Goal: Task Accomplishment & Management: Manage account settings

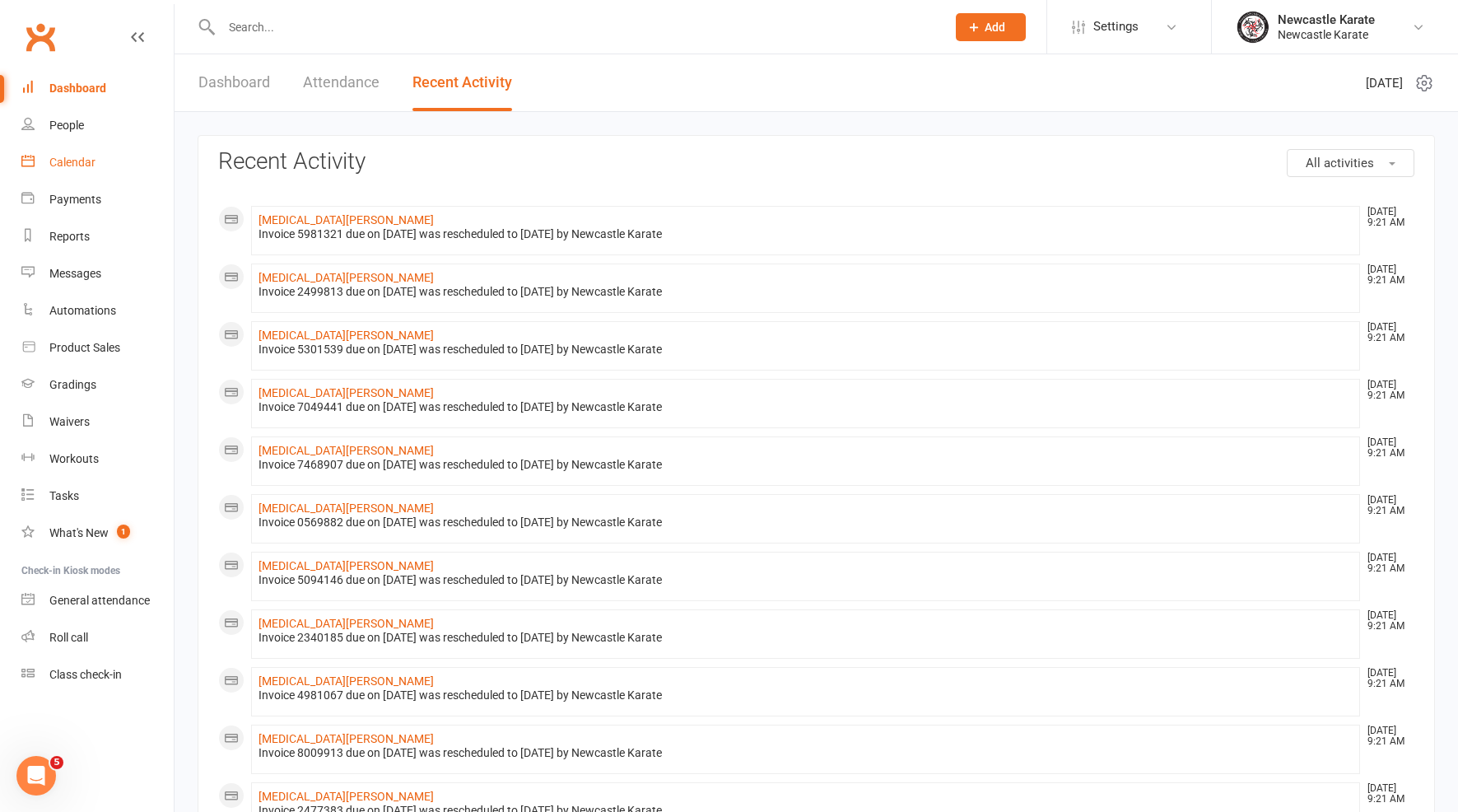
click at [69, 154] on link "Calendar" at bounding box center [98, 162] width 153 height 37
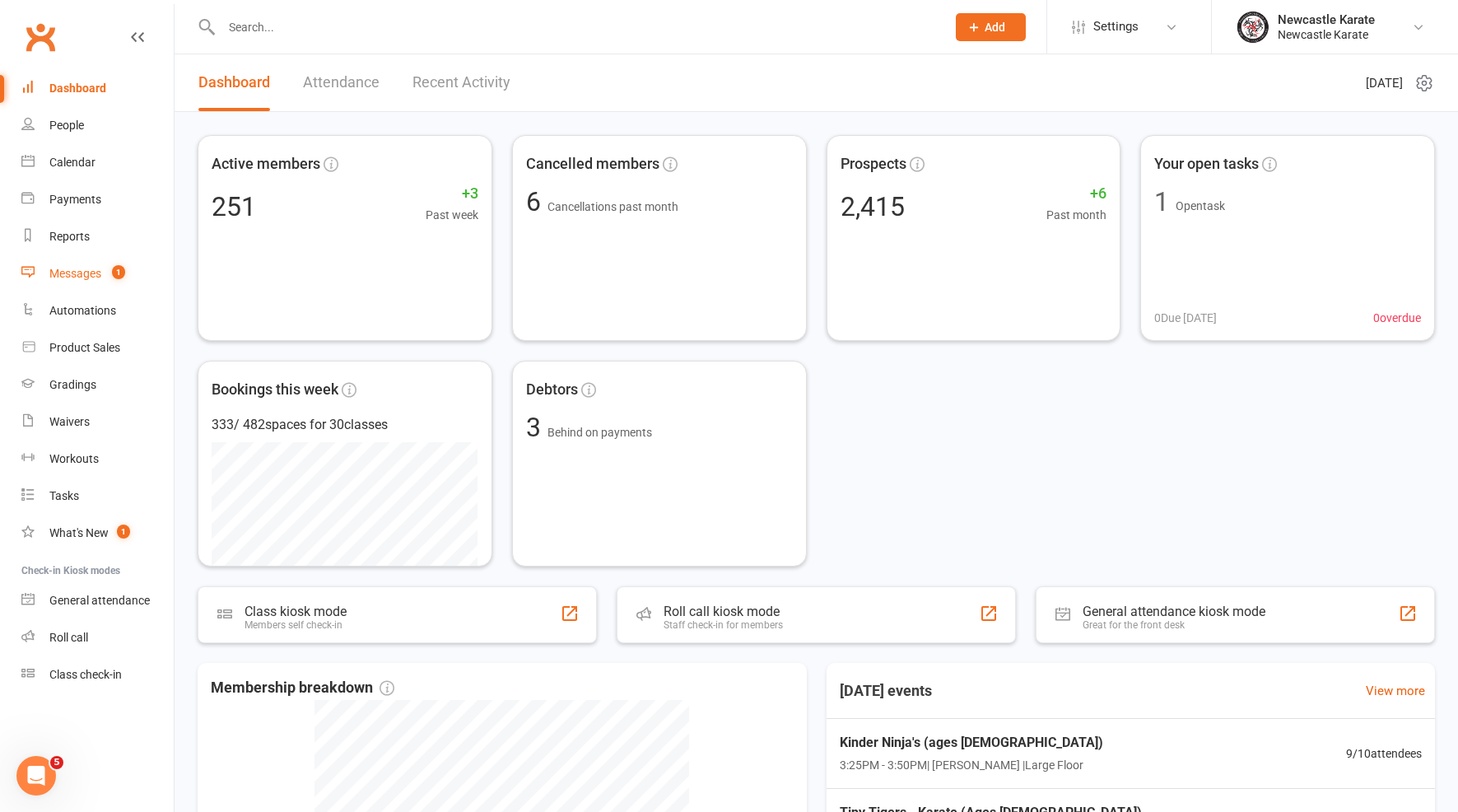
click at [62, 288] on link "Messages 1" at bounding box center [98, 274] width 153 height 37
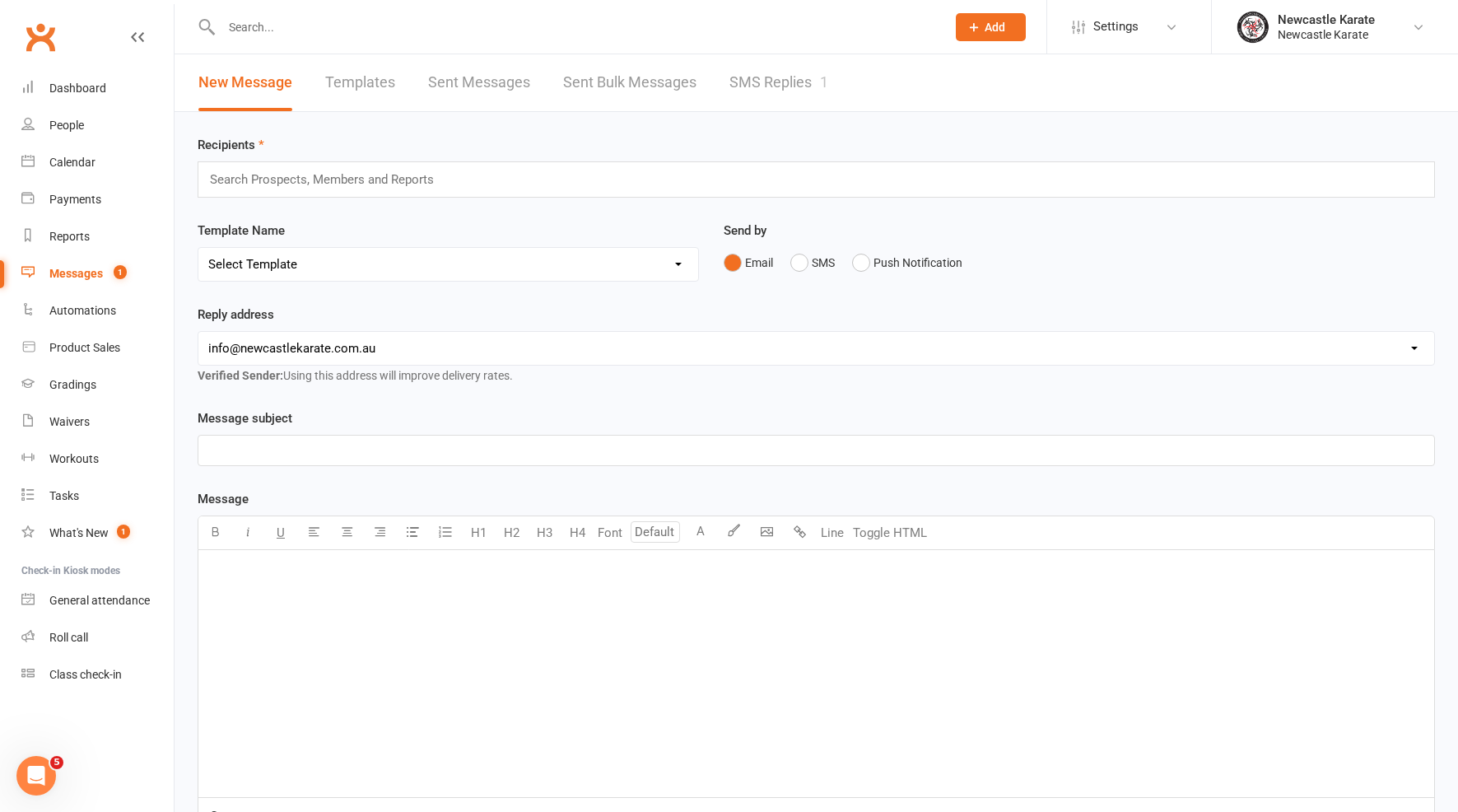
click at [893, 100] on div "New Message Templates Sent Messages Sent Bulk Messages SMS Replies 1" at bounding box center [816, 83] width 1284 height 58
click at [802, 77] on link "SMS Replies 1" at bounding box center [778, 82] width 98 height 57
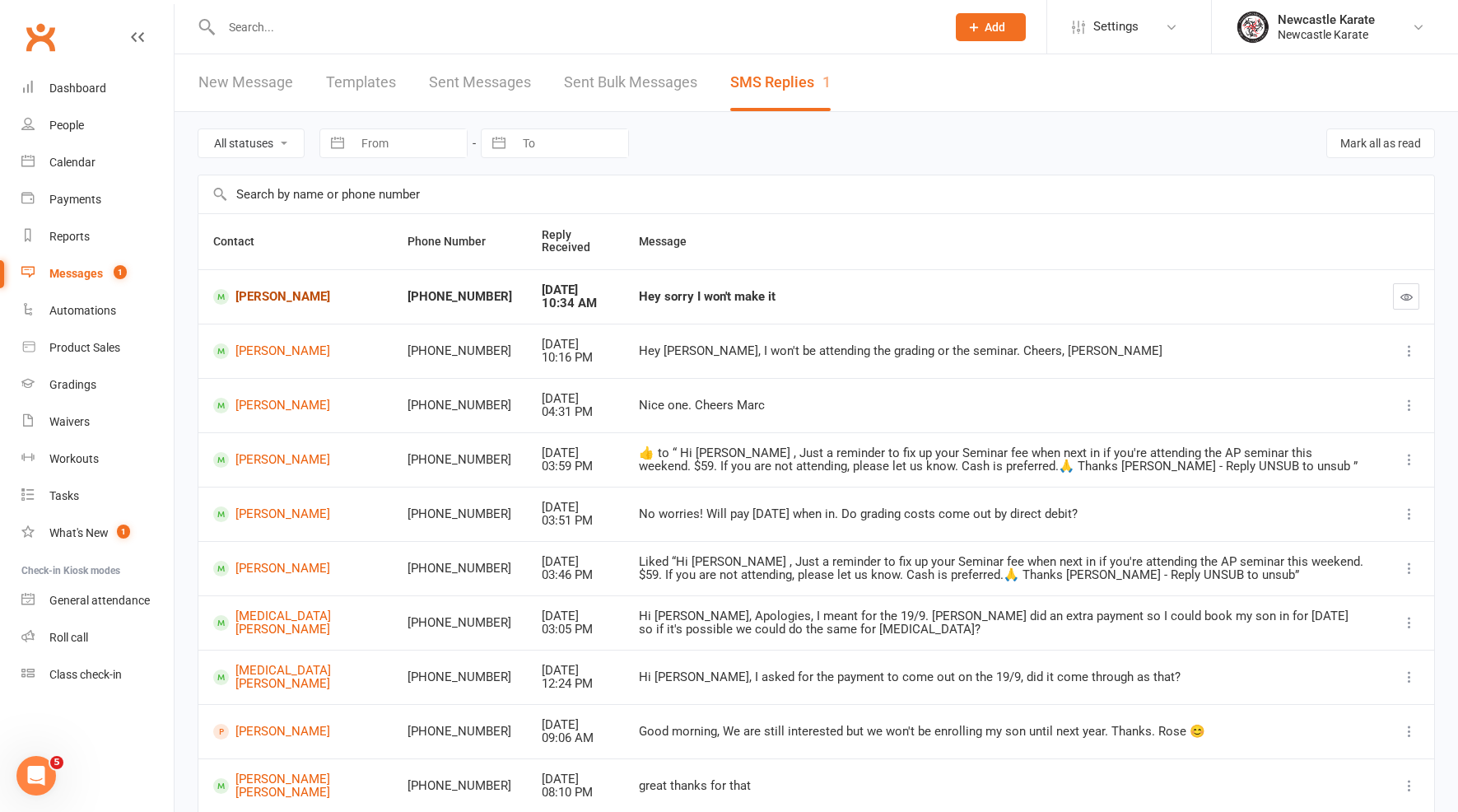
click at [285, 293] on link "Jayden Langham" at bounding box center [295, 296] width 164 height 15
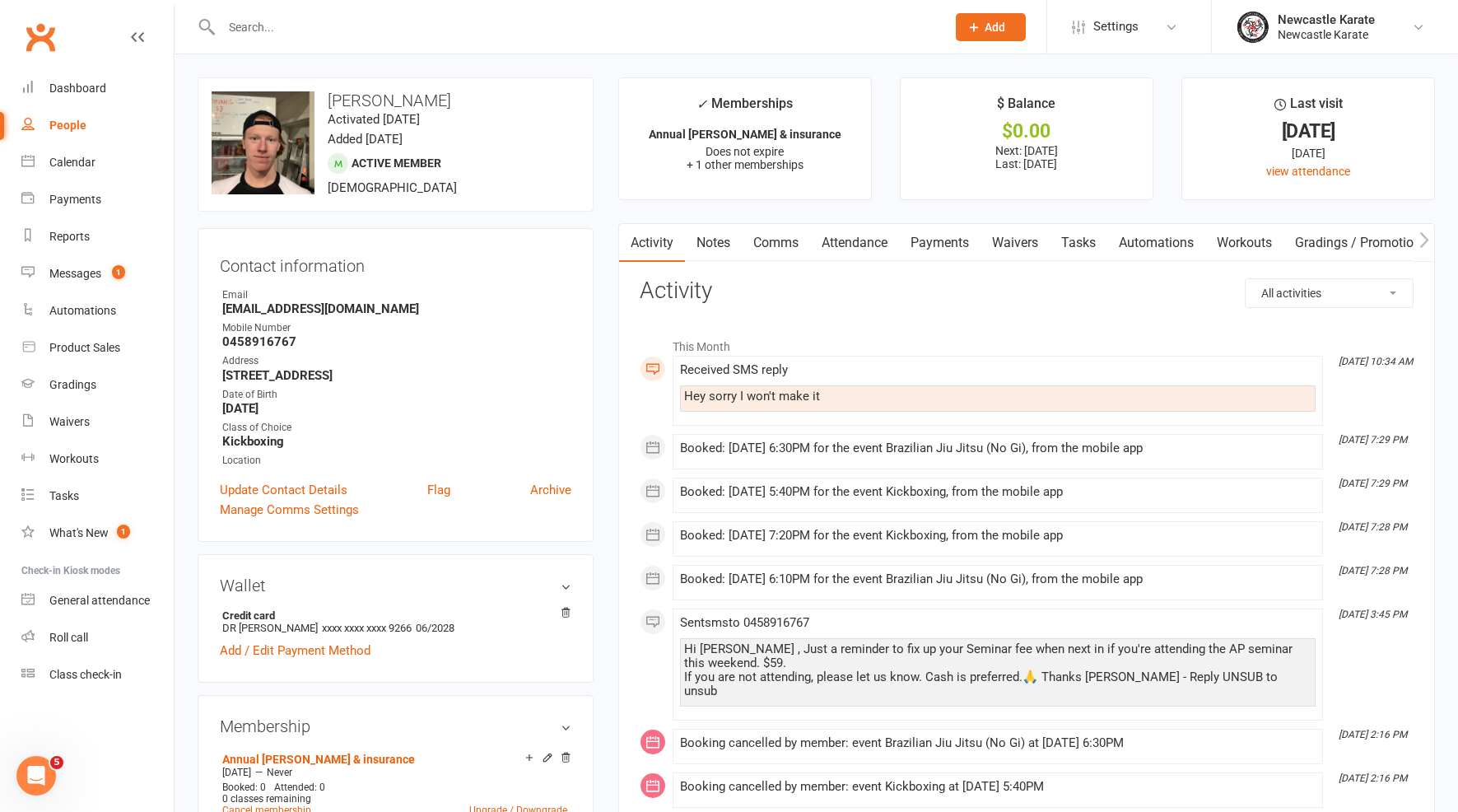
click at [322, 266] on h3 "Contact information" at bounding box center [395, 262] width 351 height 24
click at [61, 77] on link "Dashboard" at bounding box center [98, 88] width 153 height 37
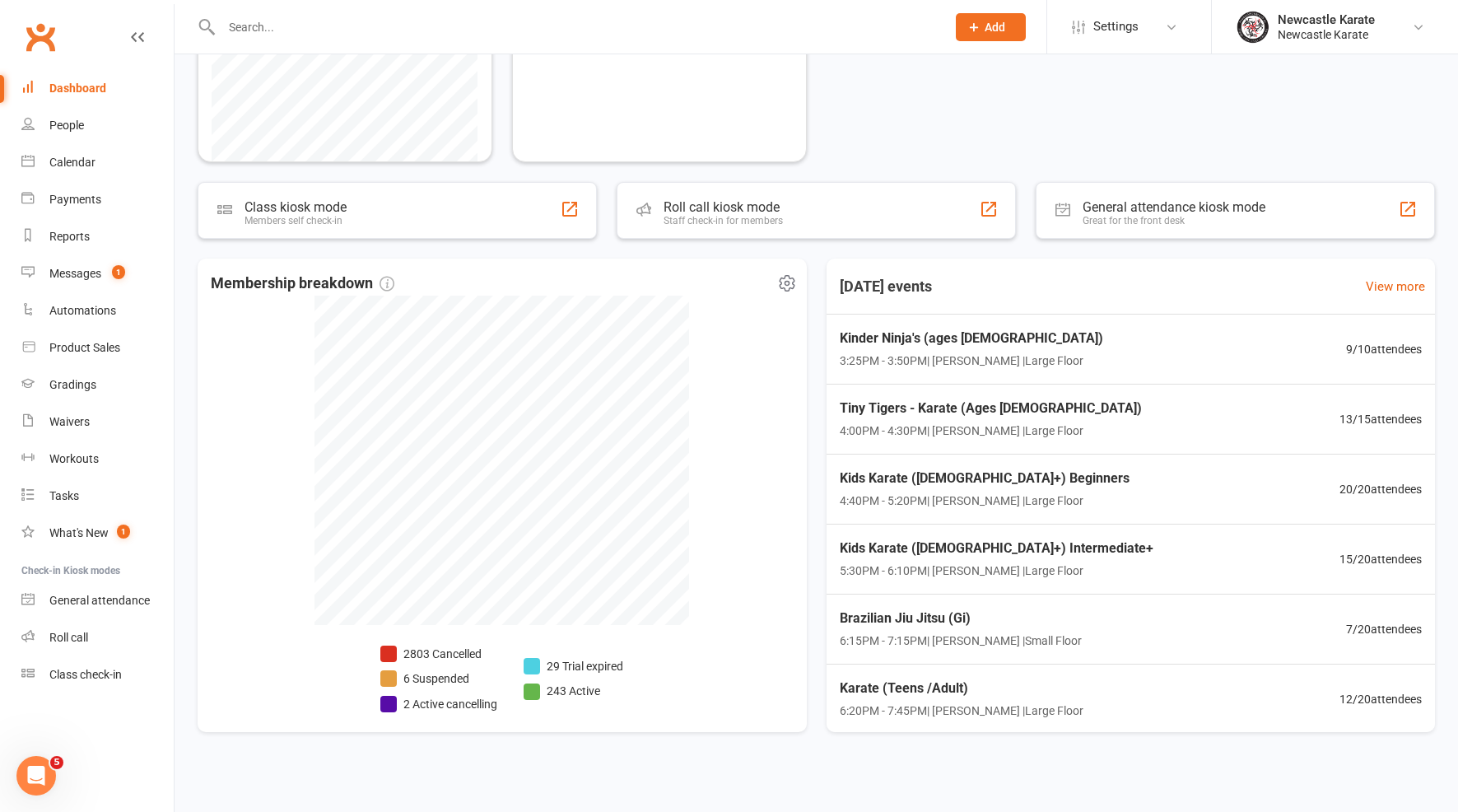
scroll to position [401, 0]
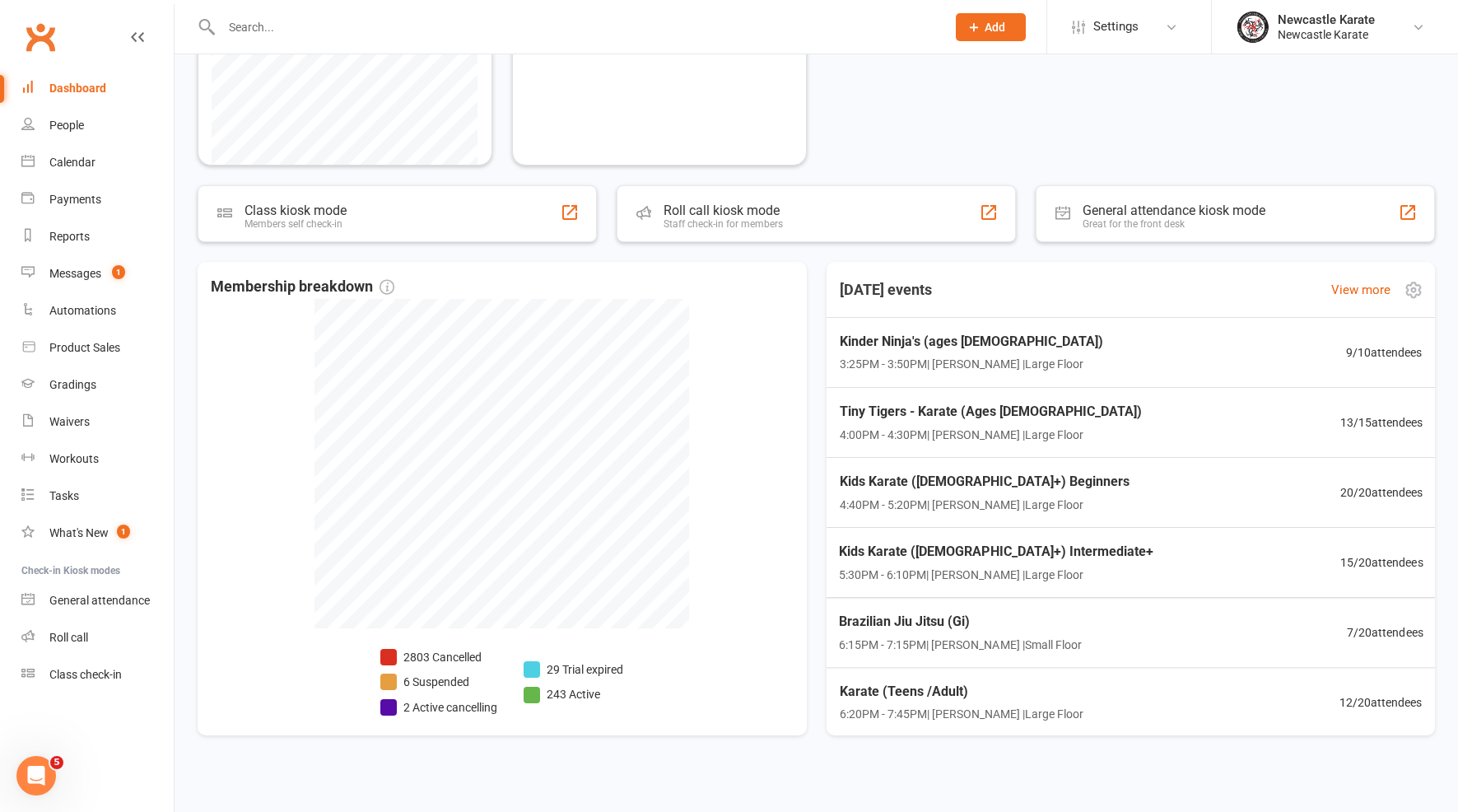
click at [1185, 621] on div "Brazilian Jiu Jitsu (Gi) 6:15PM - 7:15PM | Marc Mathews | Small Floor 7 / 20 at…" at bounding box center [1130, 632] width 624 height 70
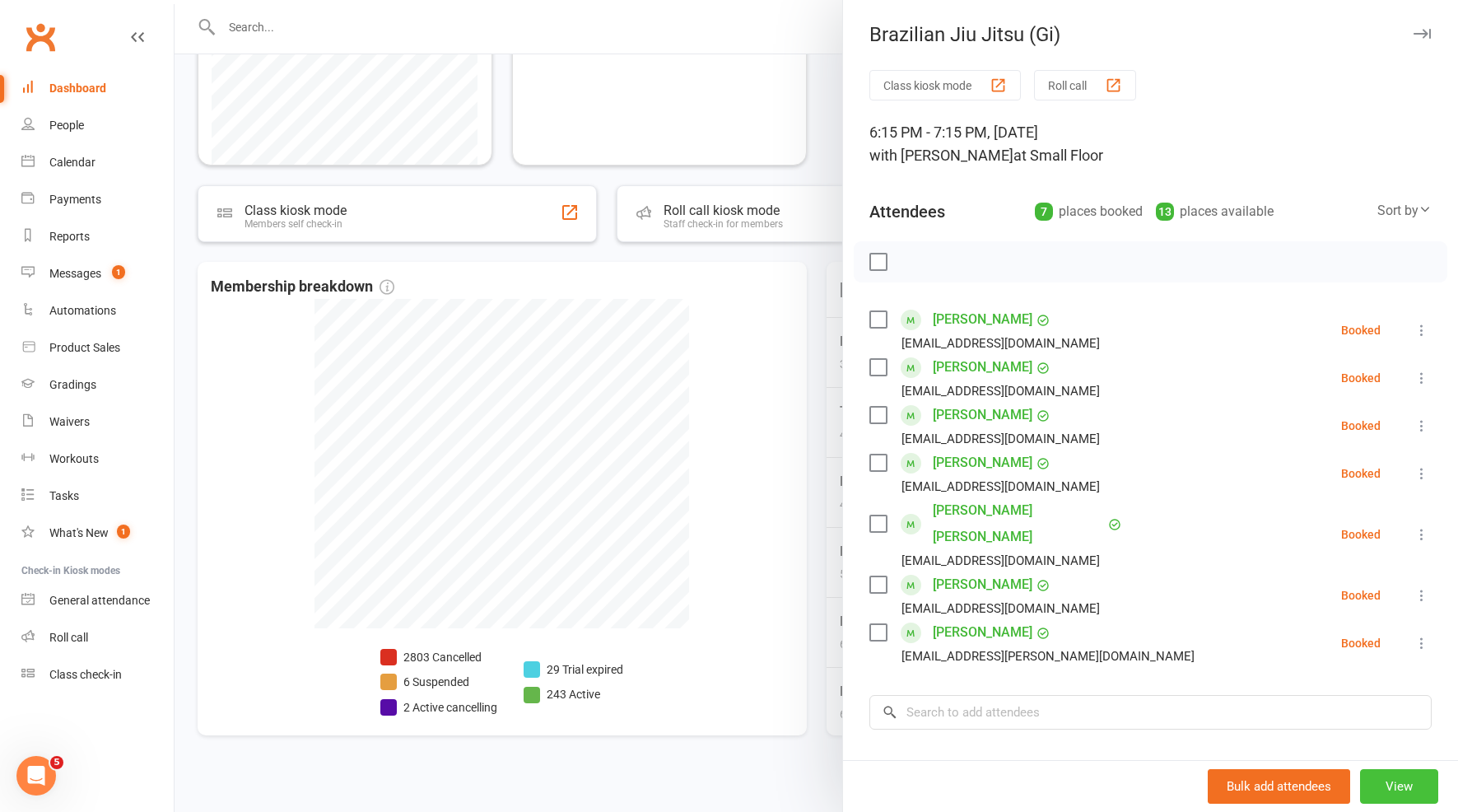
click at [1364, 772] on button "View" at bounding box center [1399, 786] width 79 height 34
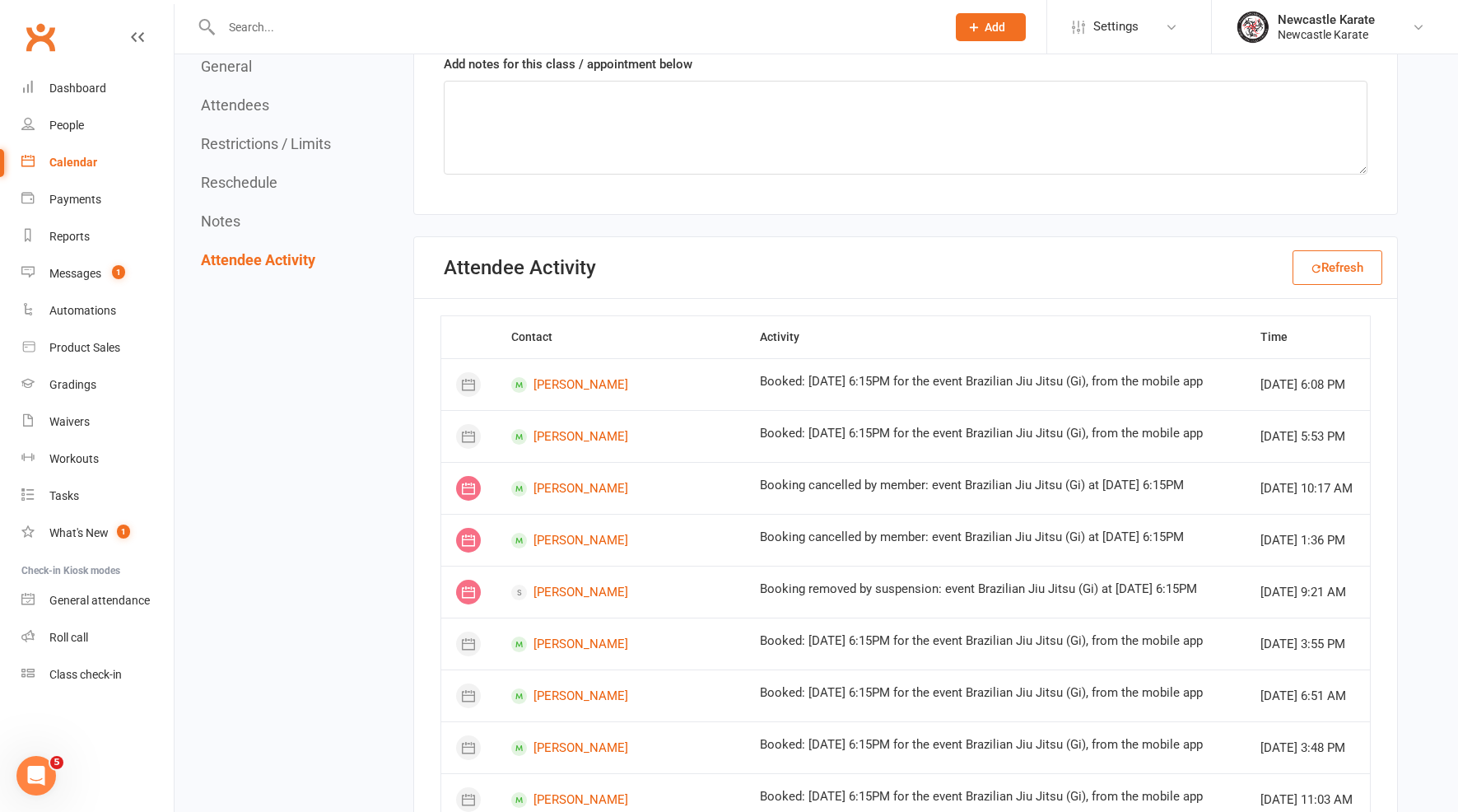
scroll to position [2658, 0]
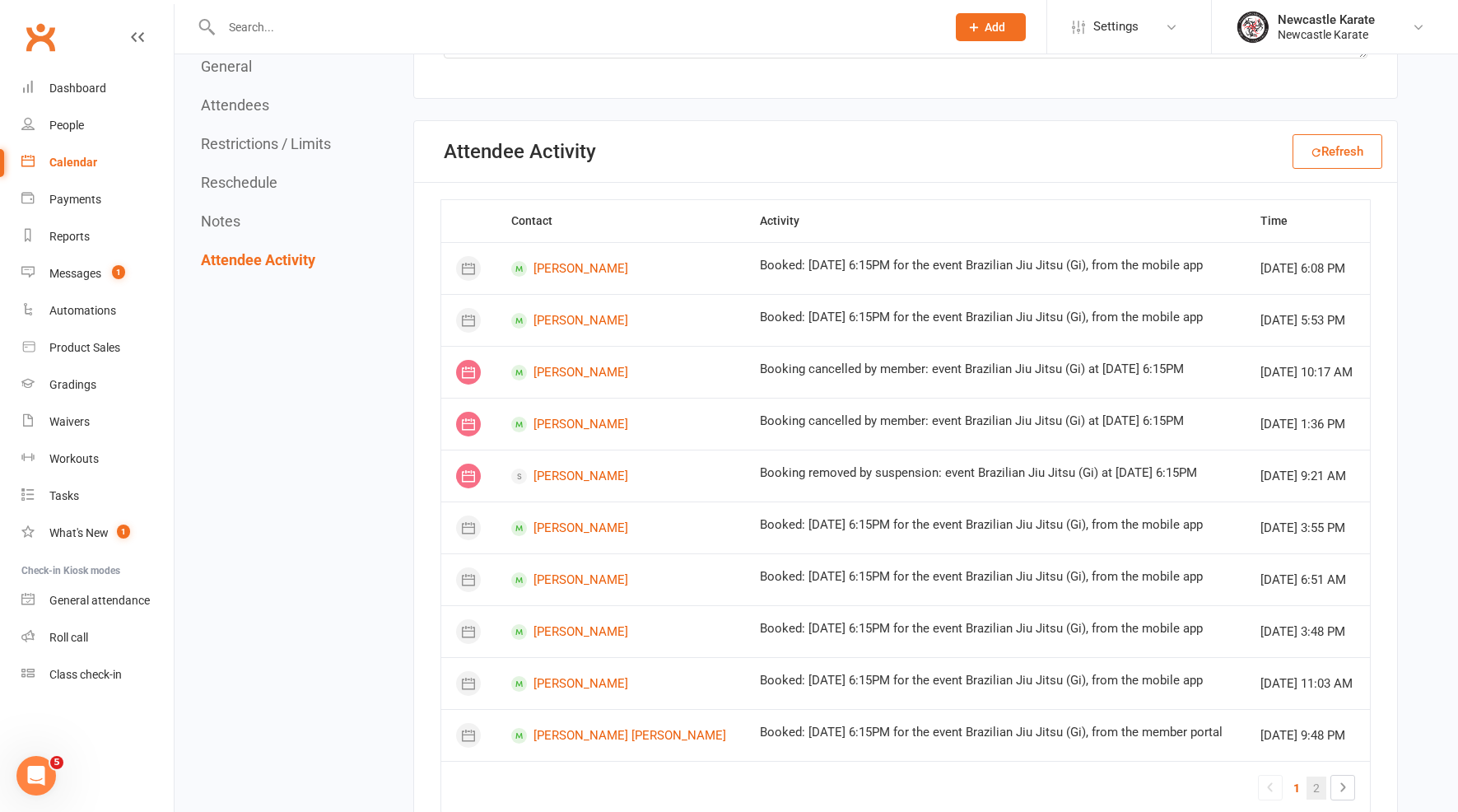
click at [1321, 776] on link "2" at bounding box center [1316, 788] width 20 height 23
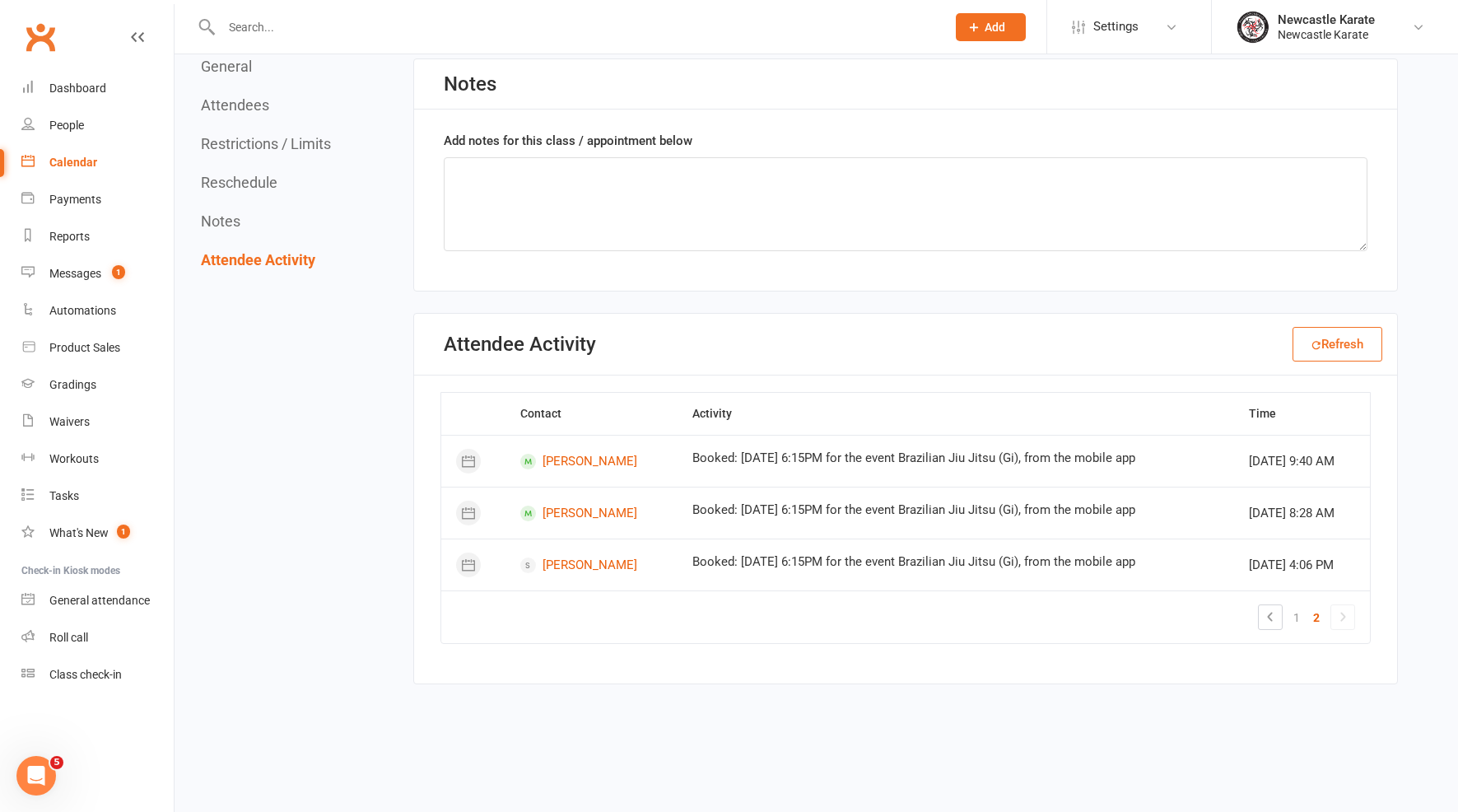
scroll to position [2459, 0]
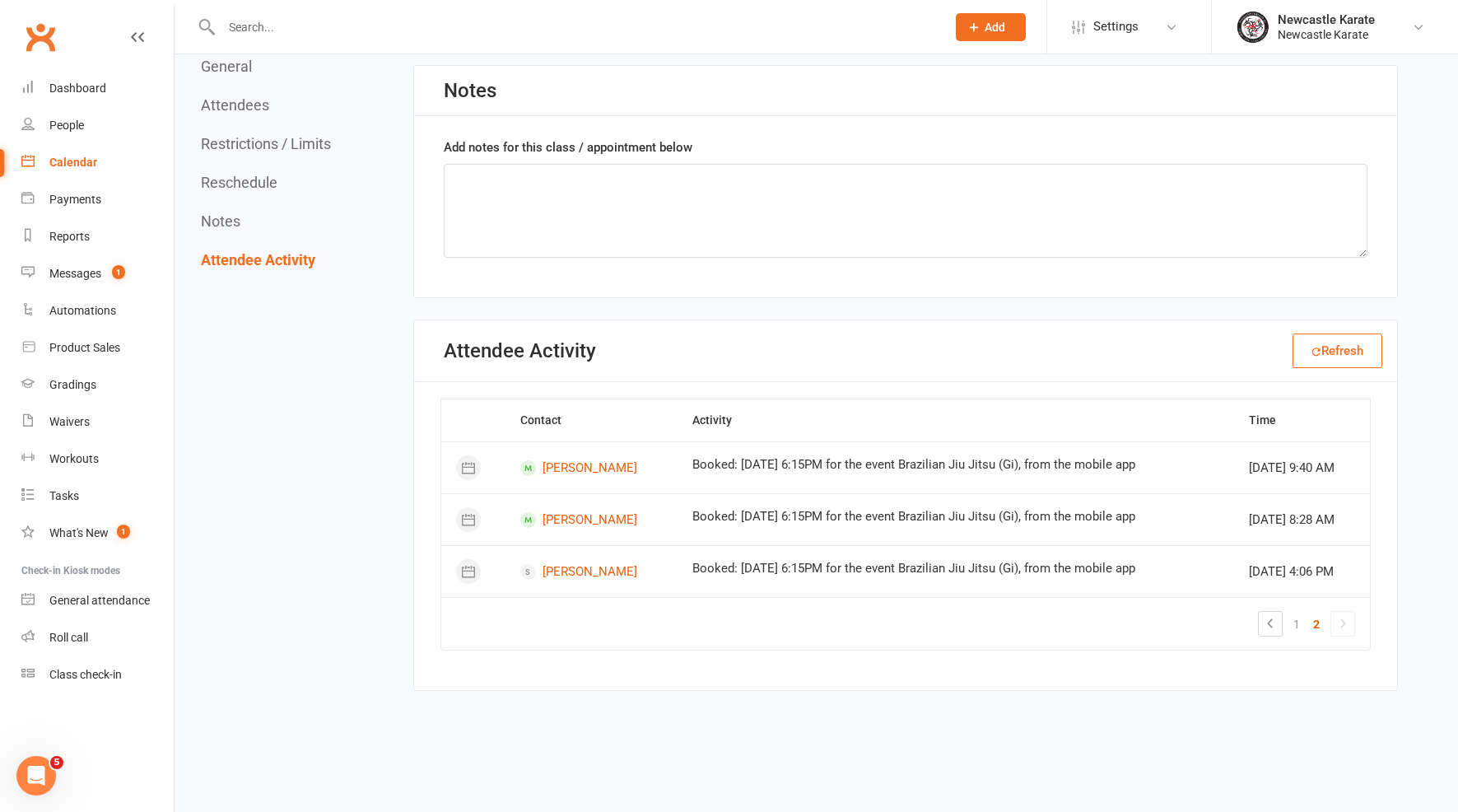
click at [68, 56] on div "Clubworx" at bounding box center [87, 46] width 173 height 61
click at [63, 93] on div "Dashboard" at bounding box center [78, 88] width 57 height 14
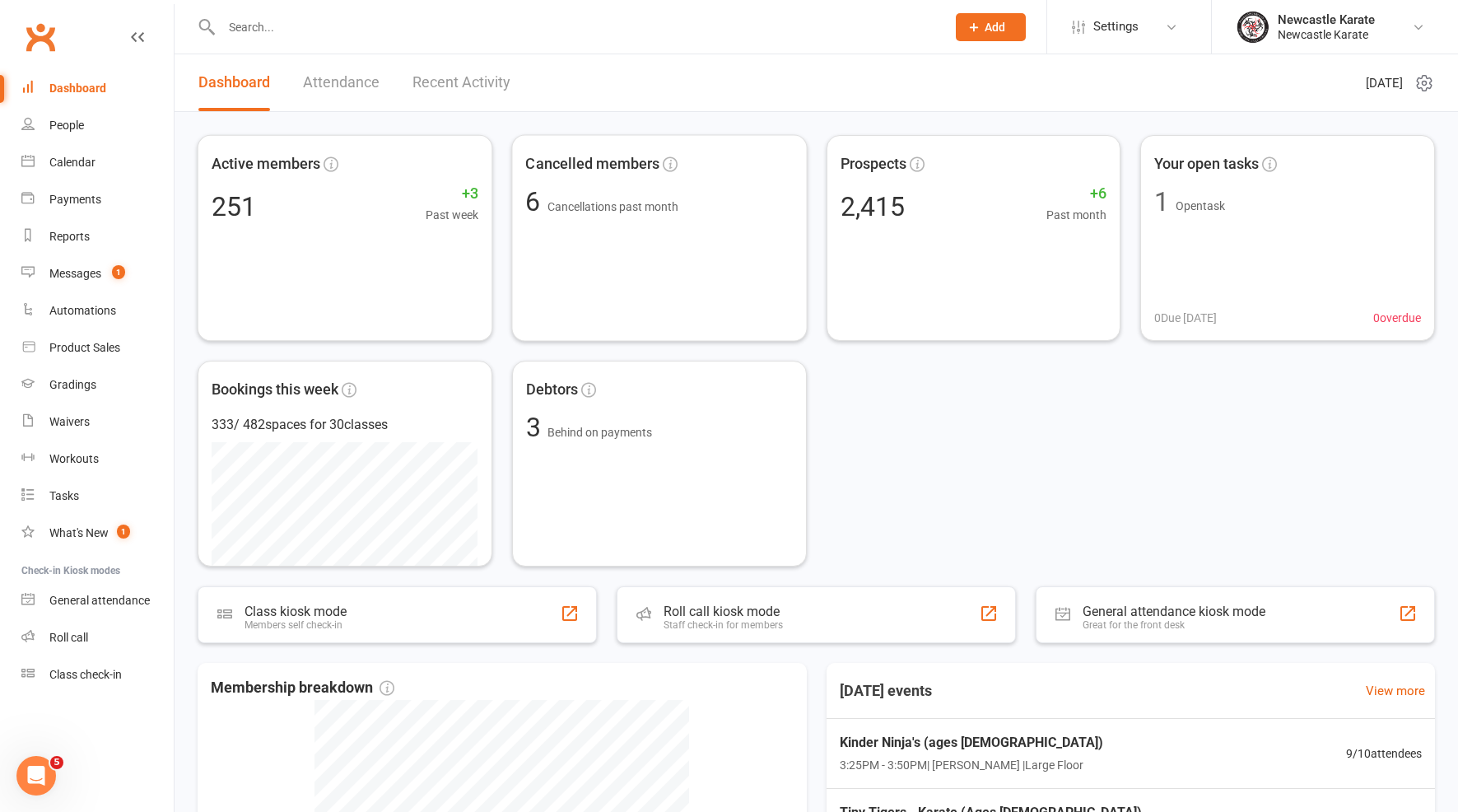
click at [435, 96] on link "Recent Activity" at bounding box center [462, 82] width 98 height 57
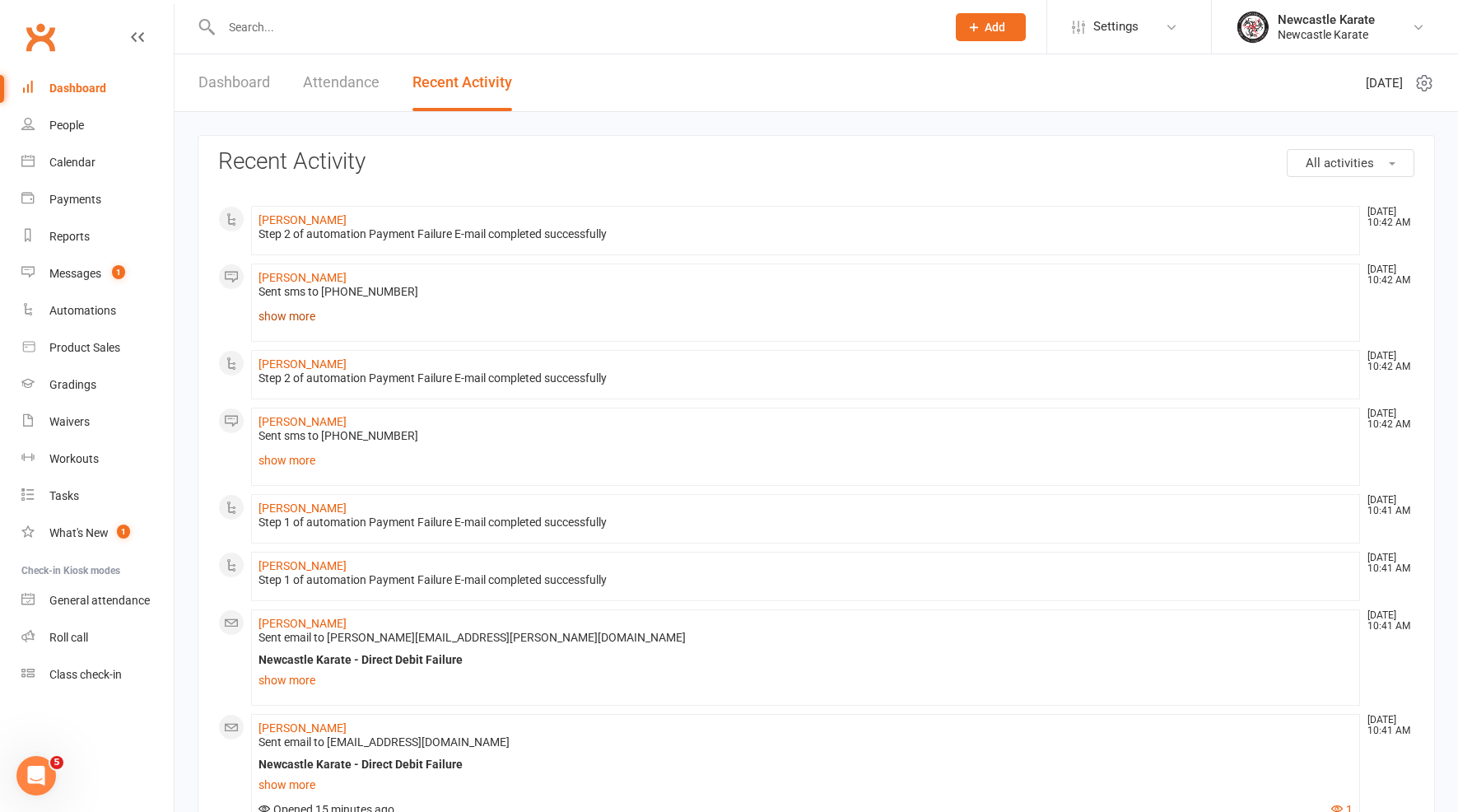
click at [310, 308] on link "show more" at bounding box center [805, 316] width 1094 height 23
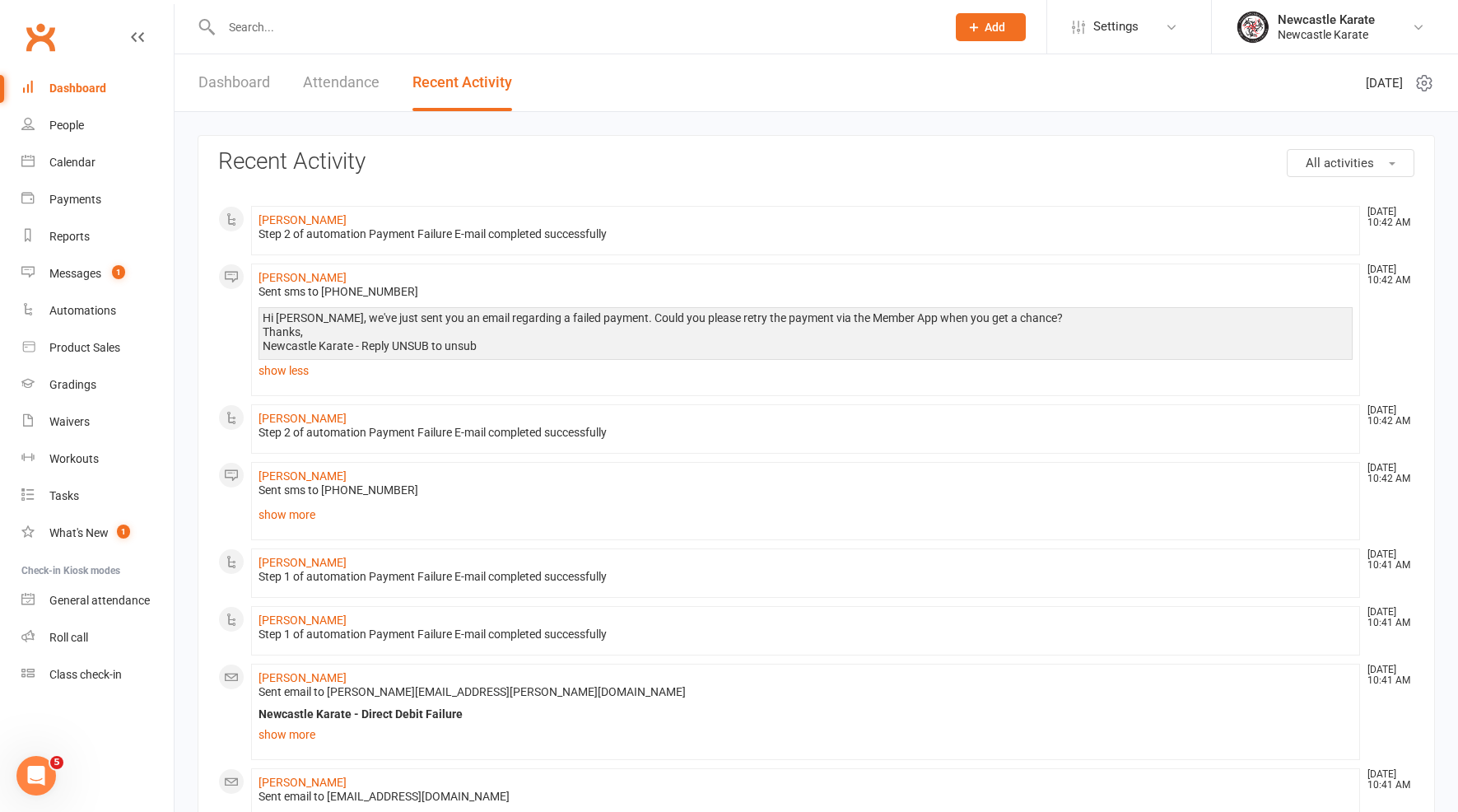
click at [305, 384] on li "Jason Ong Sep 16, 10:42 AM Sent sms to 0421966699 Hi Jason, we've just sent you…" at bounding box center [806, 330] width 1109 height 133
click at [305, 378] on link "show less" at bounding box center [805, 370] width 1094 height 23
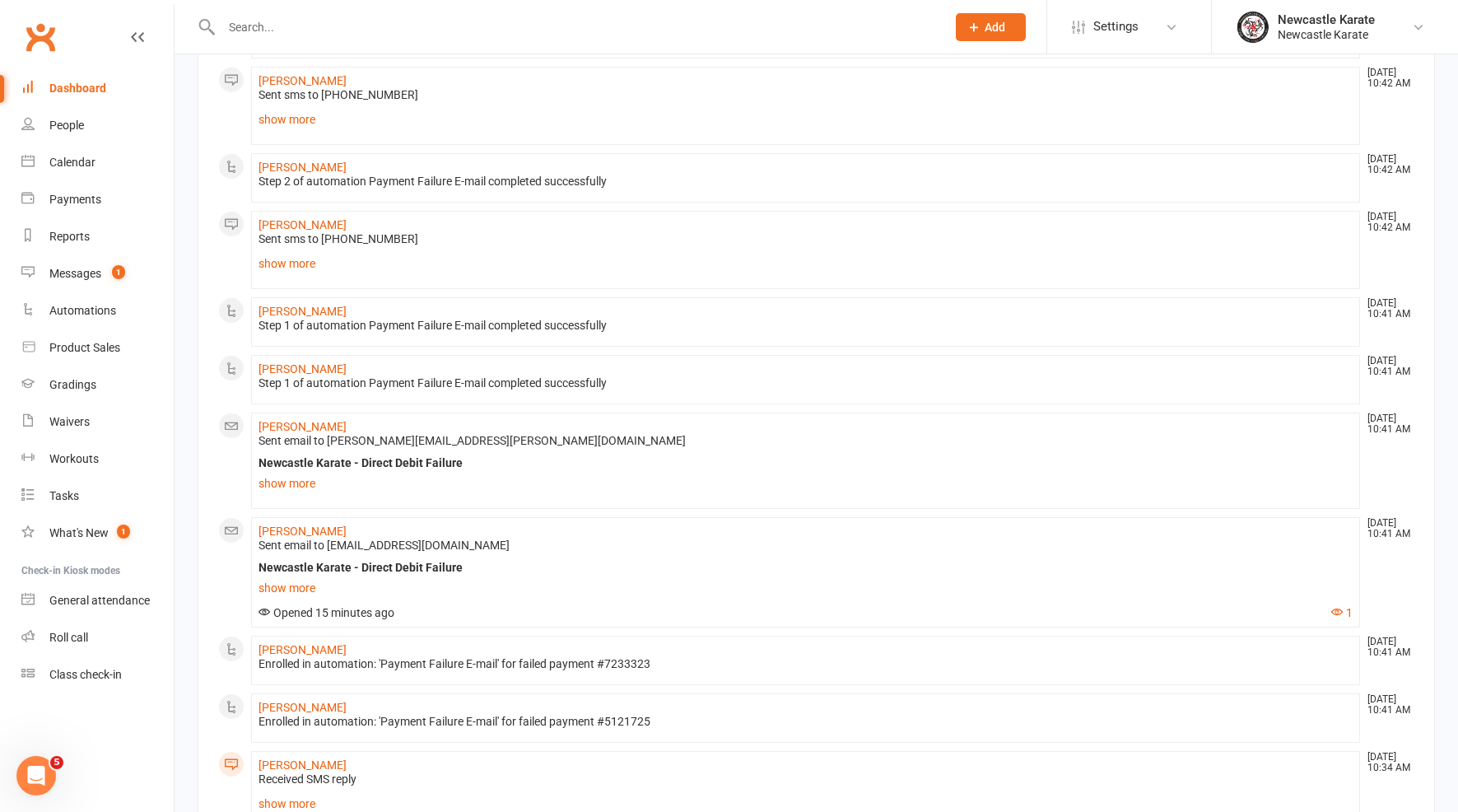
scroll to position [329, 0]
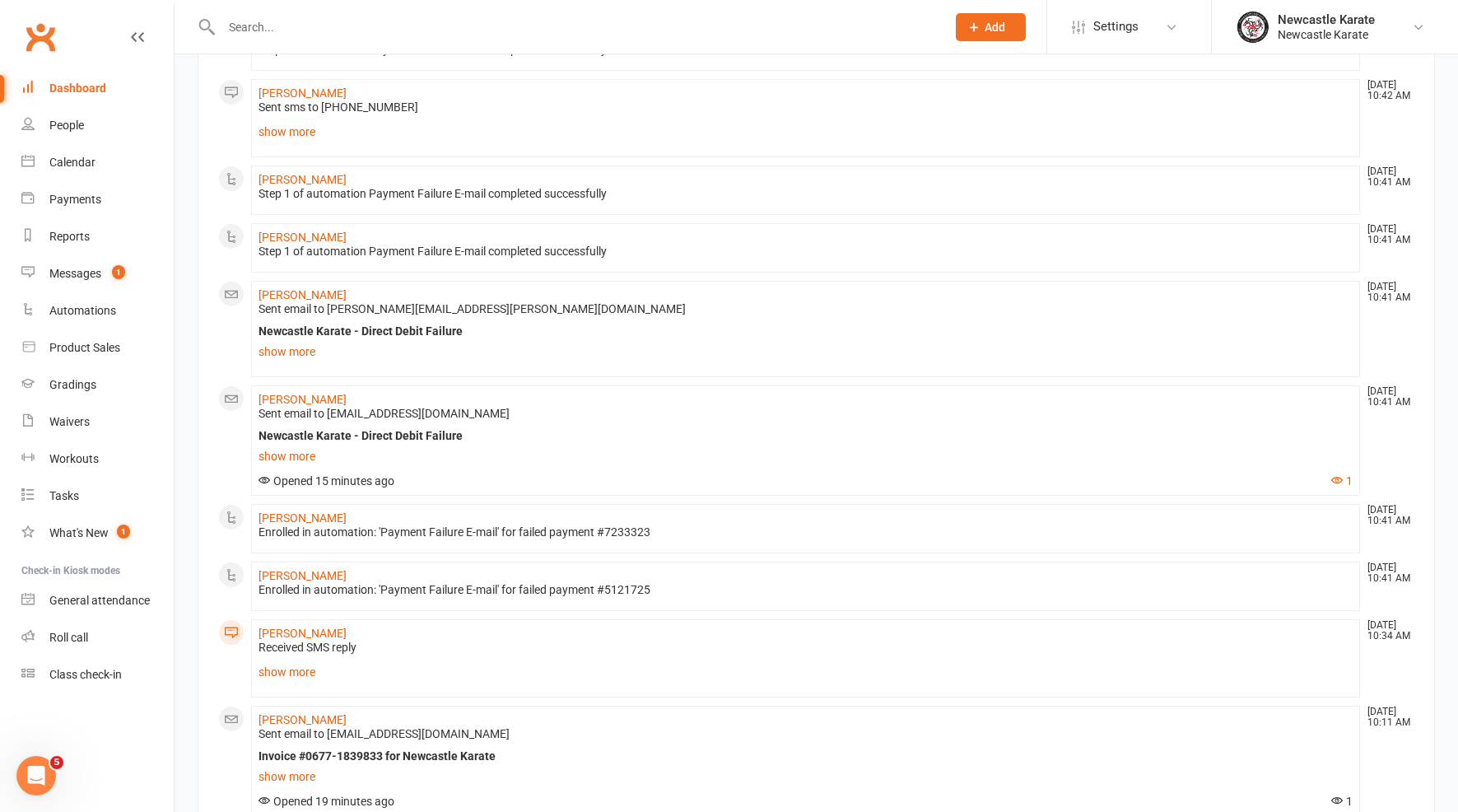
click at [89, 66] on div "Clubworx" at bounding box center [87, 46] width 173 height 61
click at [96, 89] on div "Dashboard" at bounding box center [78, 88] width 57 height 14
click at [97, 184] on link "Payments" at bounding box center [98, 200] width 153 height 37
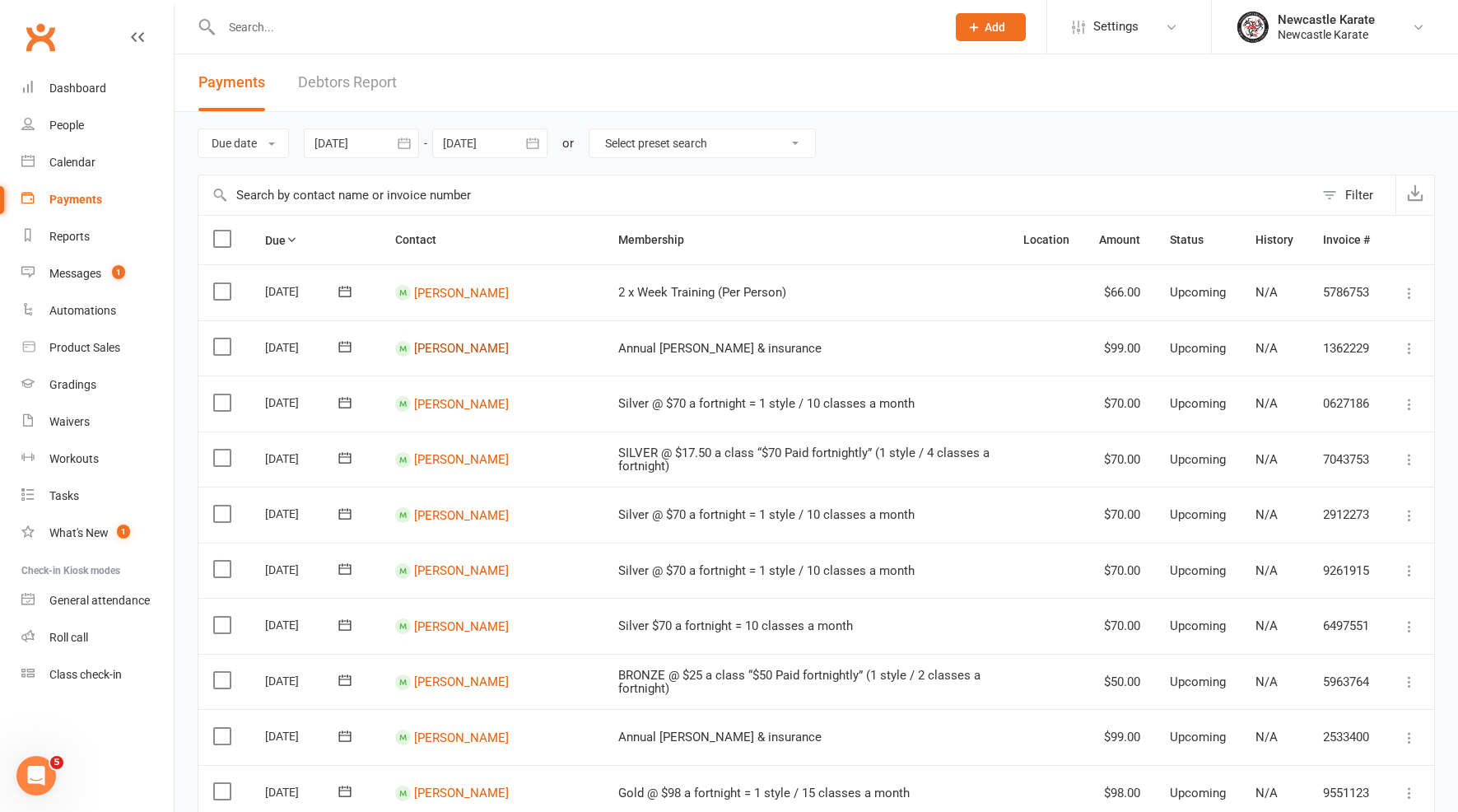
click at [472, 346] on link "Malcolm DAKIN" at bounding box center [461, 348] width 95 height 14
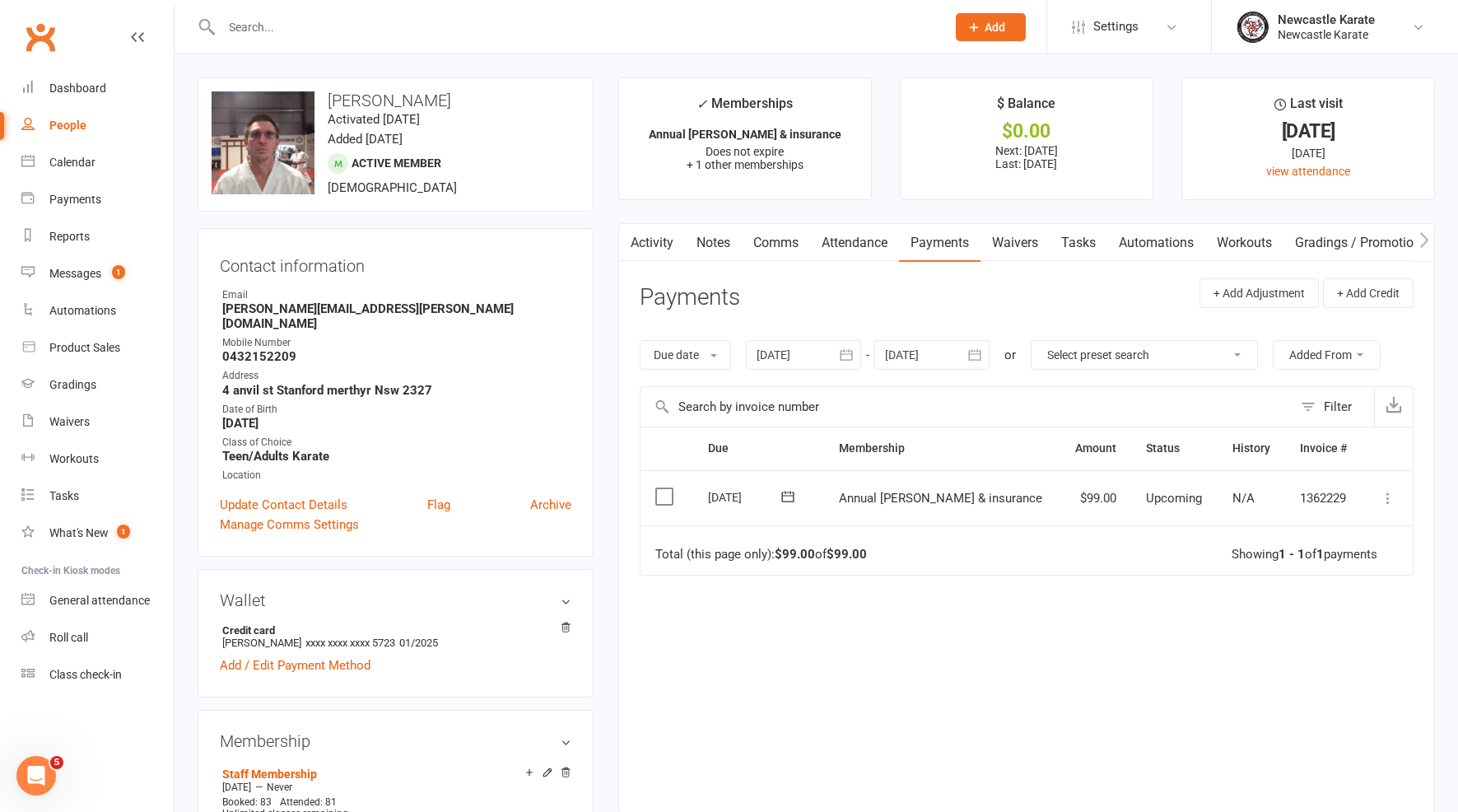
scroll to position [130, 0]
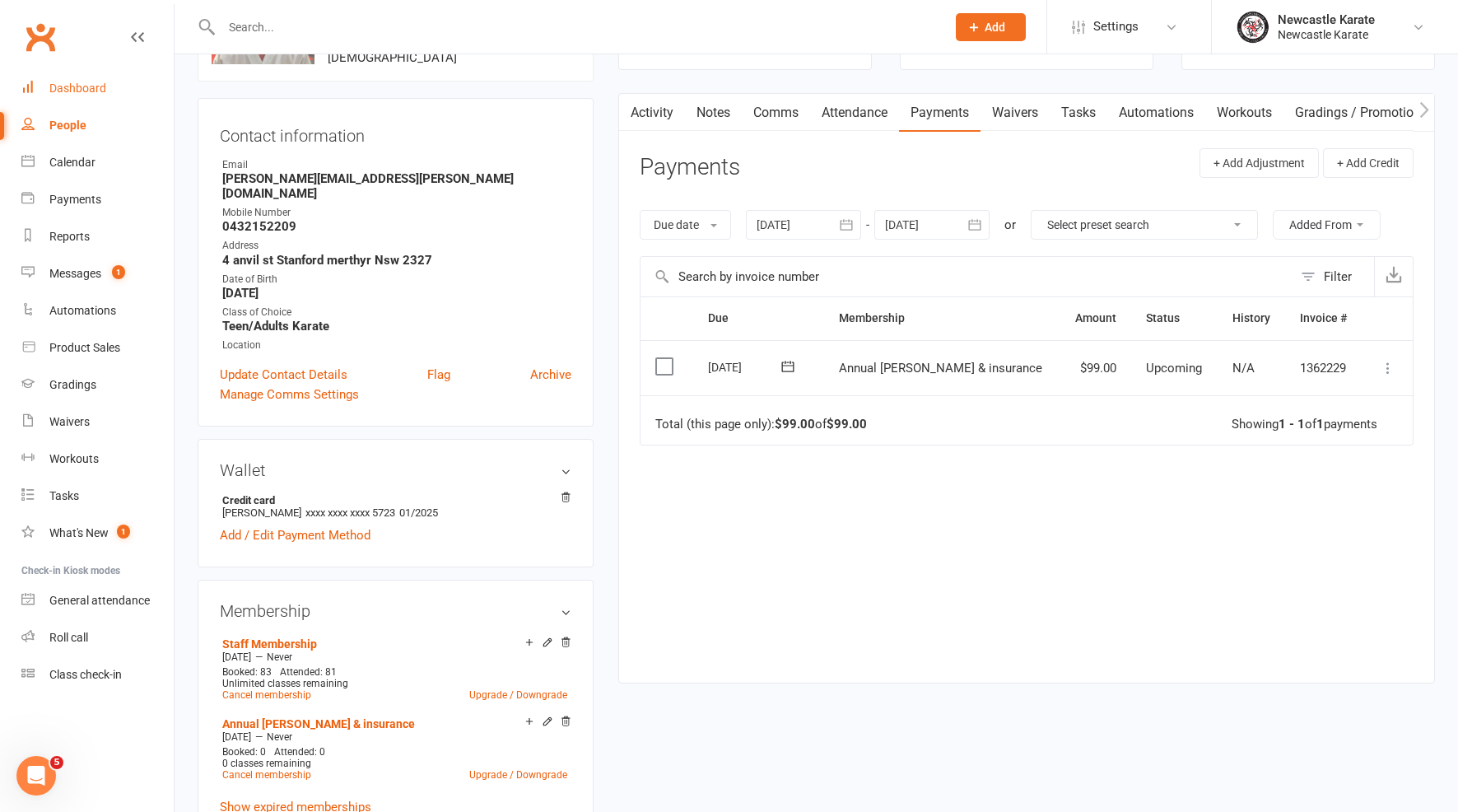
click at [67, 87] on div "Dashboard" at bounding box center [78, 88] width 57 height 14
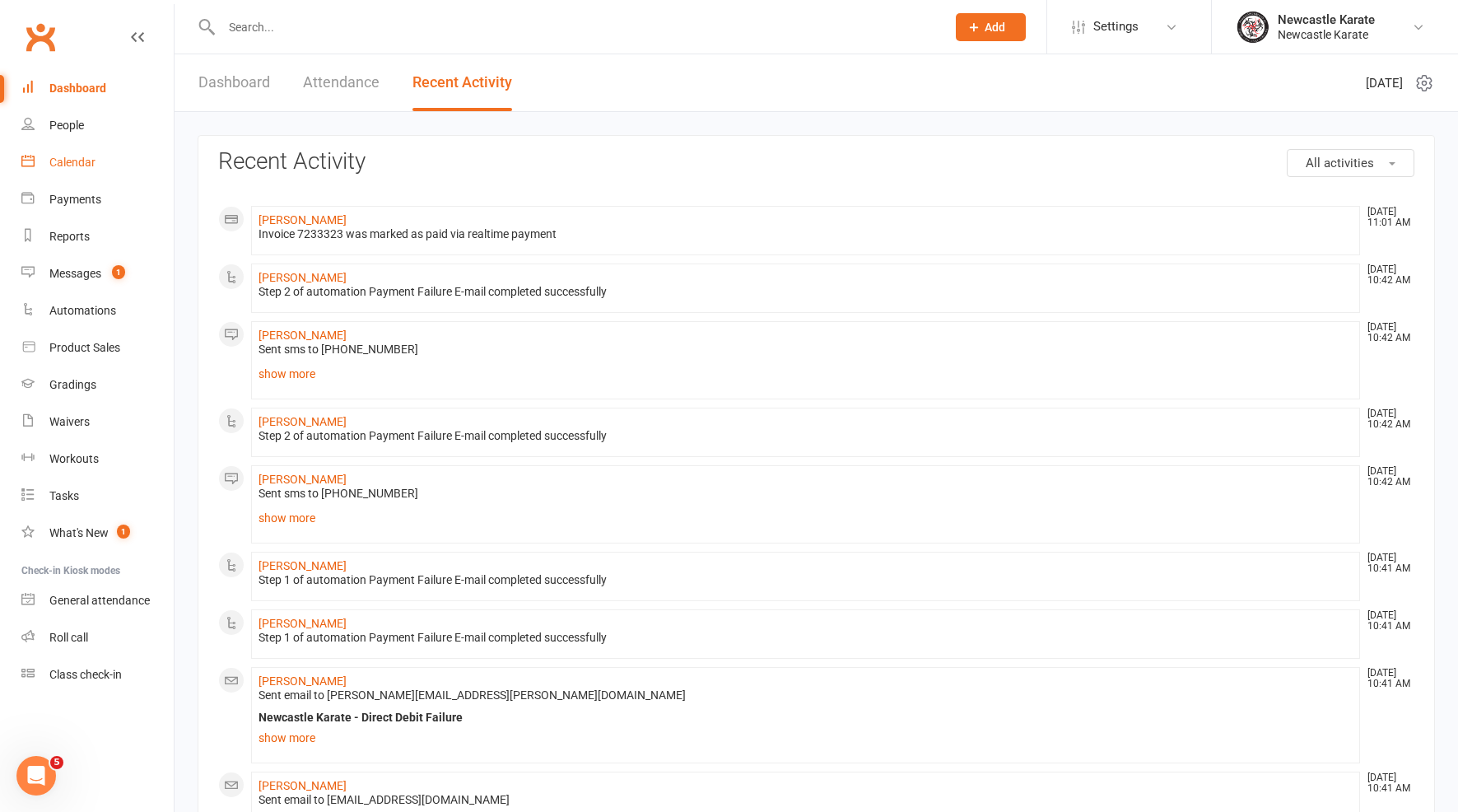
click at [114, 165] on link "Calendar" at bounding box center [98, 162] width 153 height 37
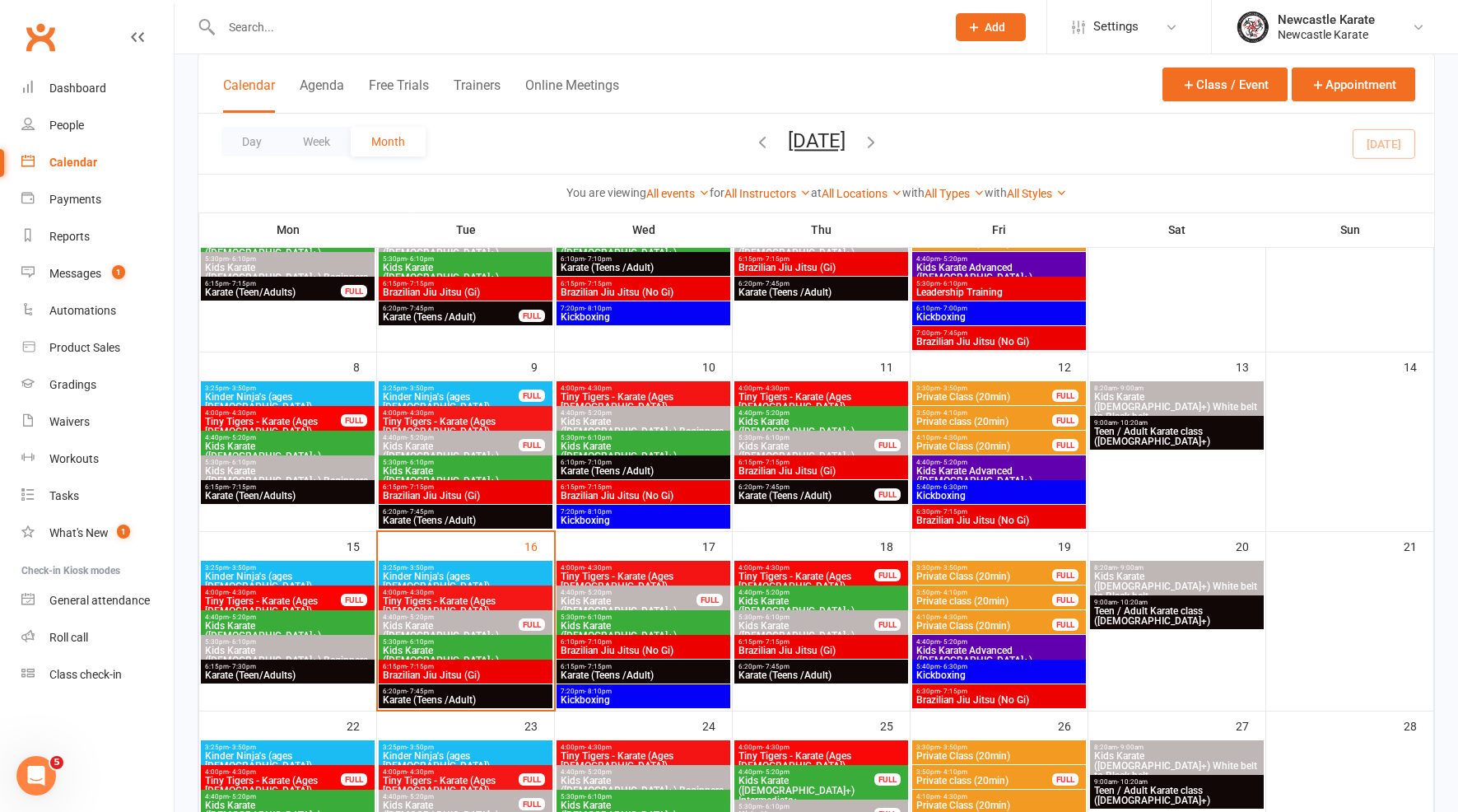
scroll to position [340, 0]
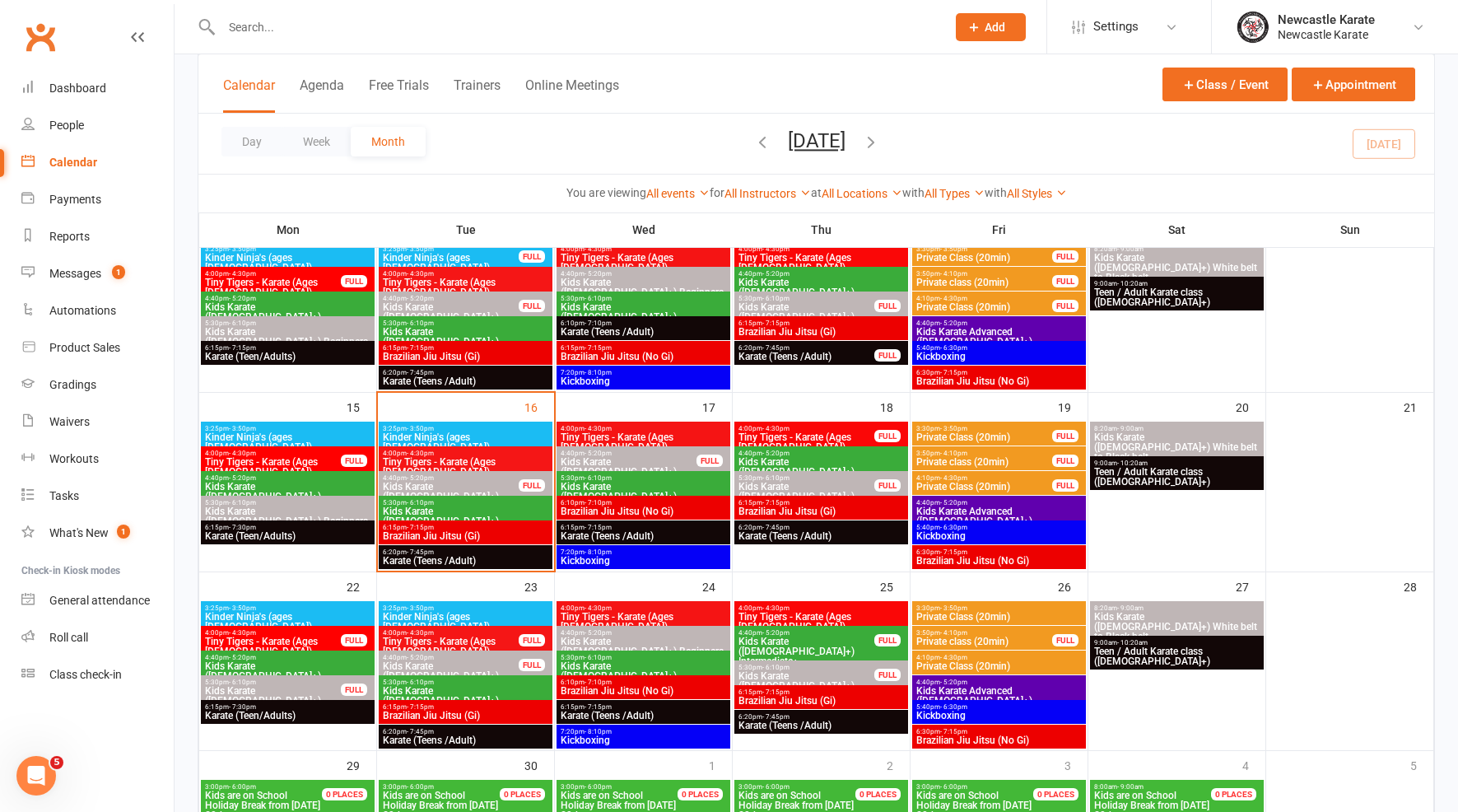
click at [489, 496] on div "5:30pm - 6:10pm Kids Karate (8yo+) Intermediate+" at bounding box center [465, 518] width 173 height 43
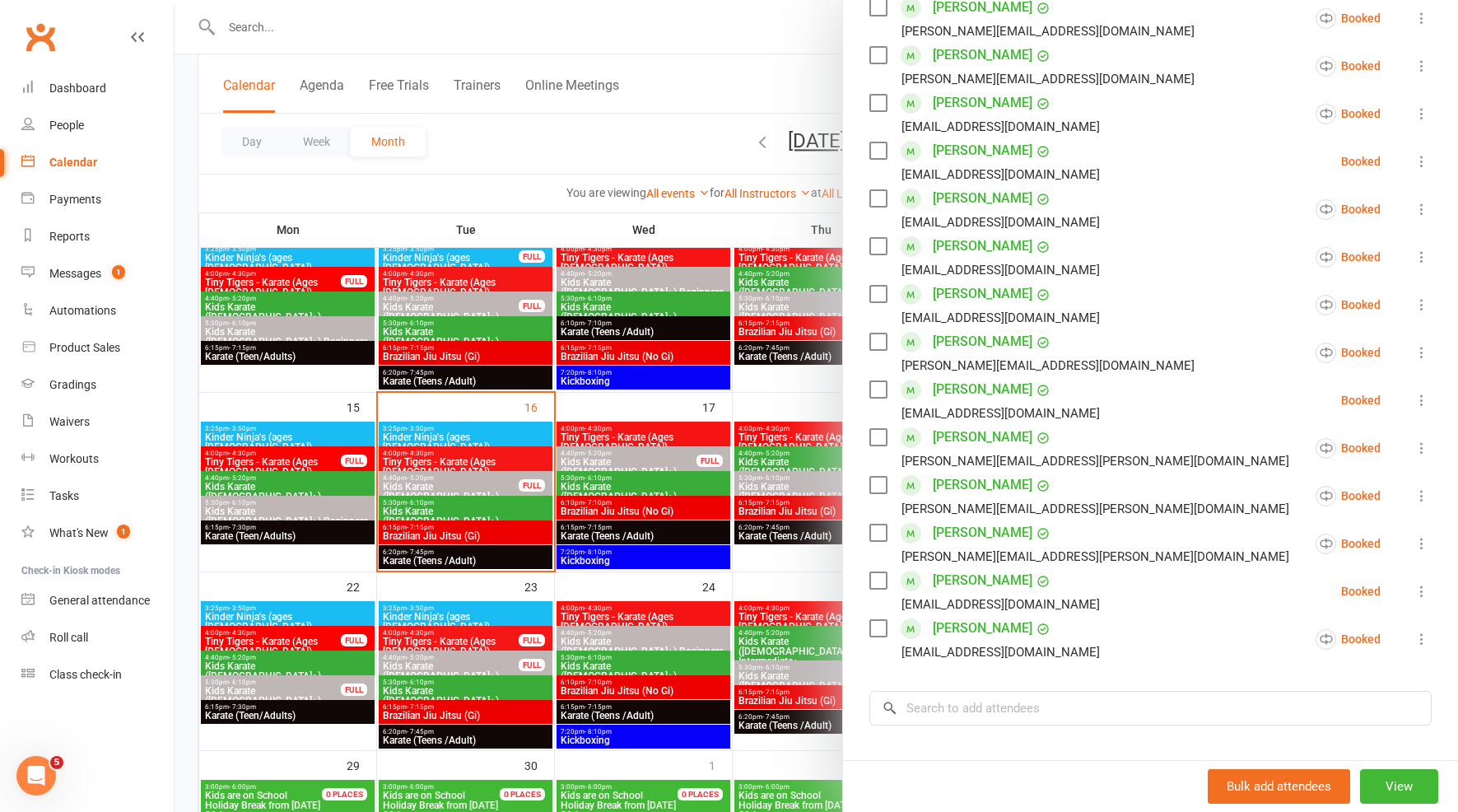
scroll to position [210, 0]
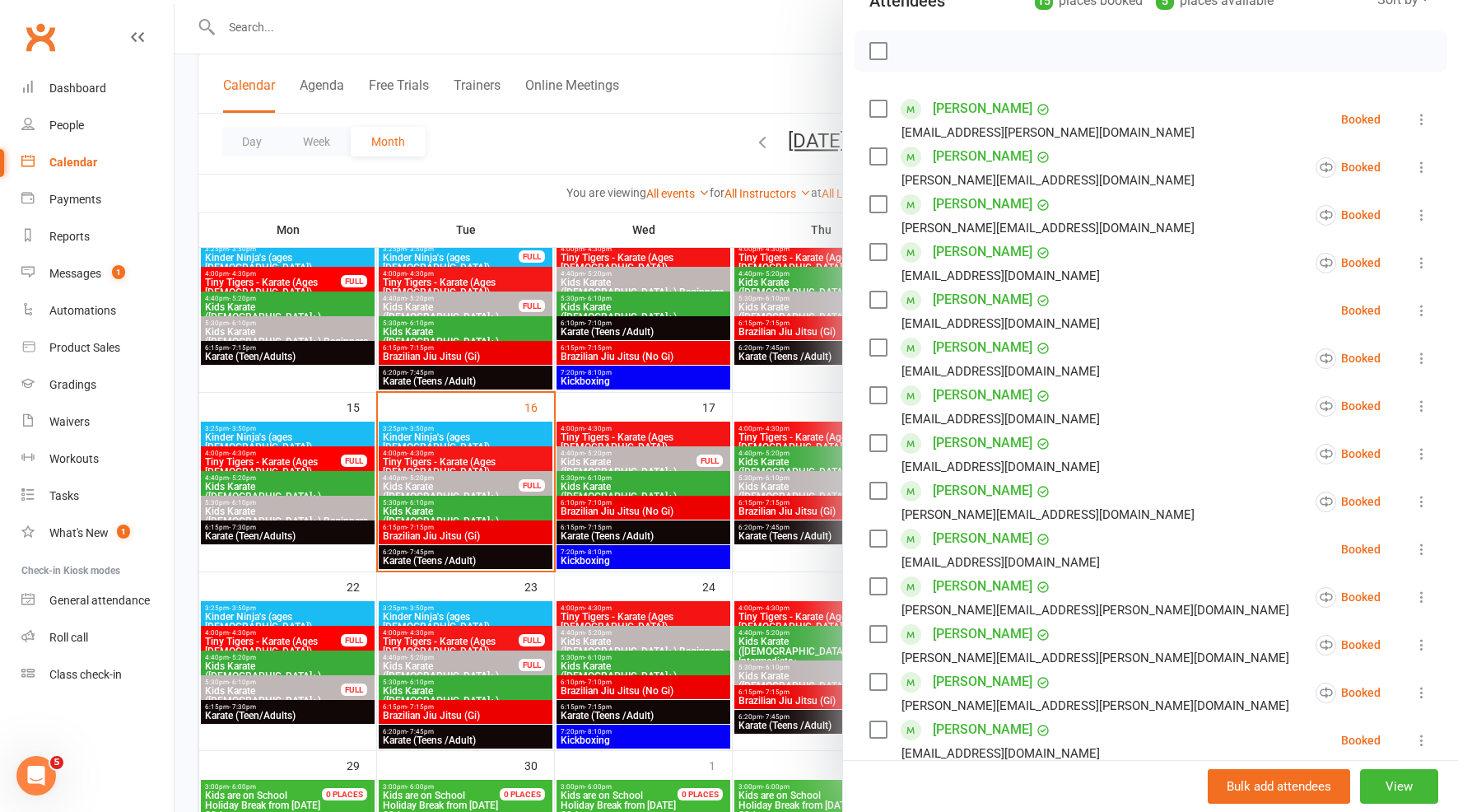
click at [674, 613] on div at bounding box center [816, 406] width 1284 height 812
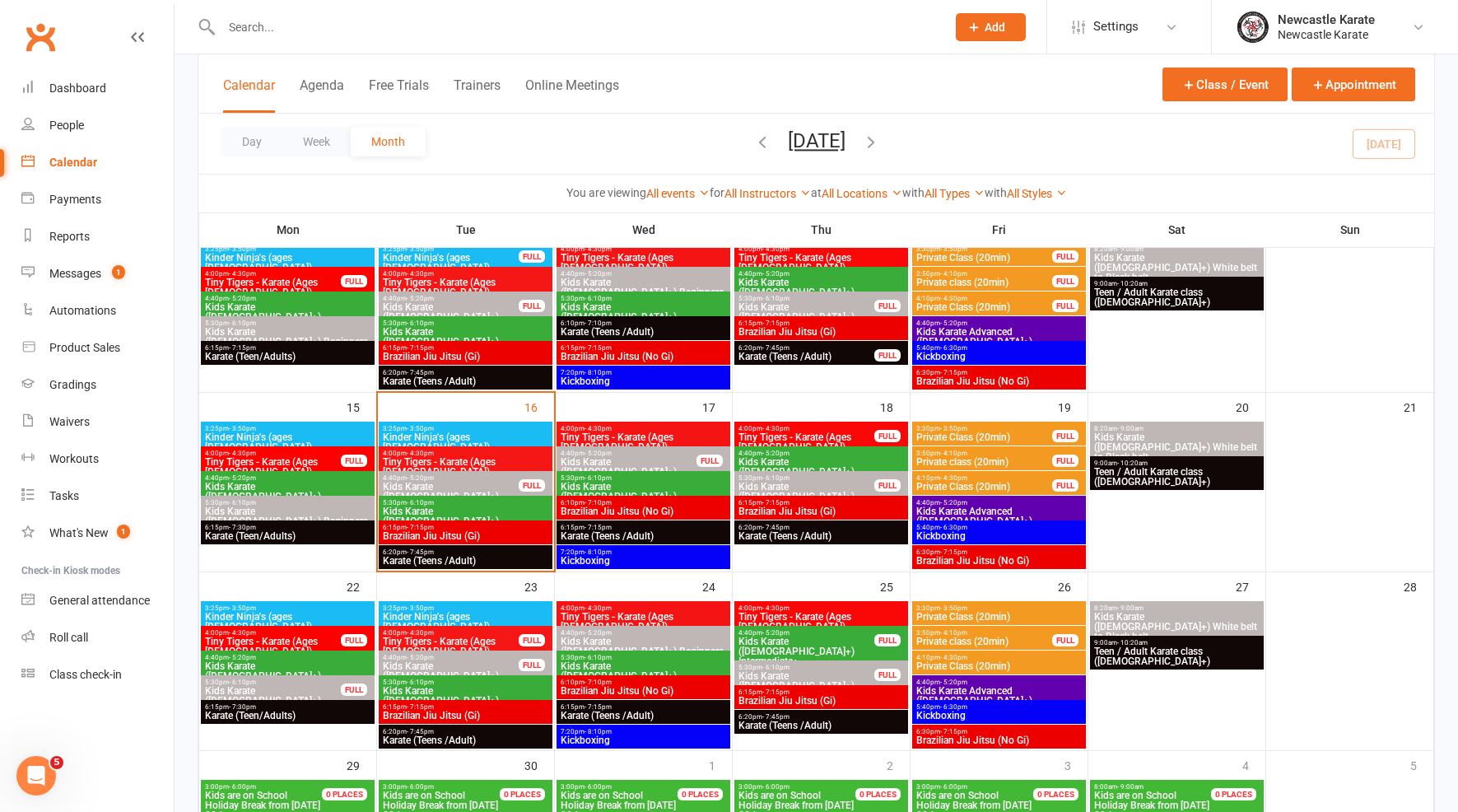
click at [628, 474] on span "5:30pm - 6:10pm" at bounding box center [643, 478] width 167 height 7
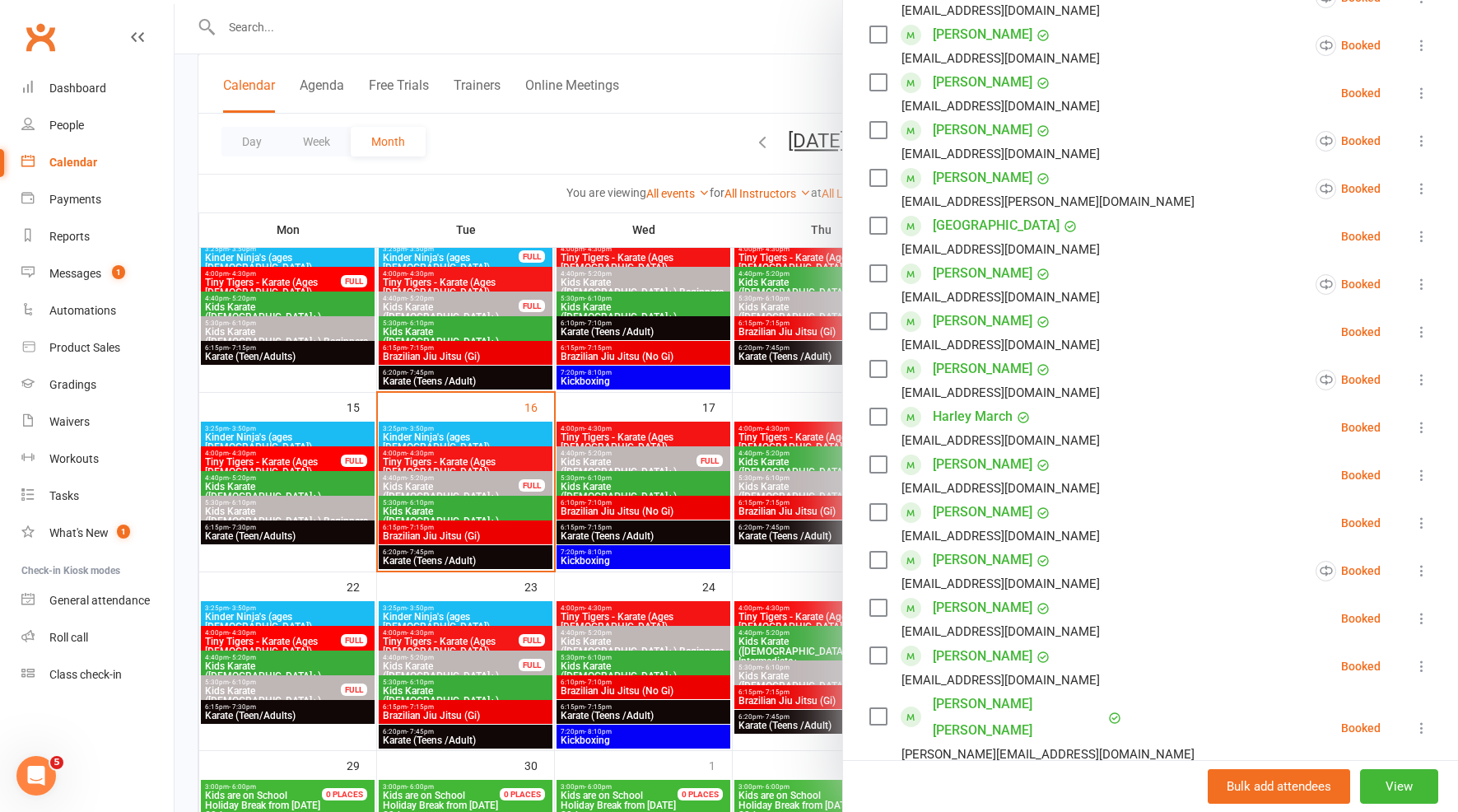
scroll to position [384, 0]
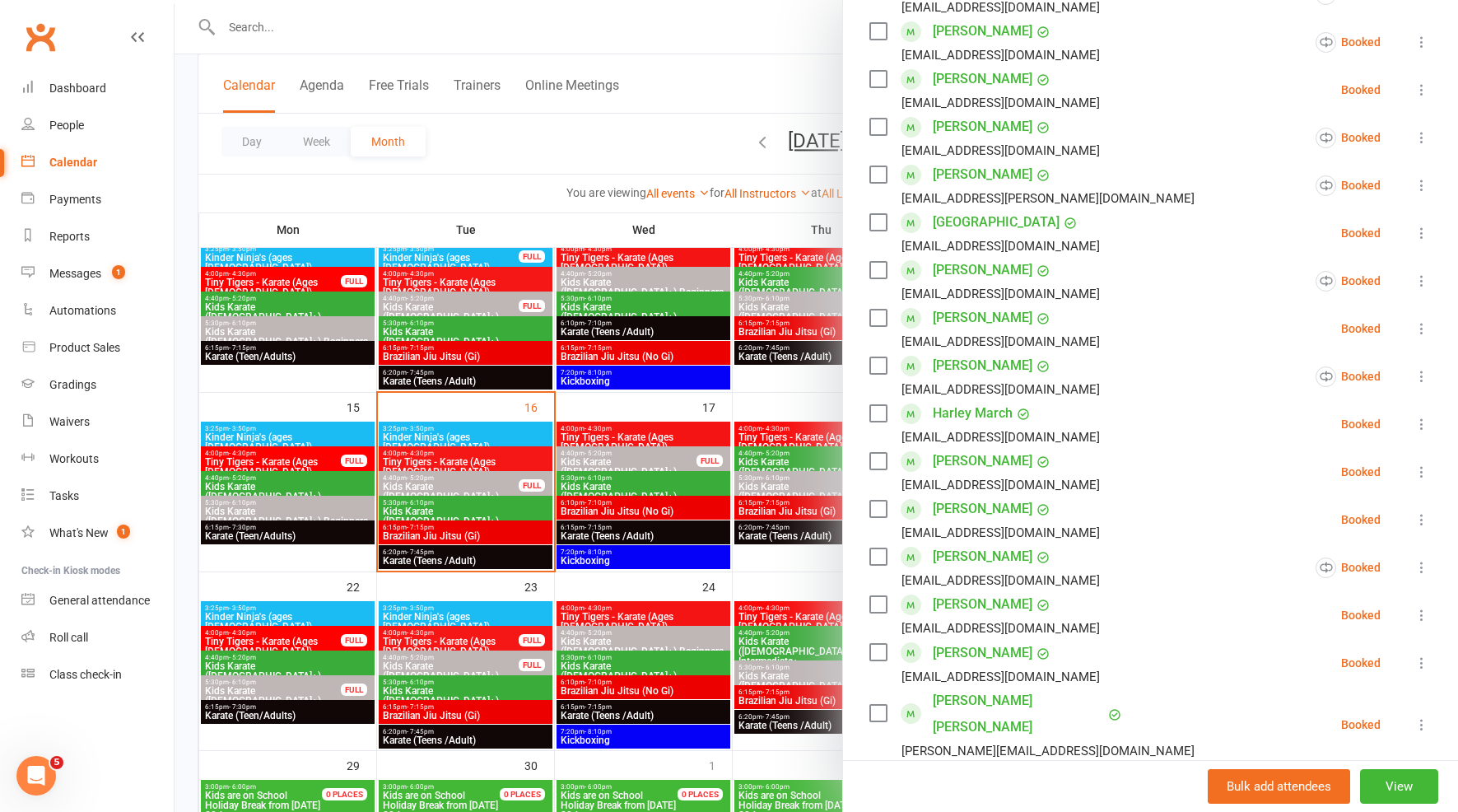
drag, startPoint x: 237, startPoint y: 39, endPoint x: 249, endPoint y: 31, distance: 14.4
click at [237, 39] on div at bounding box center [816, 406] width 1284 height 812
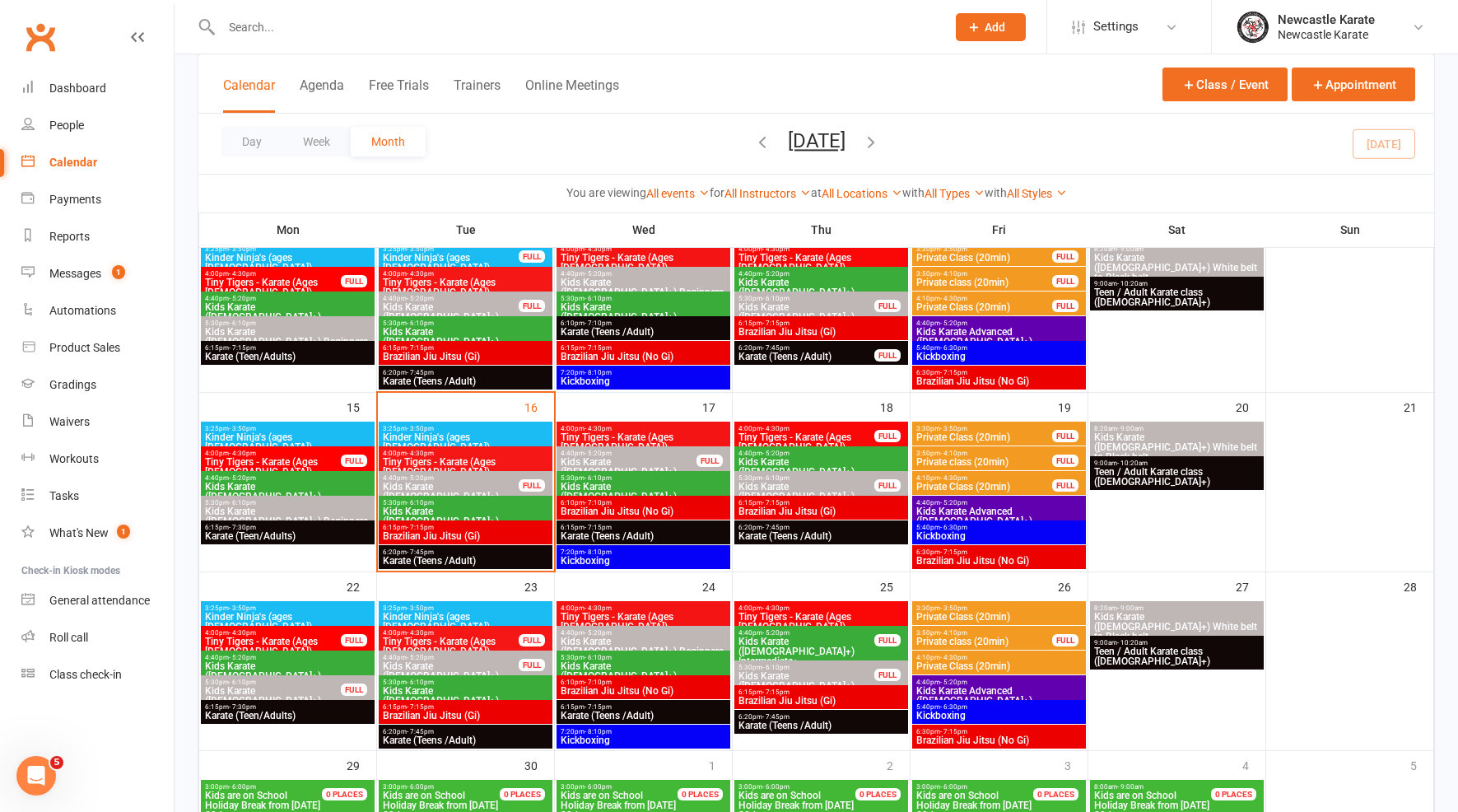
click at [252, 29] on div "Kids Karate (8yo+) Intermediate+ Class kiosk mode Roll call 5:30 PM - 6:10 PM, …" at bounding box center [816, 406] width 1284 height 812
click at [263, 33] on input "text" at bounding box center [575, 27] width 718 height 23
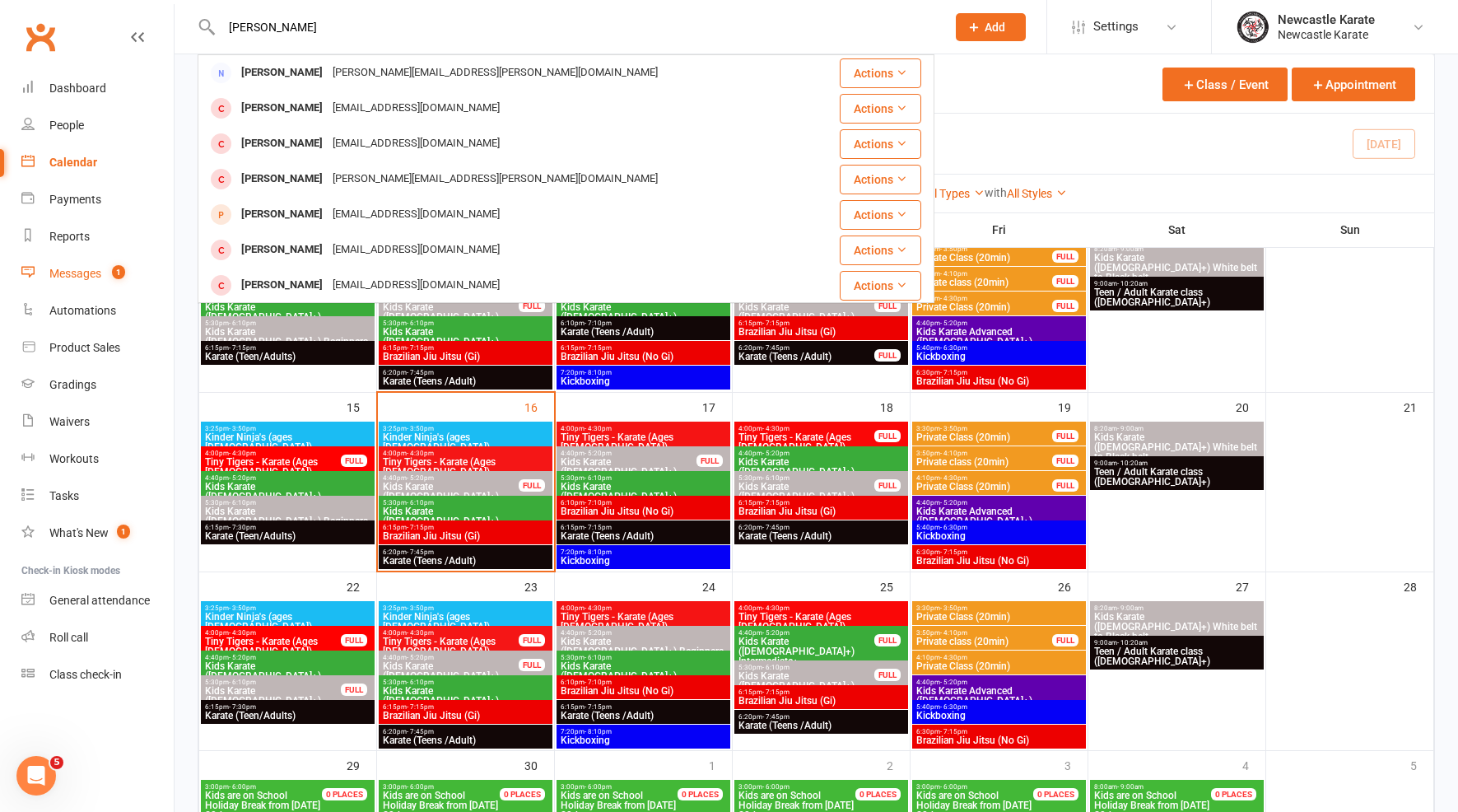
type input "tanner"
click at [117, 279] on count-badge "1" at bounding box center [115, 273] width 22 height 14
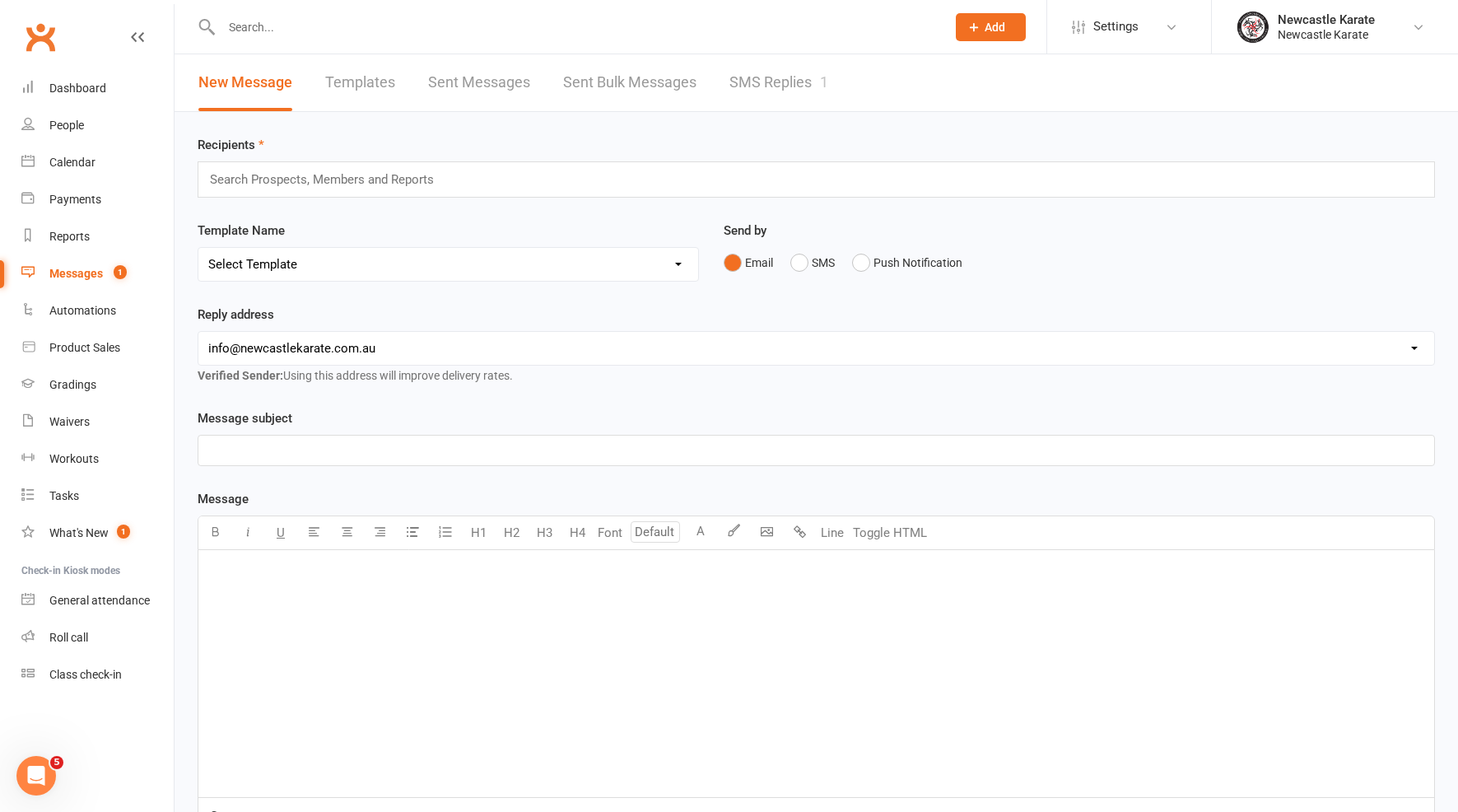
click at [748, 79] on link "SMS Replies 1" at bounding box center [778, 82] width 98 height 57
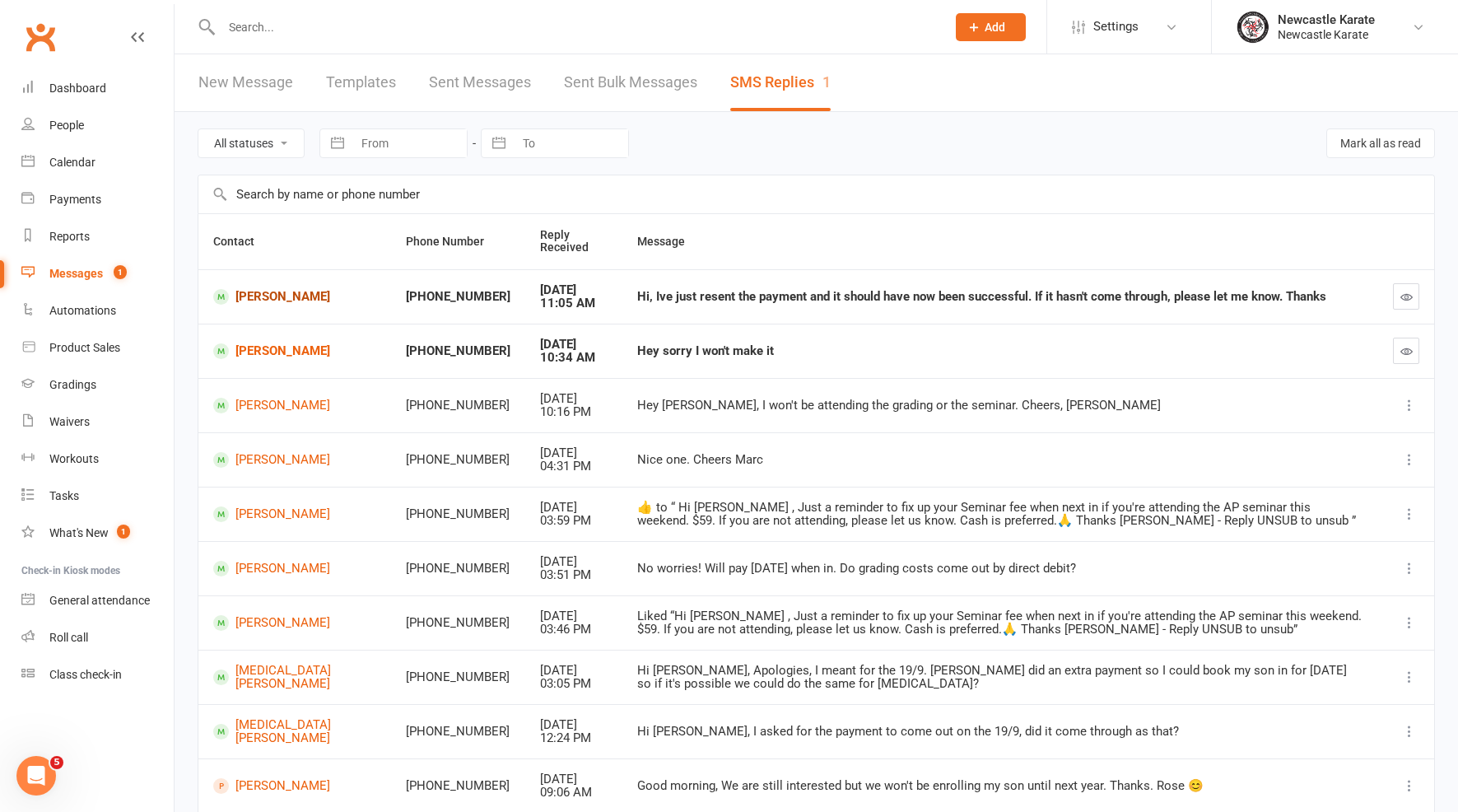
click at [302, 302] on link "[PERSON_NAME]" at bounding box center [294, 296] width 163 height 15
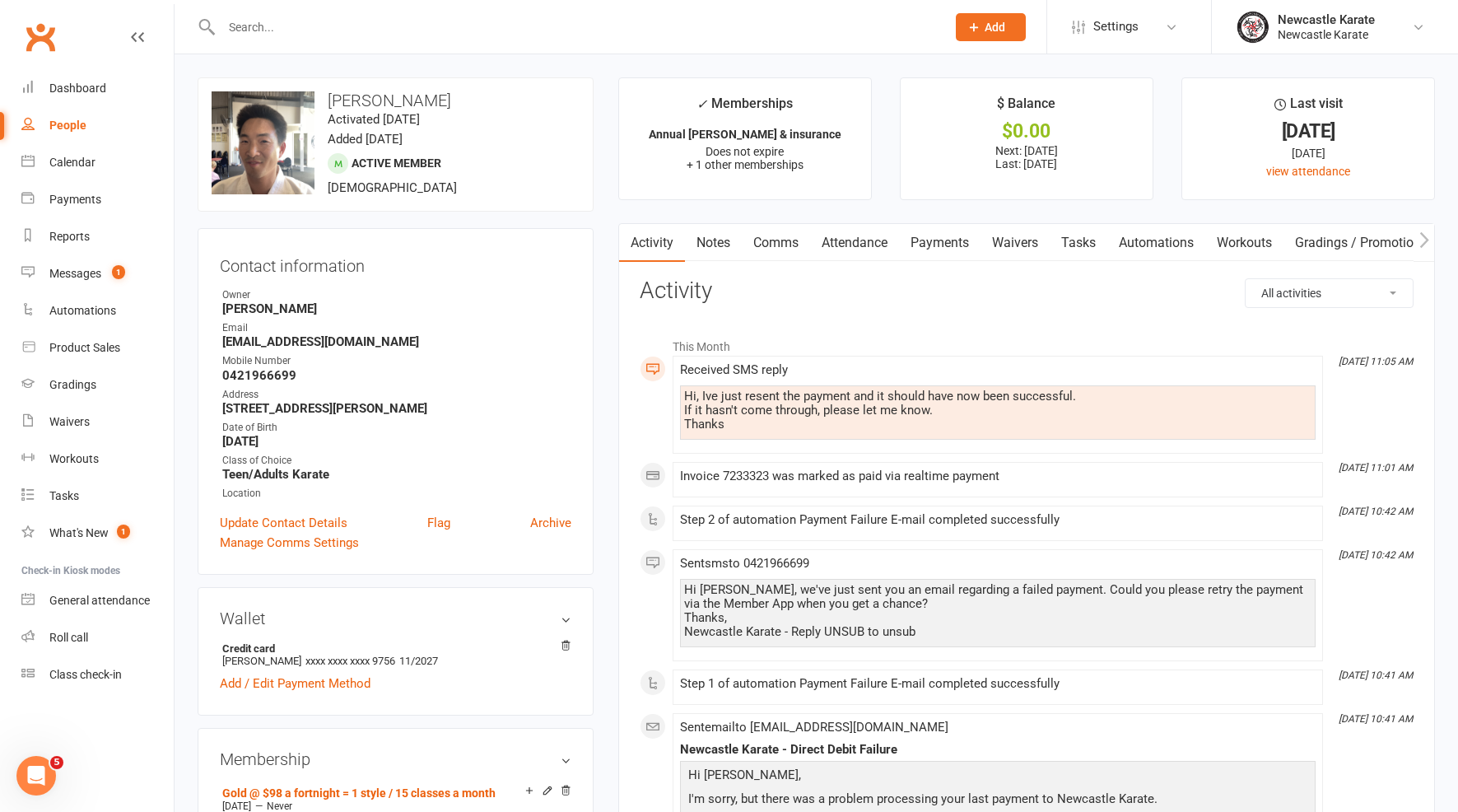
click at [939, 248] on link "Payments" at bounding box center [939, 243] width 81 height 38
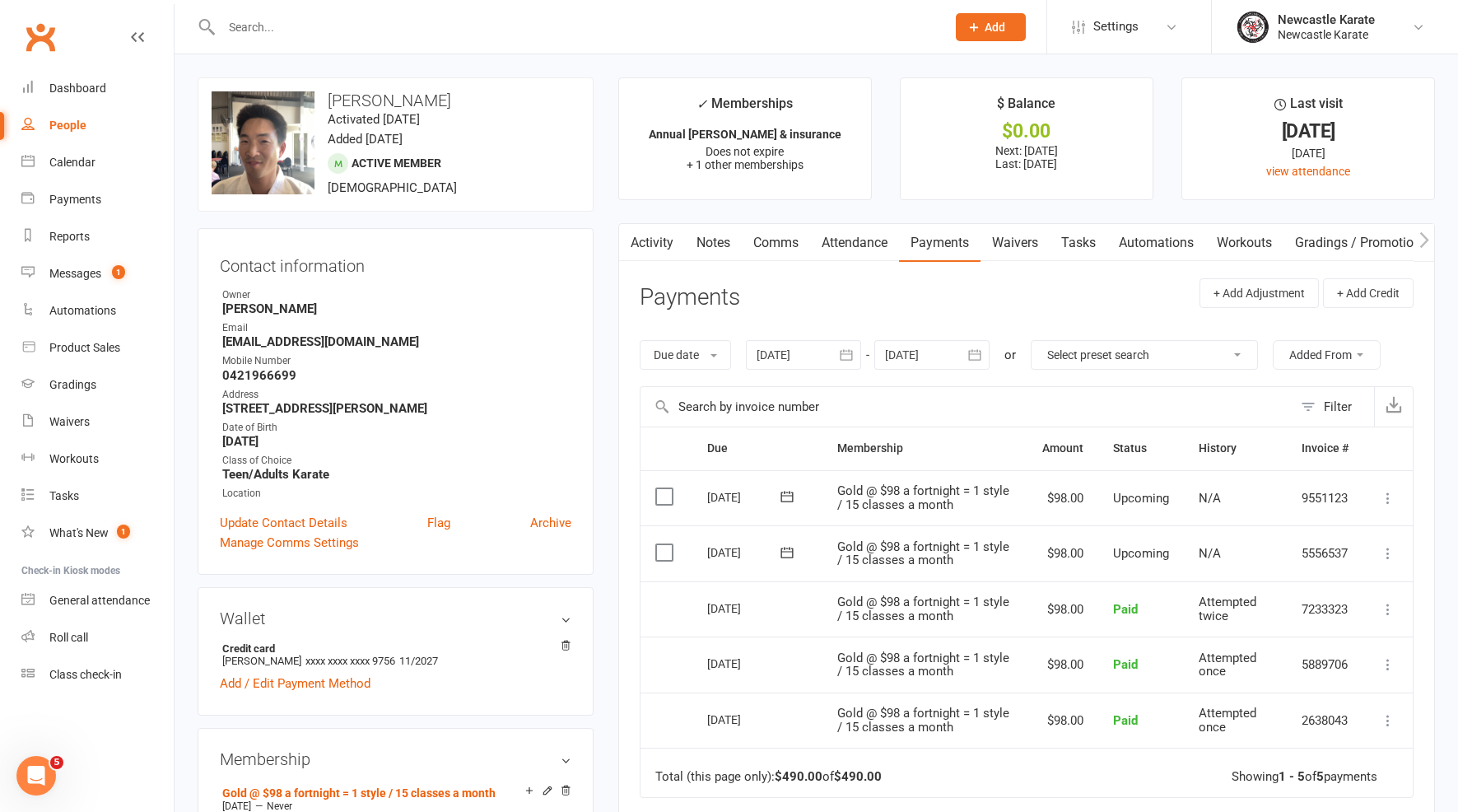
click at [707, 252] on link "Notes" at bounding box center [713, 243] width 57 height 38
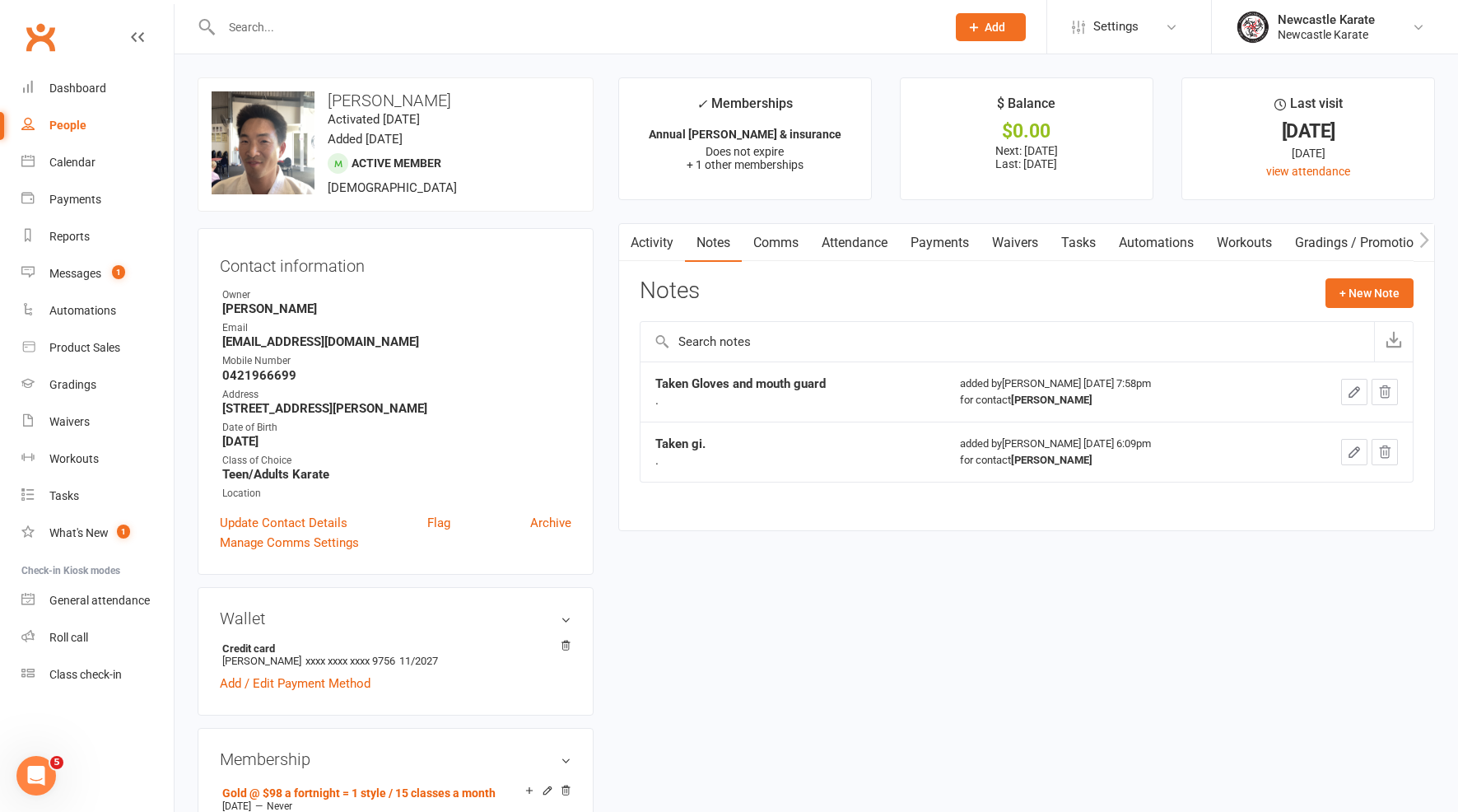
click at [724, 246] on link "Notes" at bounding box center [713, 243] width 57 height 38
click at [793, 260] on div "Activity Notes Comms Attendance Payments Waivers Tasks Automations Workouts Gra…" at bounding box center [1026, 377] width 817 height 308
click at [789, 254] on link "Comms" at bounding box center [776, 243] width 69 height 38
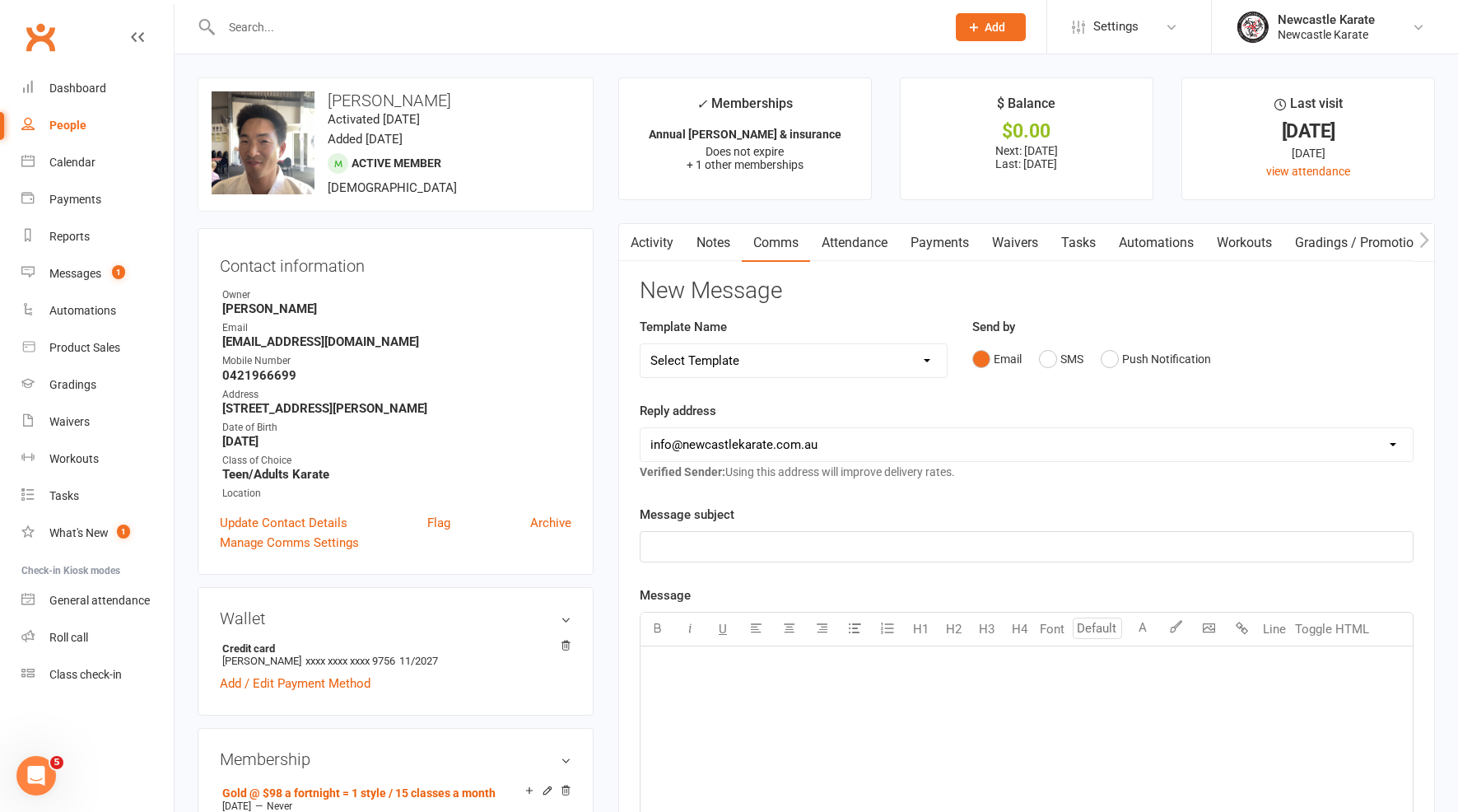
click at [634, 224] on button "button" at bounding box center [629, 242] width 21 height 37
click at [674, 262] on div "Activity Notes Comms Attendance Payments Waivers Tasks Automations Workouts Gra…" at bounding box center [1026, 709] width 817 height 972
click at [661, 247] on link "Activity" at bounding box center [651, 243] width 66 height 38
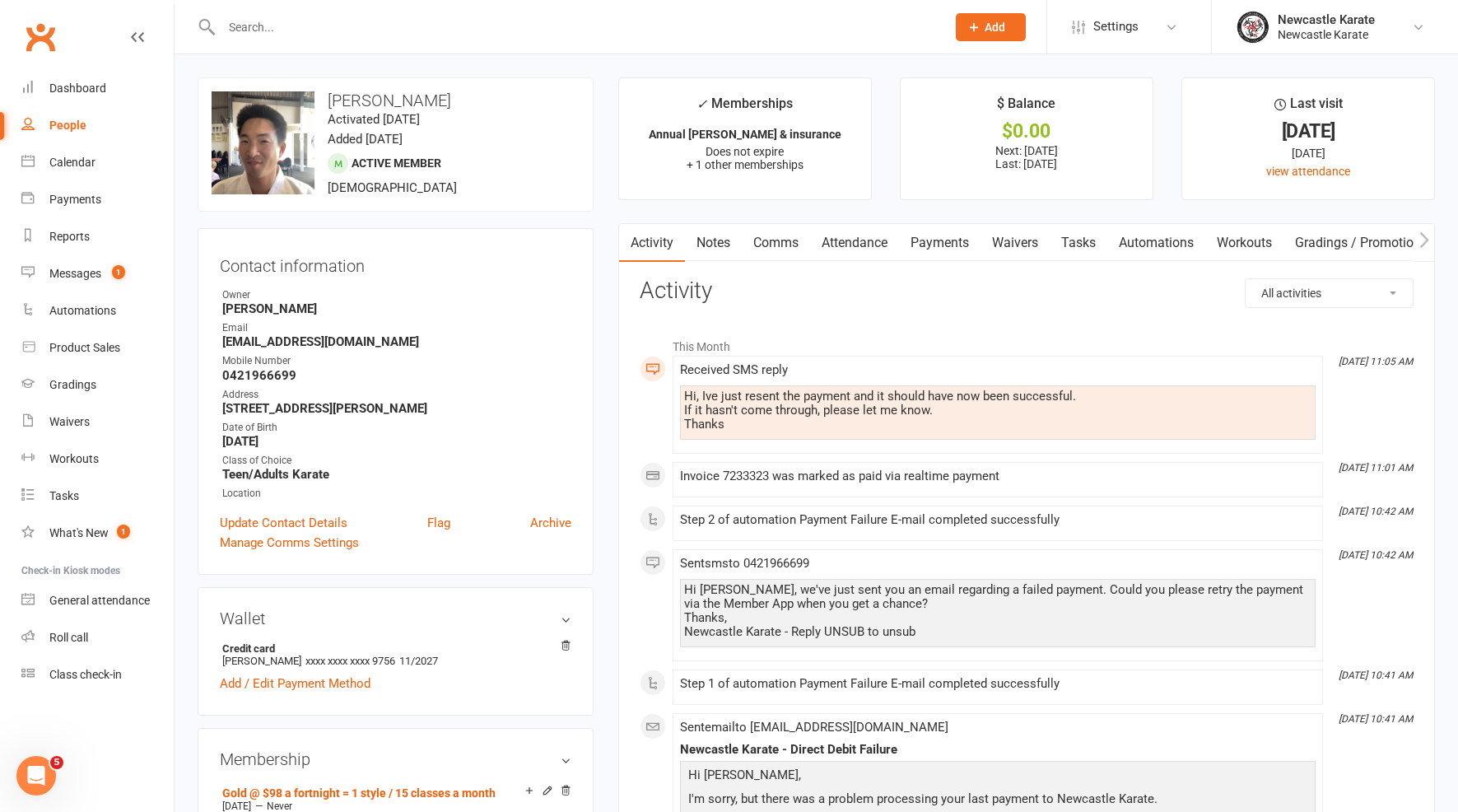
click at [784, 248] on link "Comms" at bounding box center [776, 243] width 69 height 38
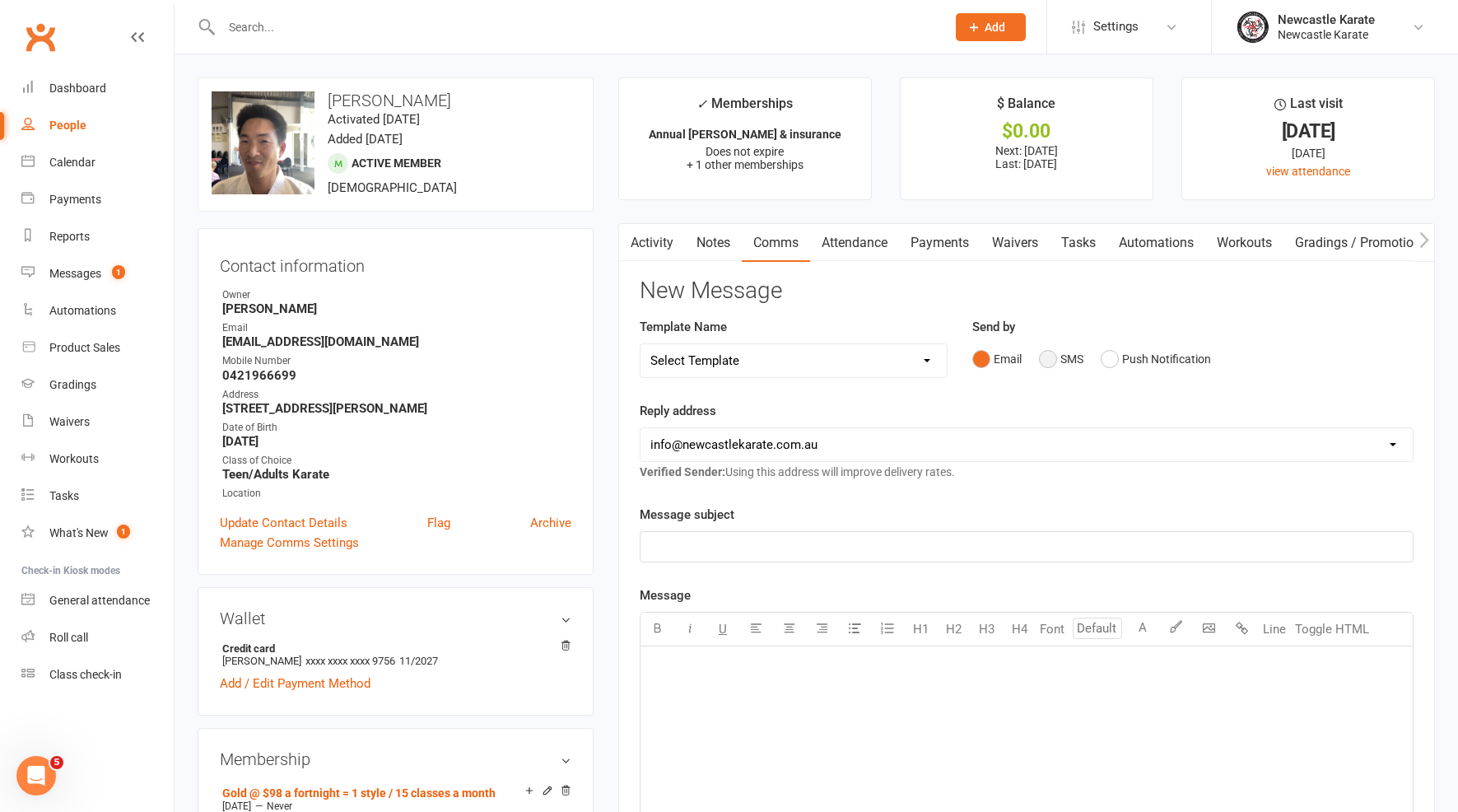
click at [1061, 366] on button "SMS" at bounding box center [1061, 359] width 44 height 32
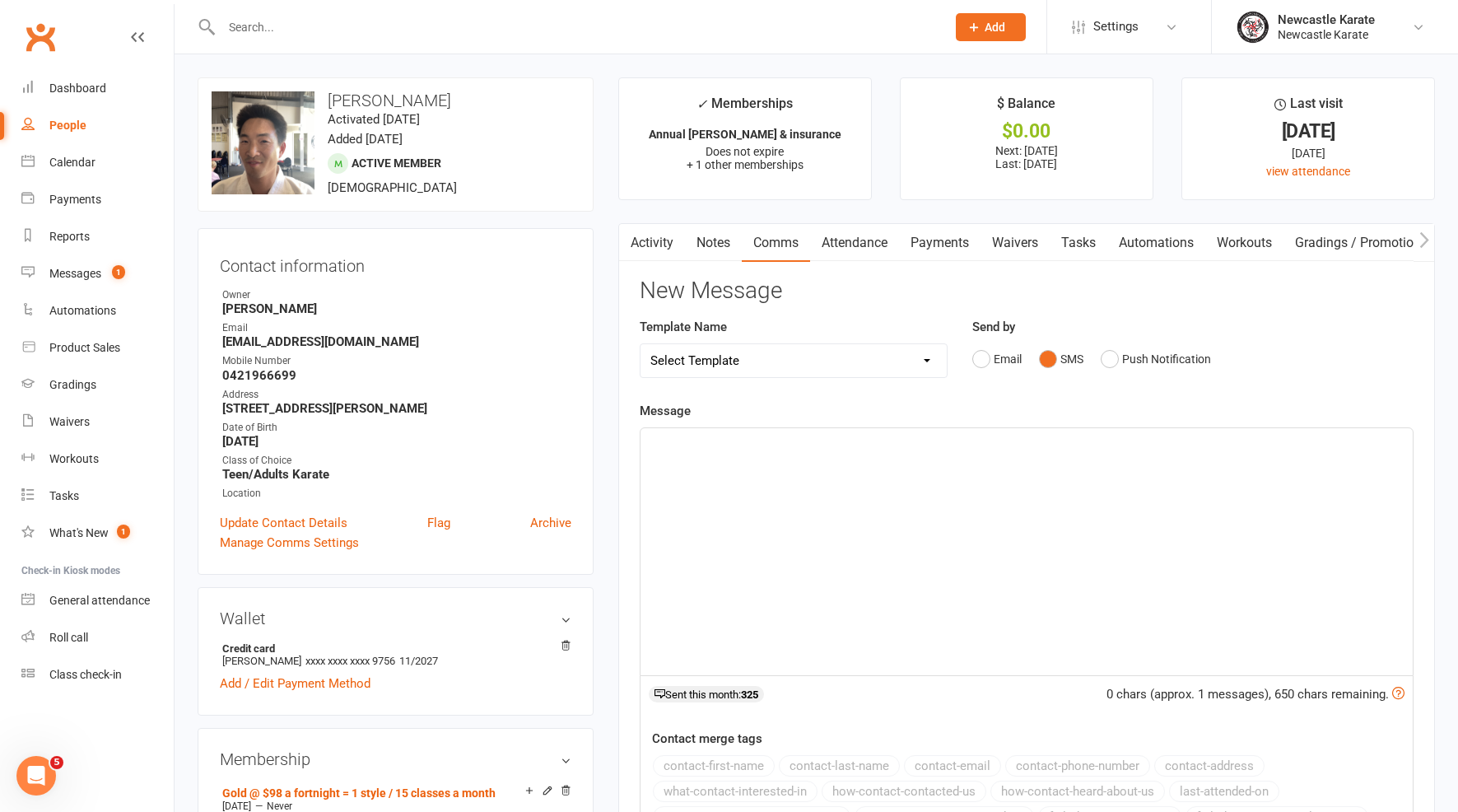
click at [1053, 488] on div "﻿" at bounding box center [1026, 551] width 772 height 247
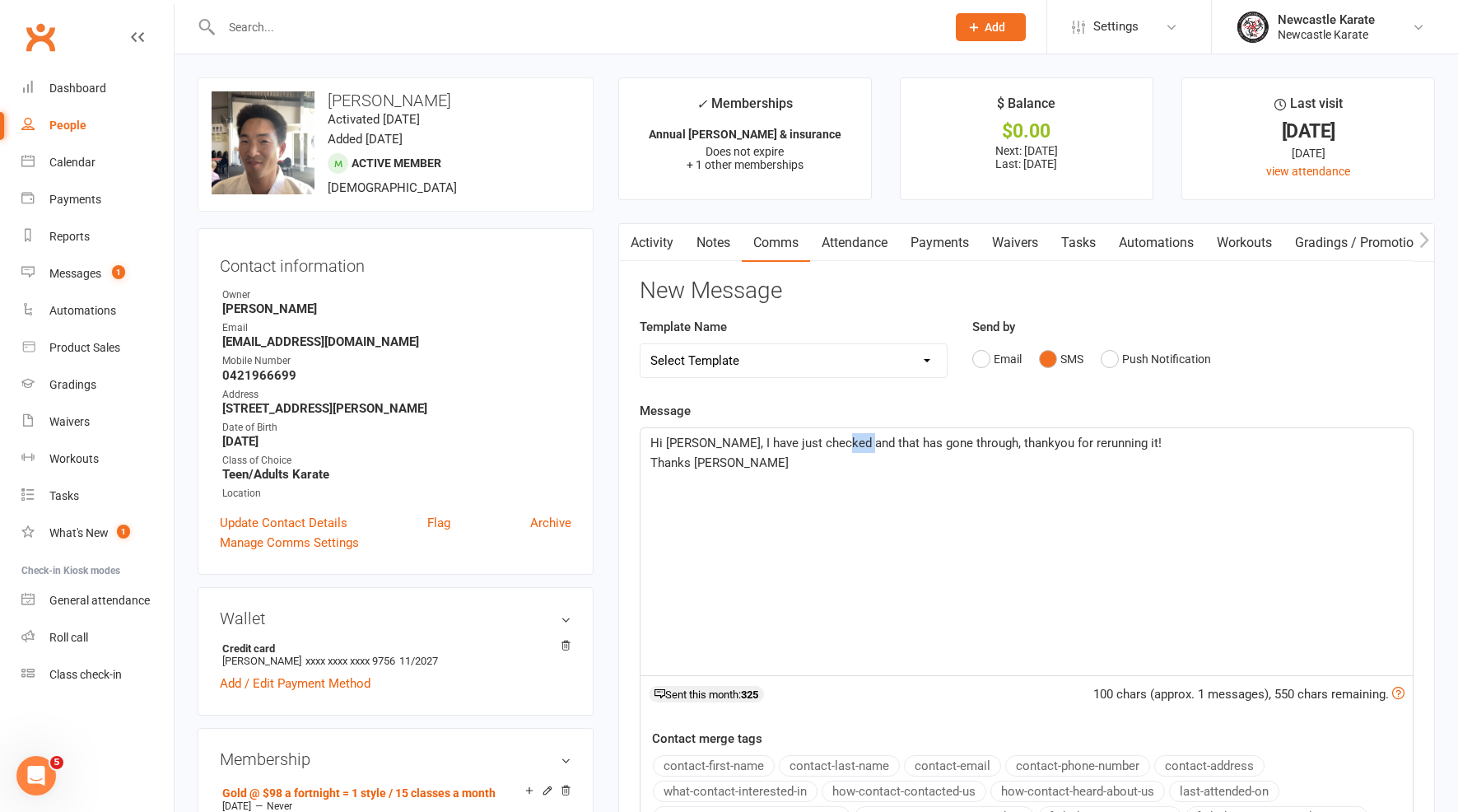
drag, startPoint x: 858, startPoint y: 440, endPoint x: 837, endPoint y: 436, distance: 21.4
click at [837, 436] on span "Hi Jason, I have just checked and that has gone through, thankyou for rerunning…" at bounding box center [906, 443] width 511 height 14
click at [1146, 488] on div "Hi Jason, I have just checked and the payment has gone through, thankyou for re…" at bounding box center [1026, 551] width 772 height 247
click at [1092, 435] on span "Hi Jason, I have just checked and the payment has gone through, thankyou for re…" at bounding box center [929, 443] width 557 height 14
click at [1280, 553] on div "Hi Jason, I have just checked and the payment has gone through, thankyou for re…" at bounding box center [1026, 551] width 772 height 247
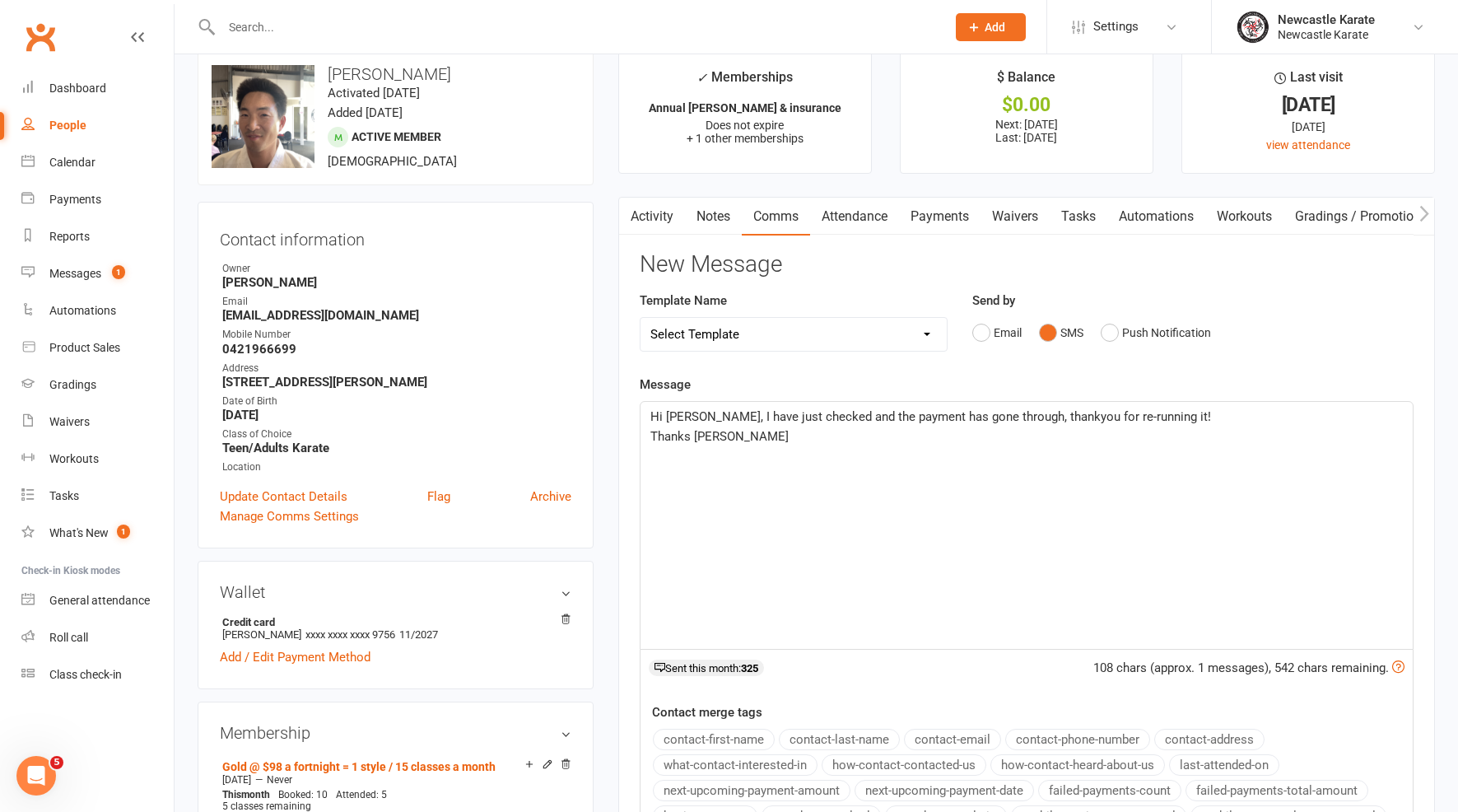
scroll to position [178, 0]
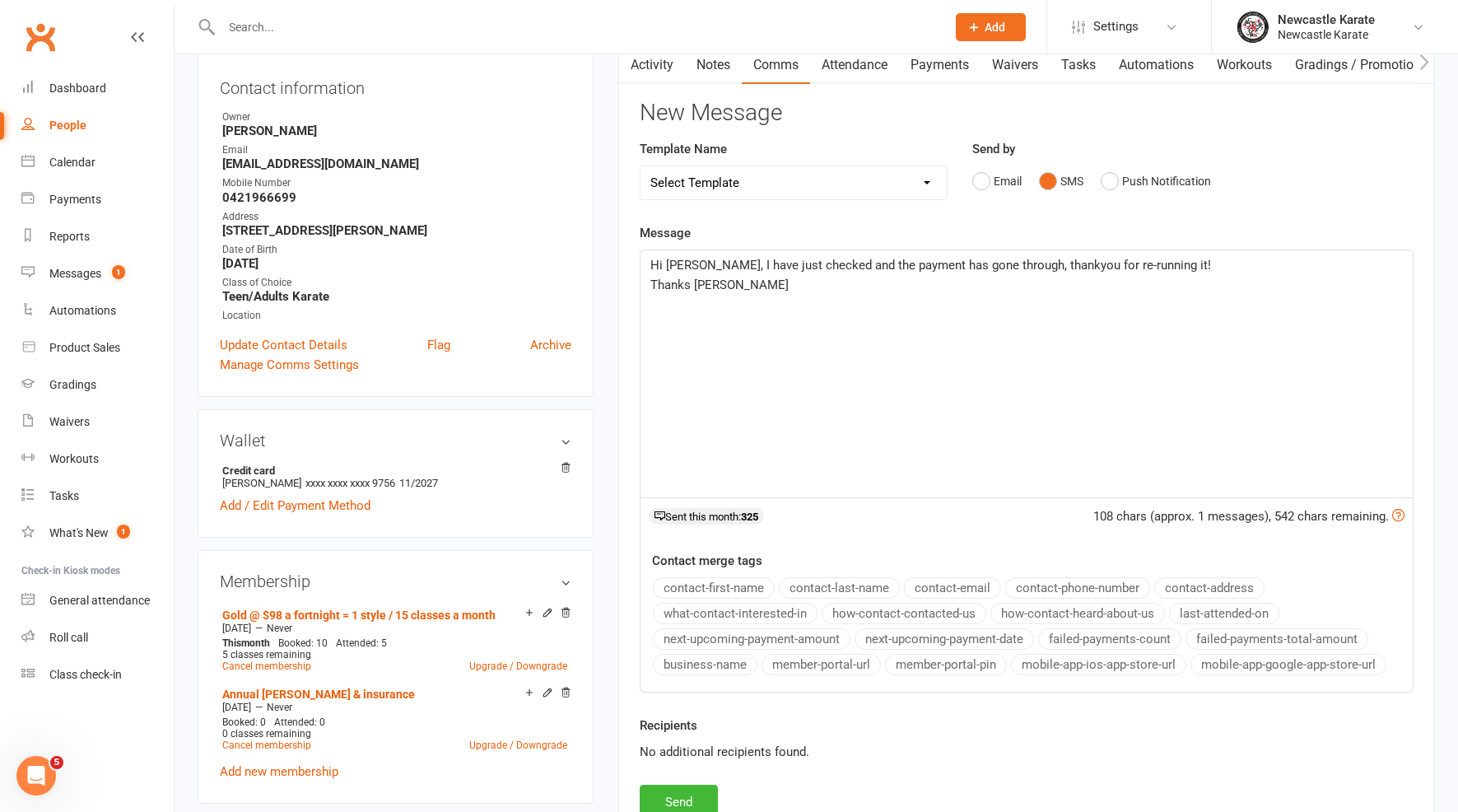
drag, startPoint x: 690, startPoint y: 789, endPoint x: 691, endPoint y: 765, distance: 24.0
click at [690, 789] on button "Send" at bounding box center [678, 802] width 79 height 34
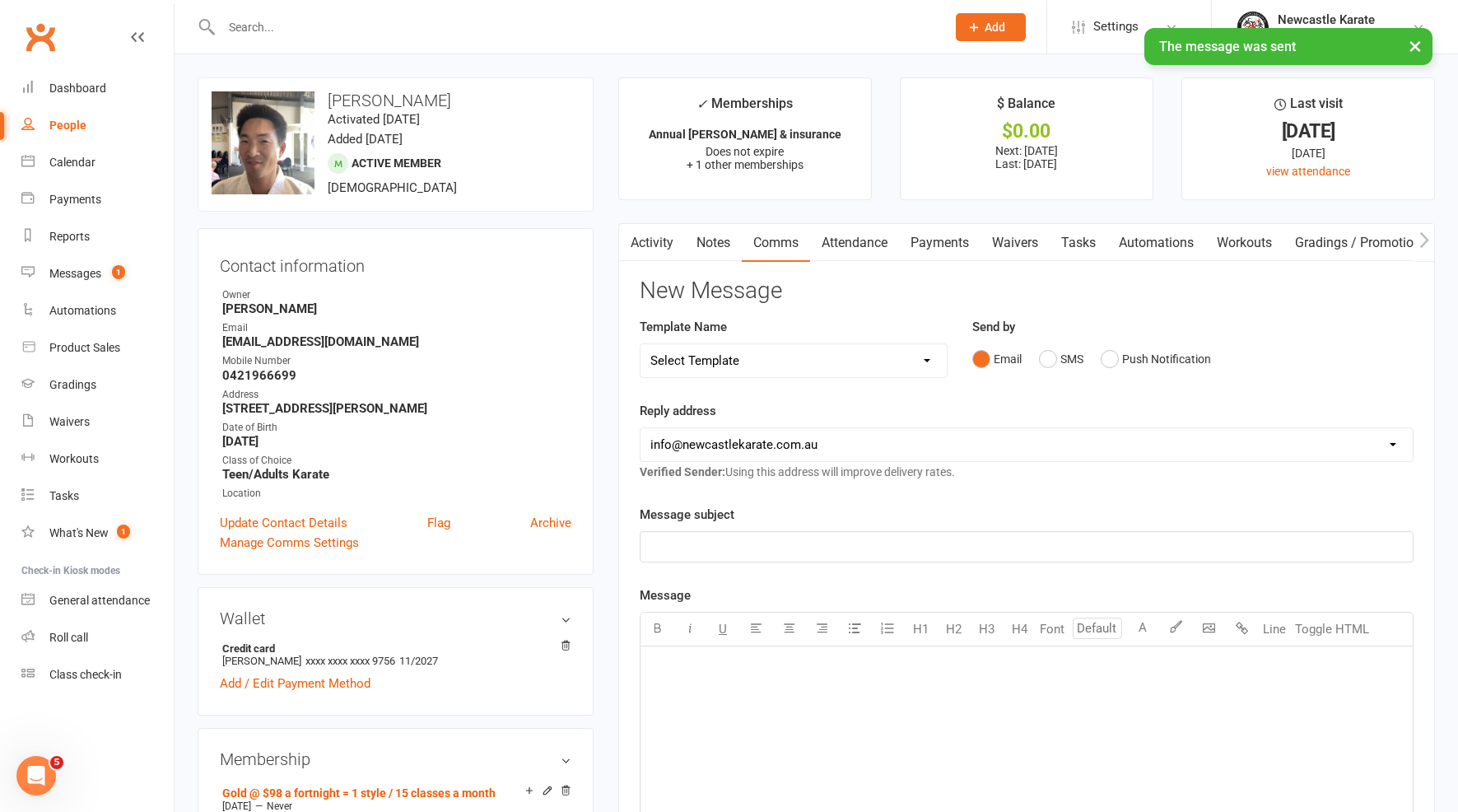
click at [642, 254] on link "Activity" at bounding box center [651, 243] width 66 height 38
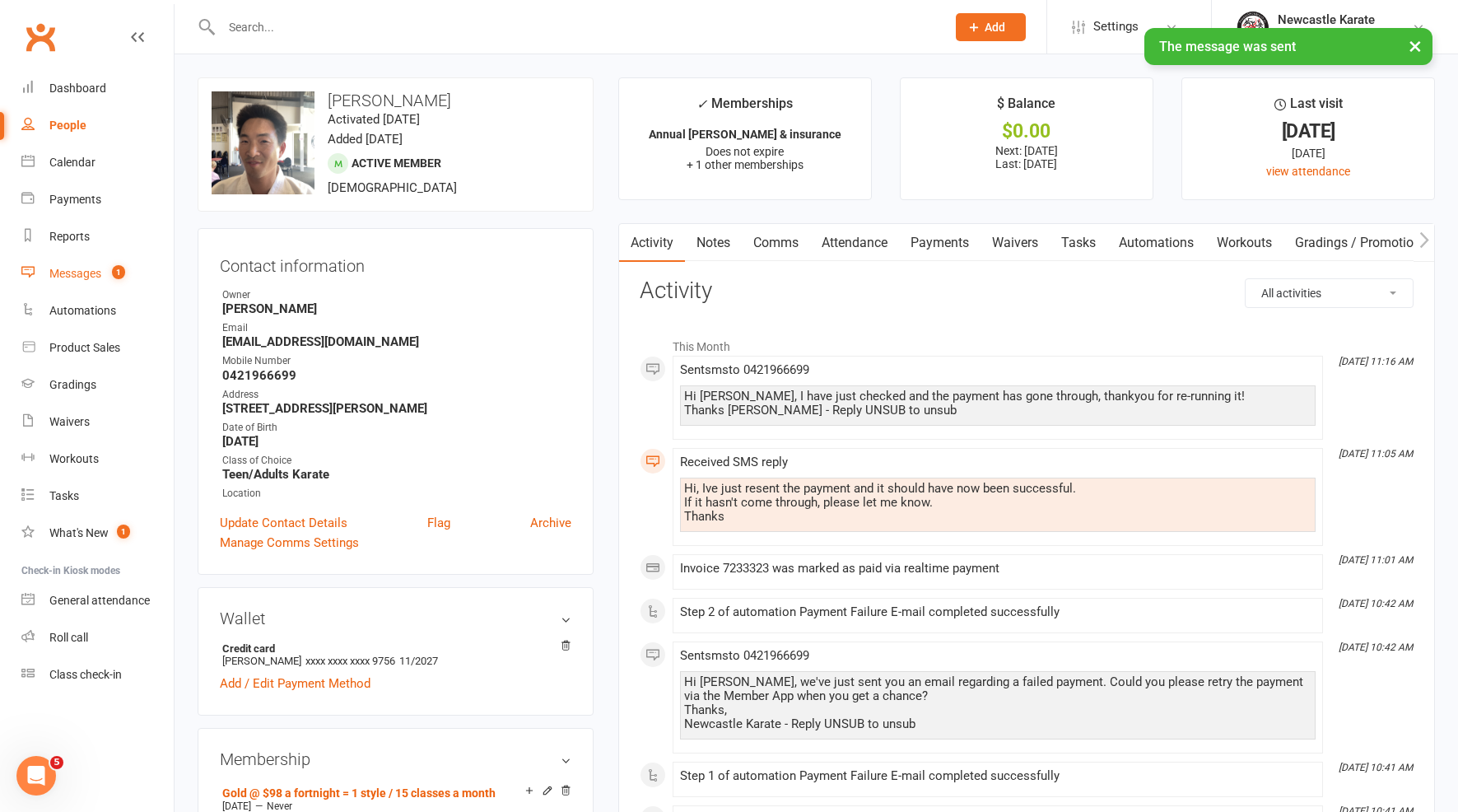
click at [89, 287] on link "Messages 1" at bounding box center [98, 274] width 153 height 37
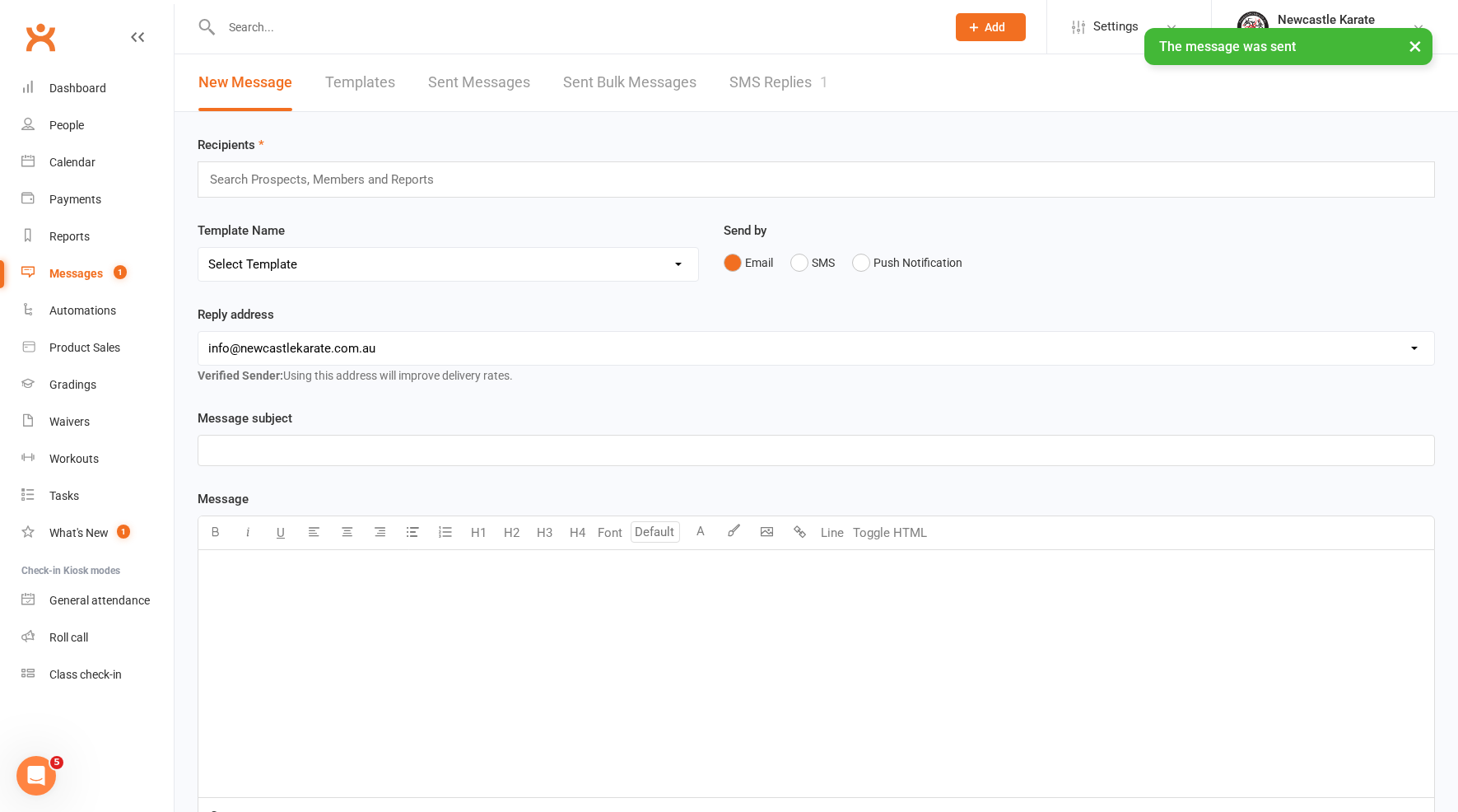
click at [757, 100] on link "SMS Replies 1" at bounding box center [778, 82] width 98 height 57
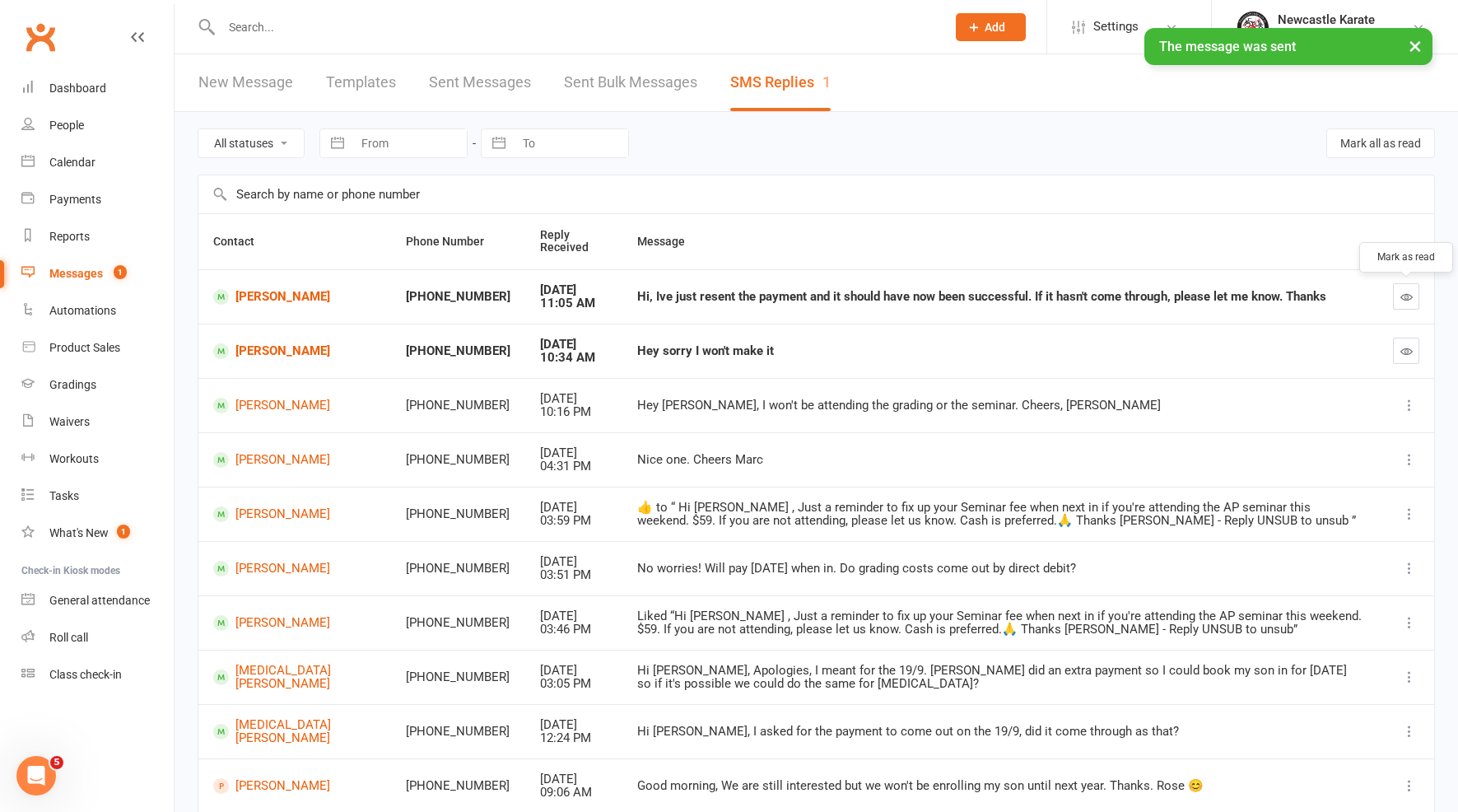
click at [1400, 288] on button "button" at bounding box center [1406, 296] width 26 height 26
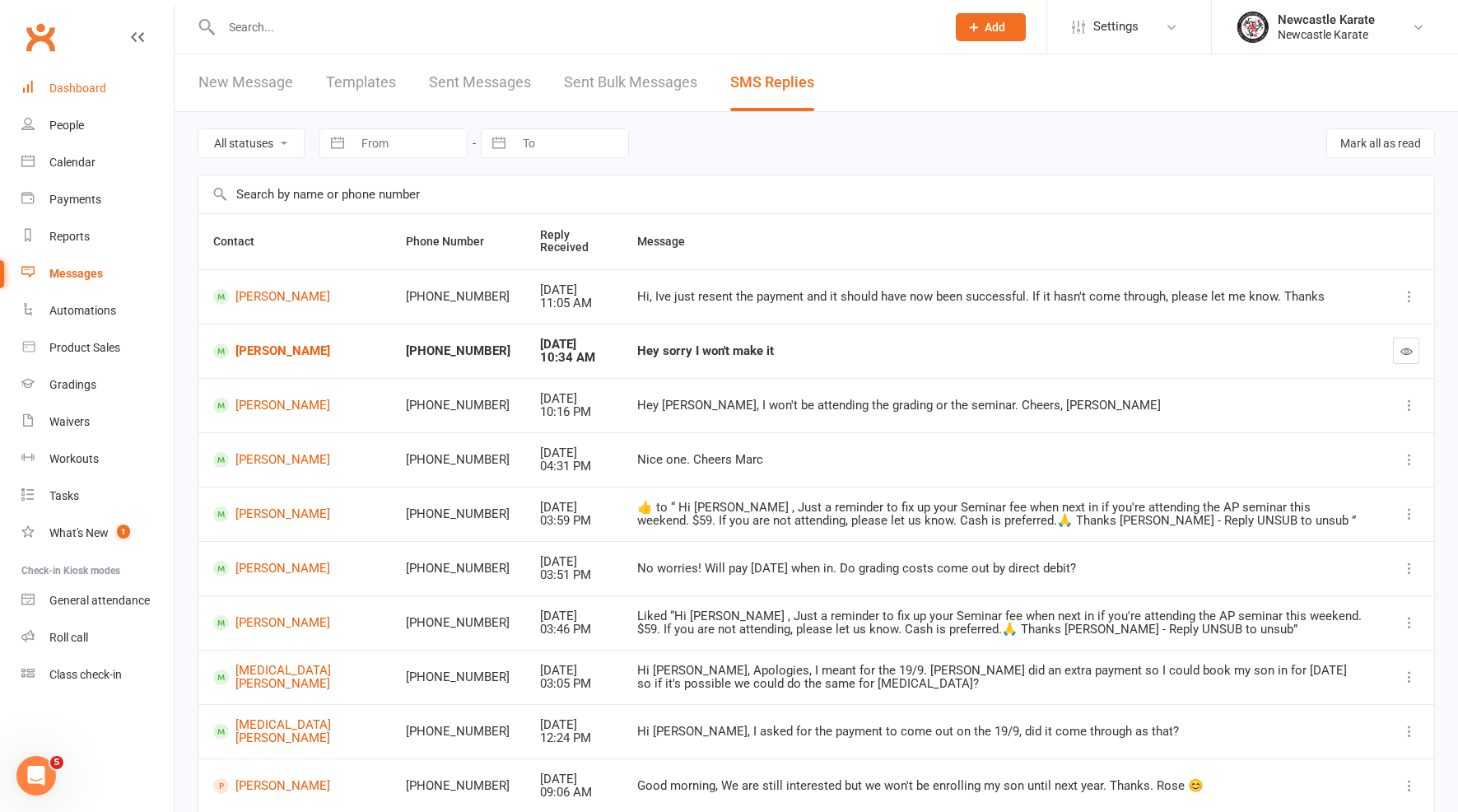
click at [51, 102] on link "Dashboard" at bounding box center [98, 88] width 153 height 37
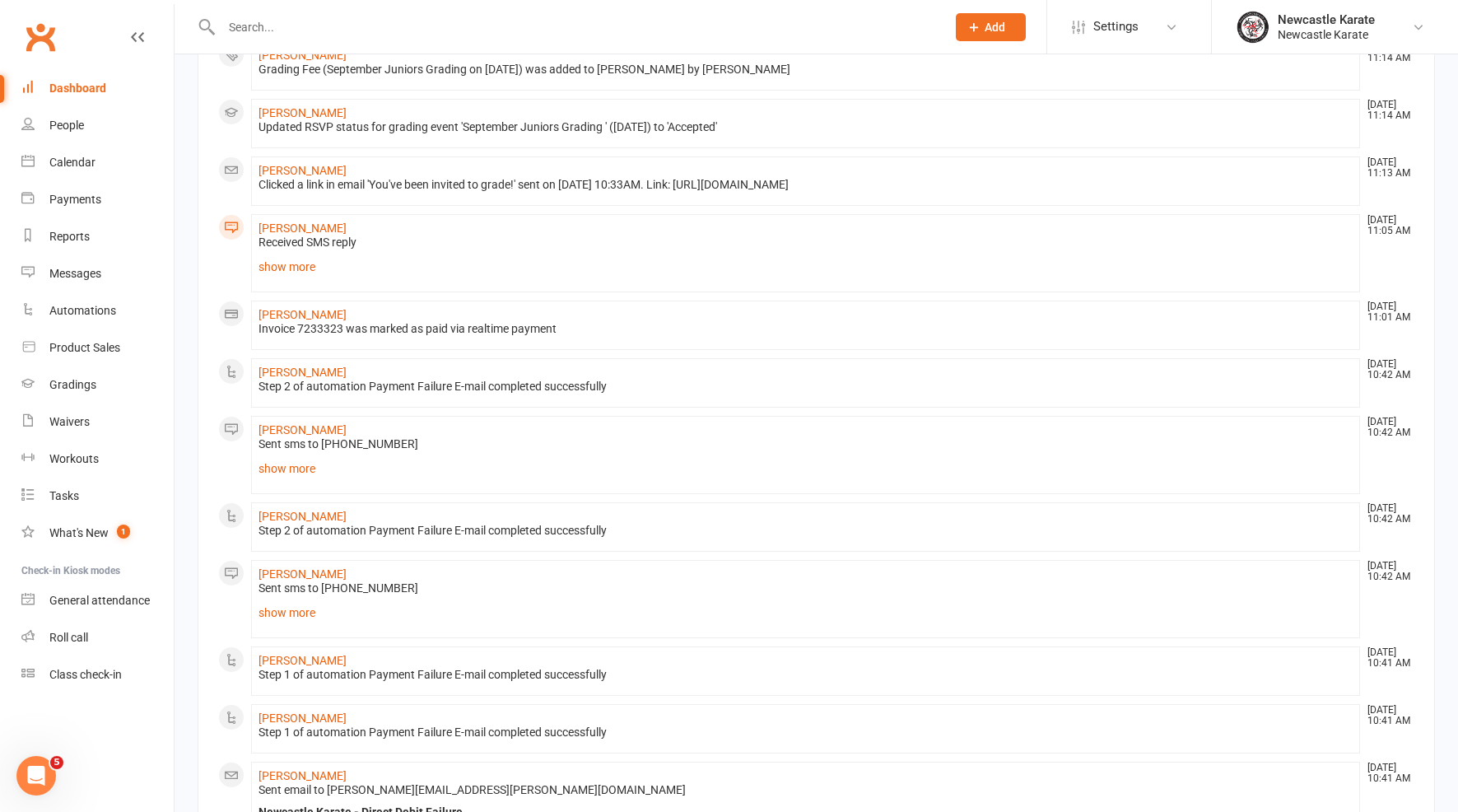
scroll to position [647, 0]
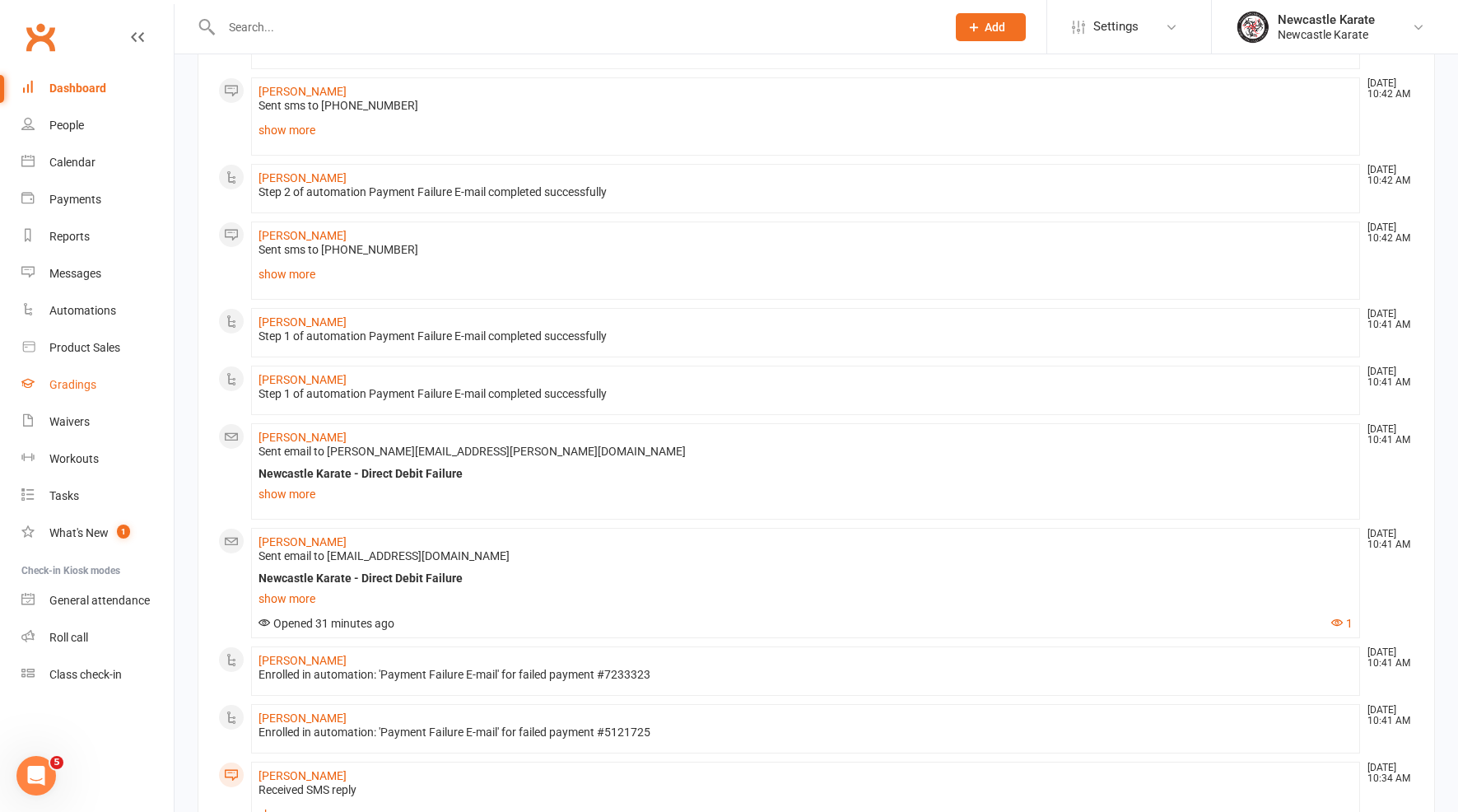
click at [96, 399] on link "Gradings" at bounding box center [98, 385] width 153 height 37
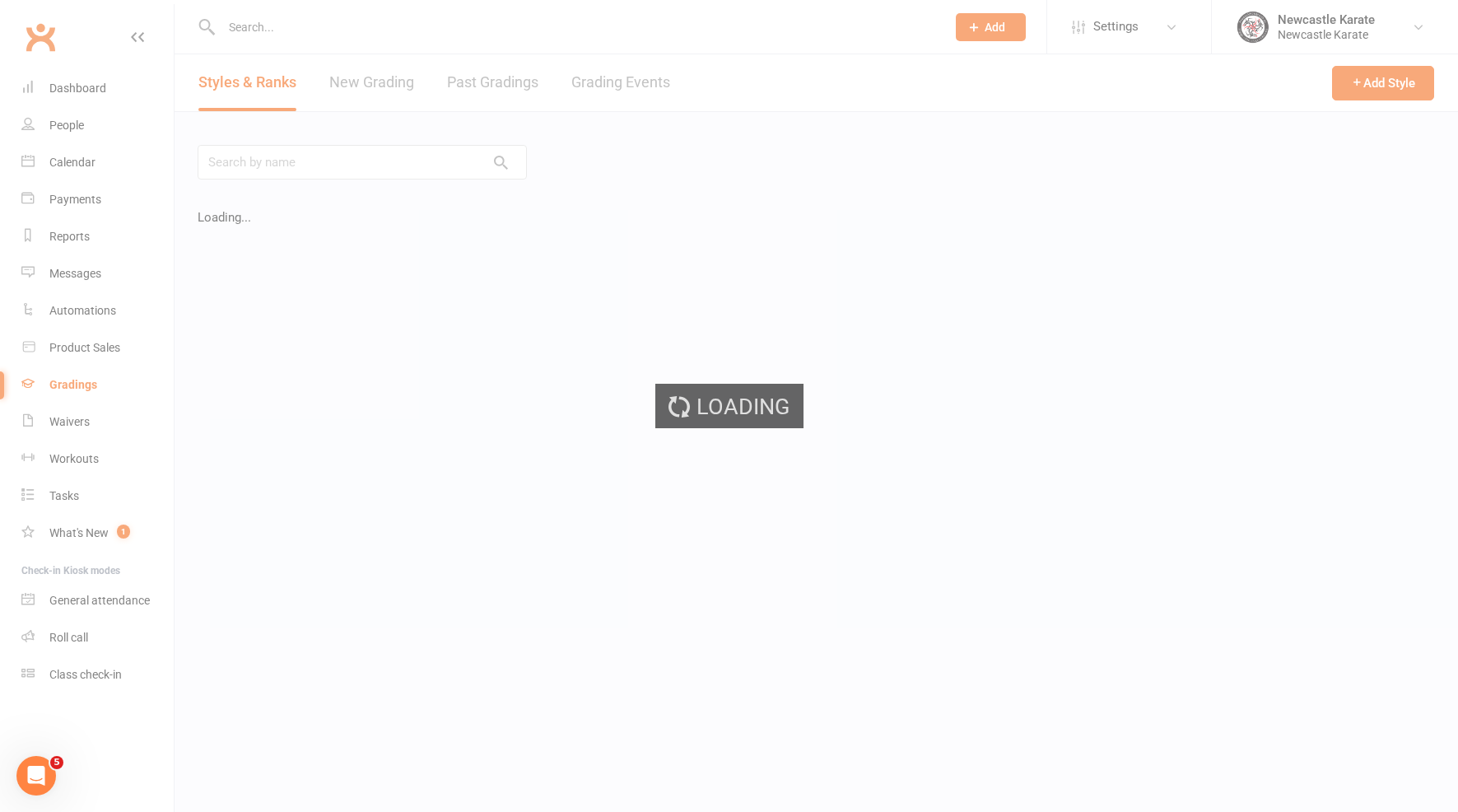
click at [624, 78] on link "Grading Events" at bounding box center [621, 82] width 98 height 57
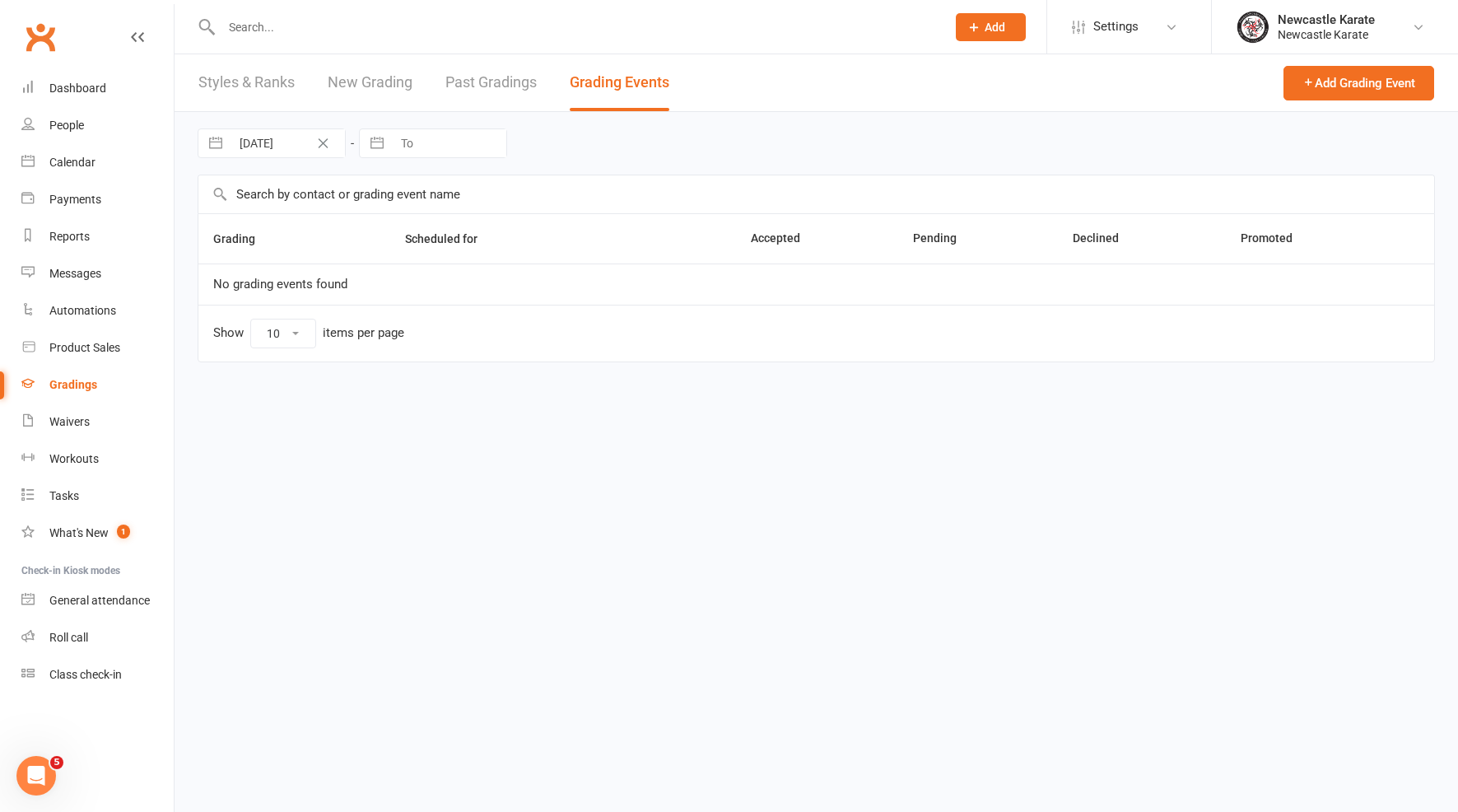
select select "100"
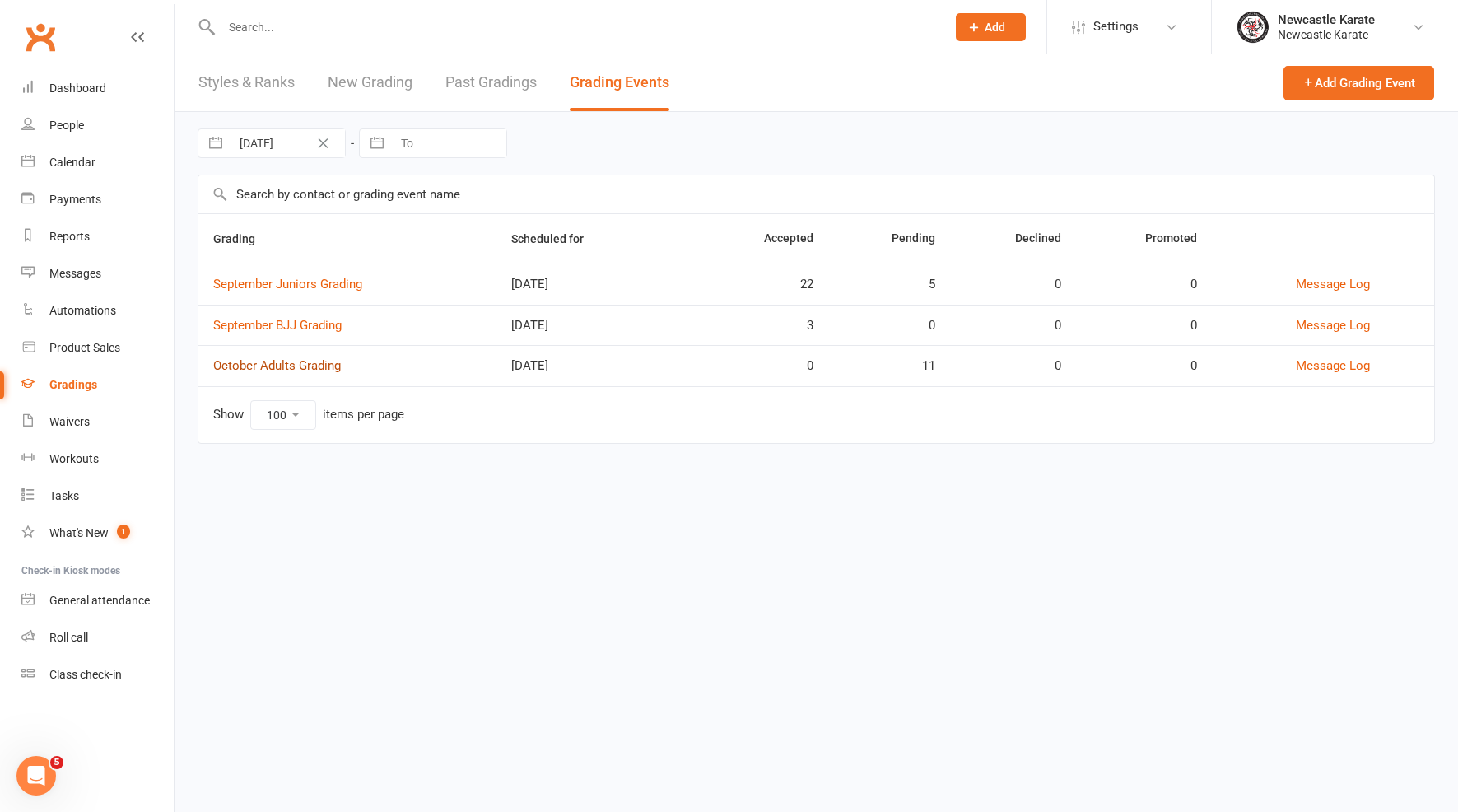
click at [321, 359] on link "October Adults Grading" at bounding box center [276, 365] width 127 height 14
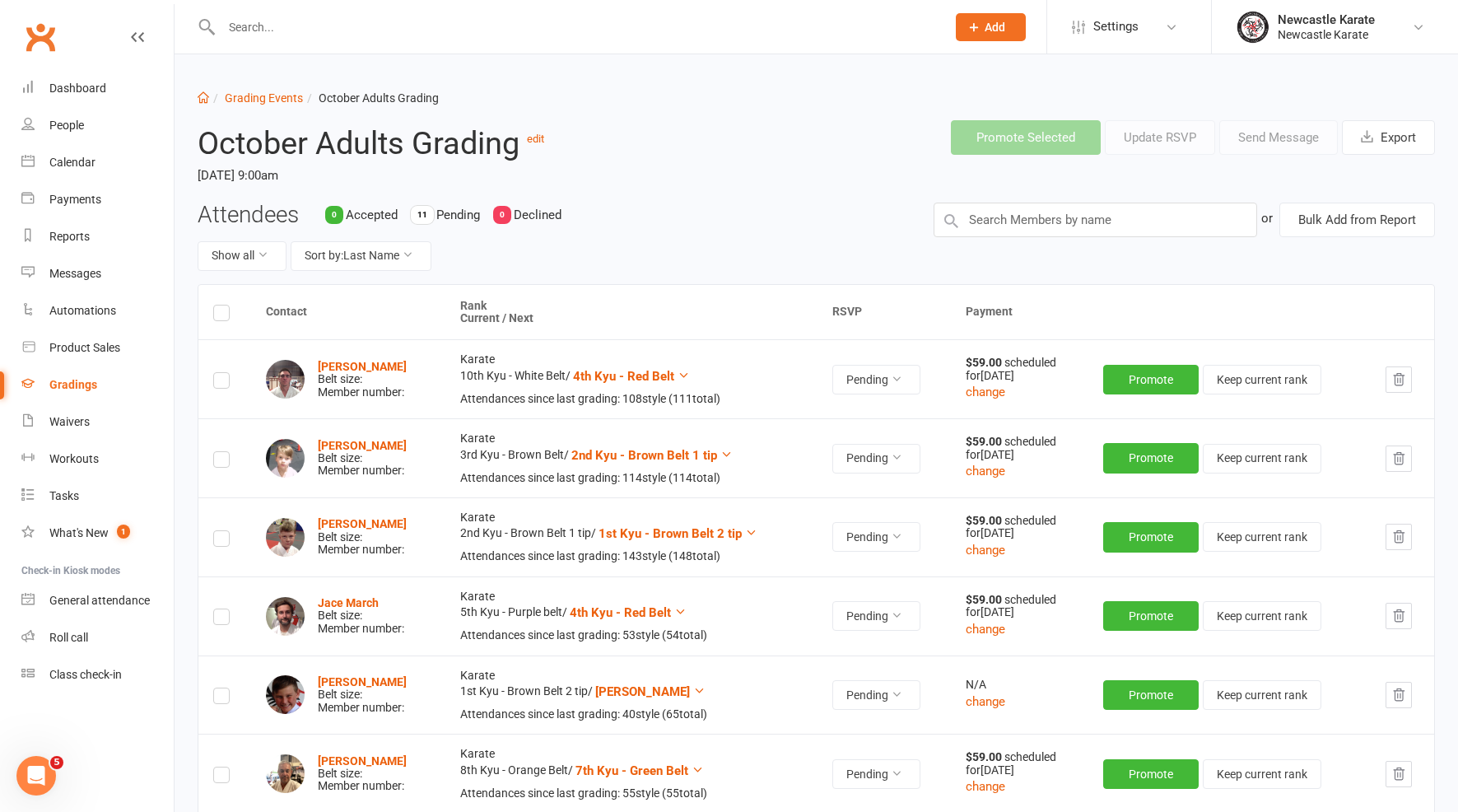
click at [59, 384] on div "Gradings" at bounding box center [73, 384] width 48 height 14
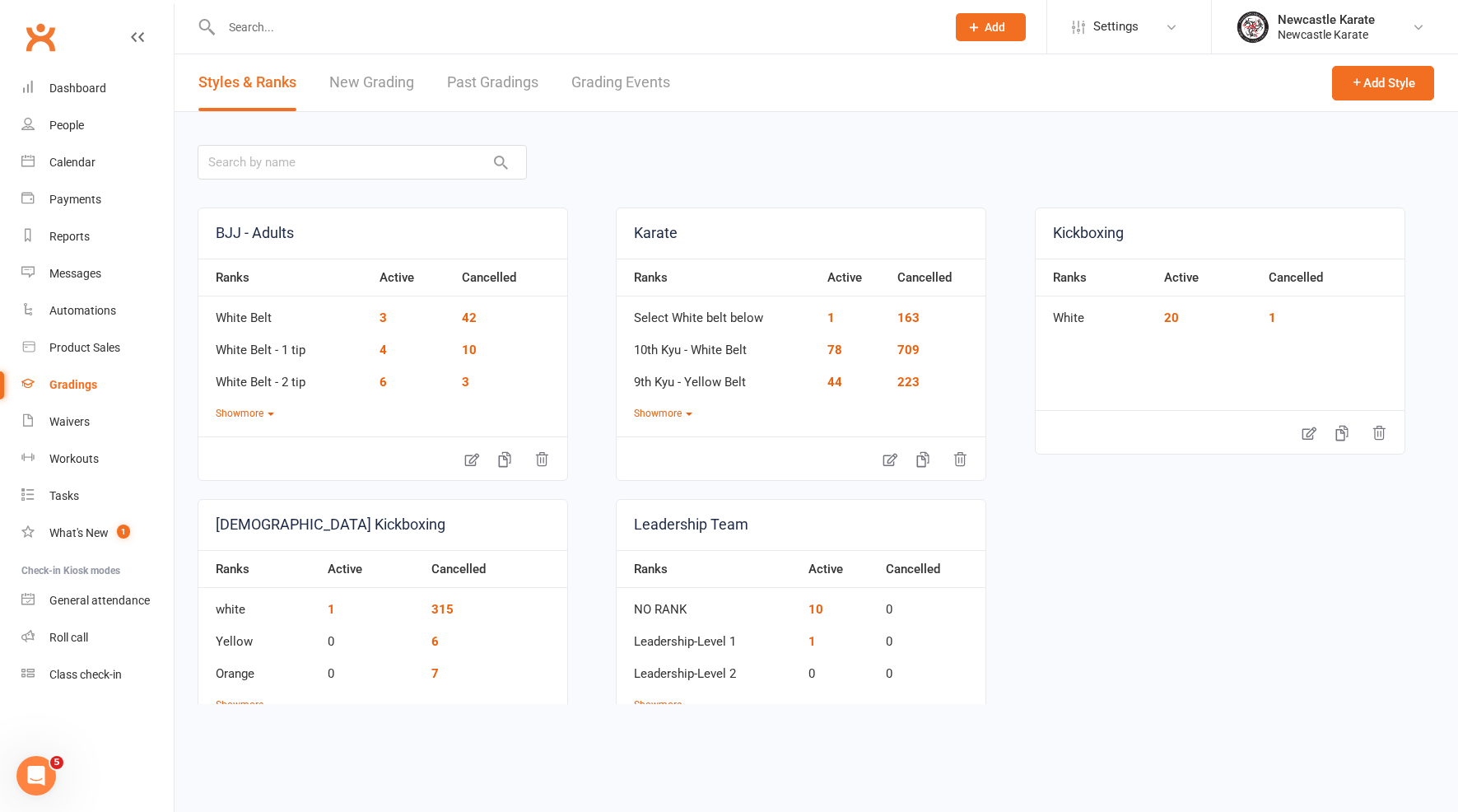
click at [662, 111] on header "Styles & Ranks New Grading Past Gradings Grading Events Add Style" at bounding box center [816, 83] width 1284 height 58
click at [655, 98] on link "Grading Events" at bounding box center [621, 82] width 98 height 57
select select "100"
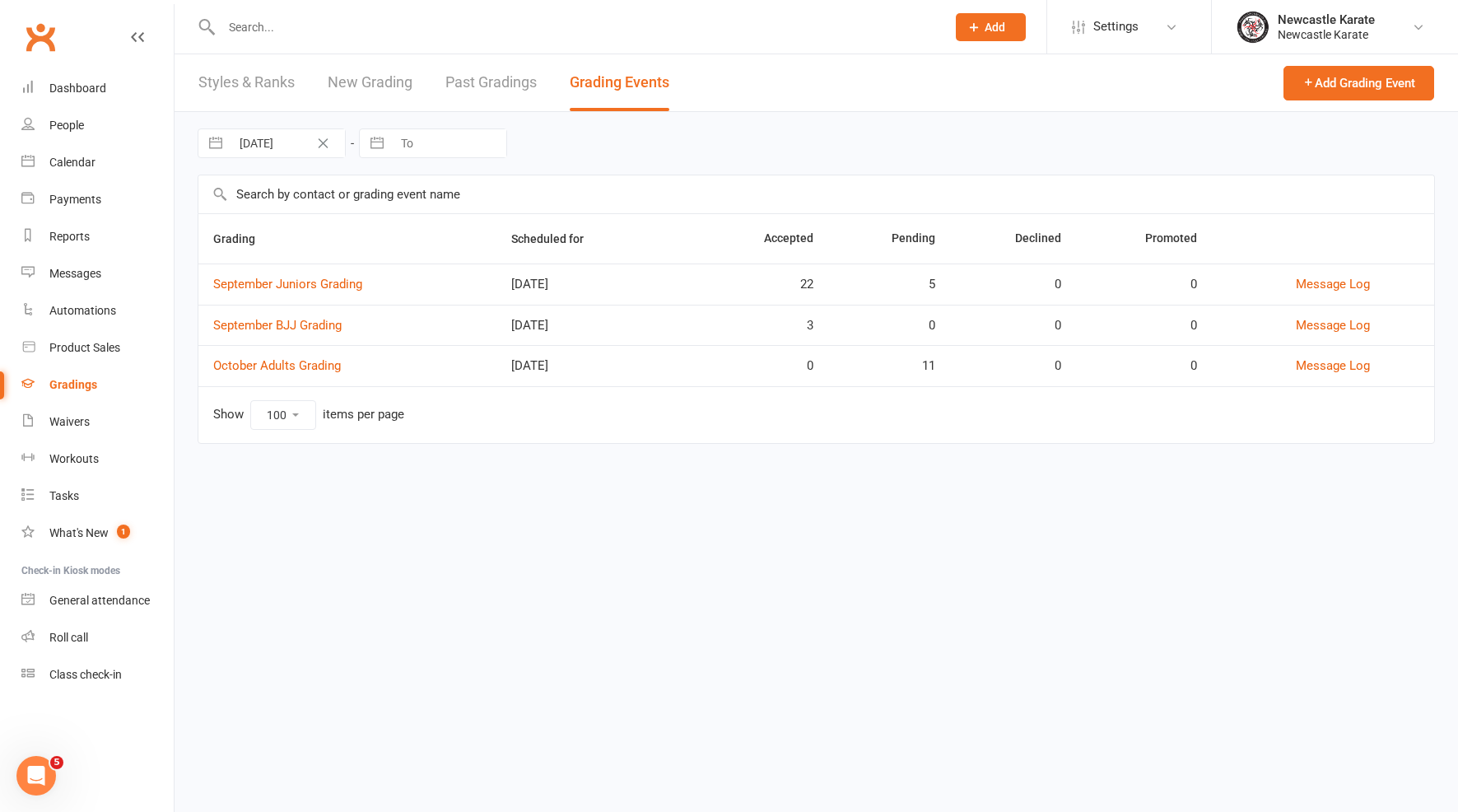
click at [537, 85] on link "Past Gradings" at bounding box center [491, 82] width 91 height 57
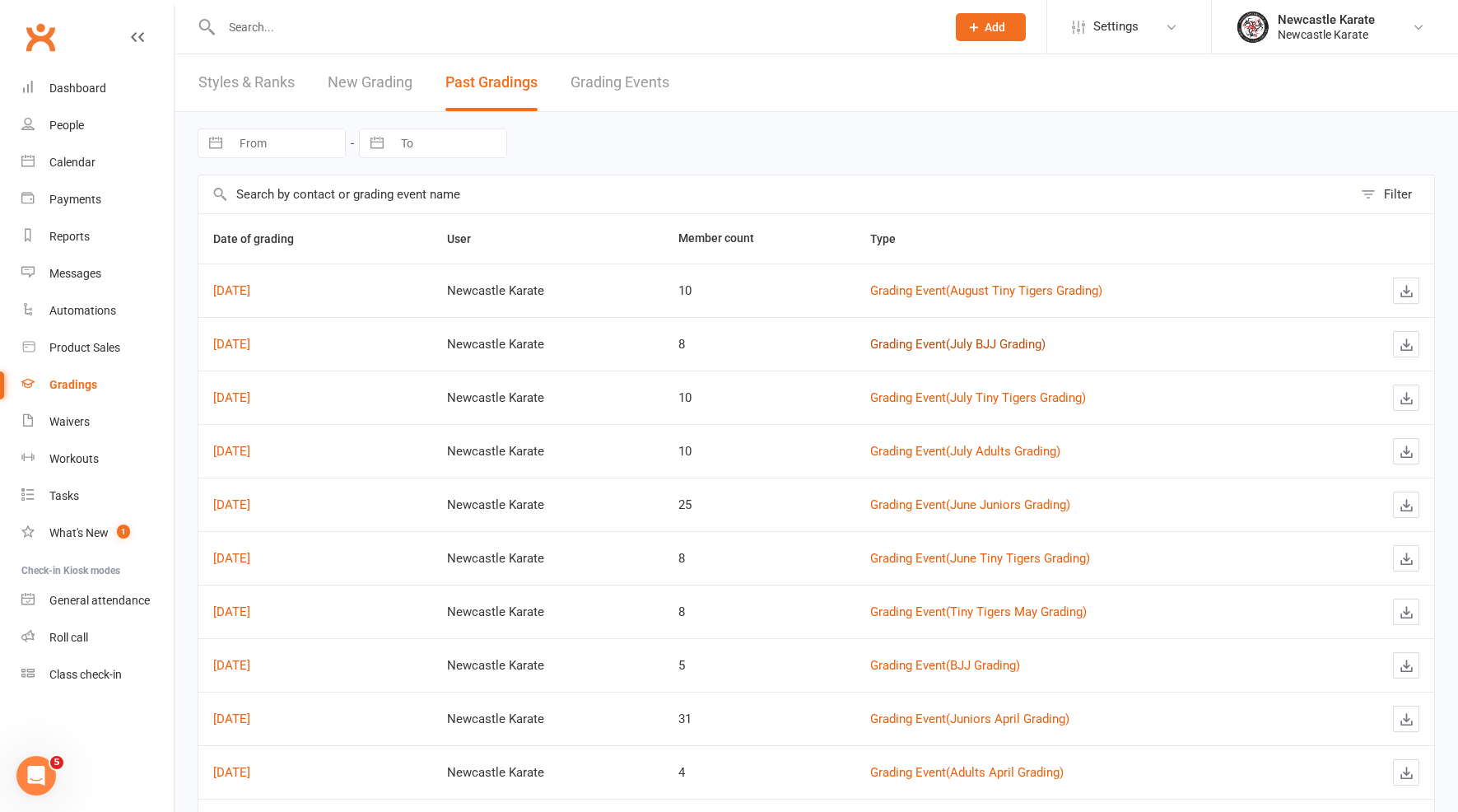
click at [967, 348] on link "Grading Event ( July BJJ Grading )" at bounding box center [958, 344] width 175 height 14
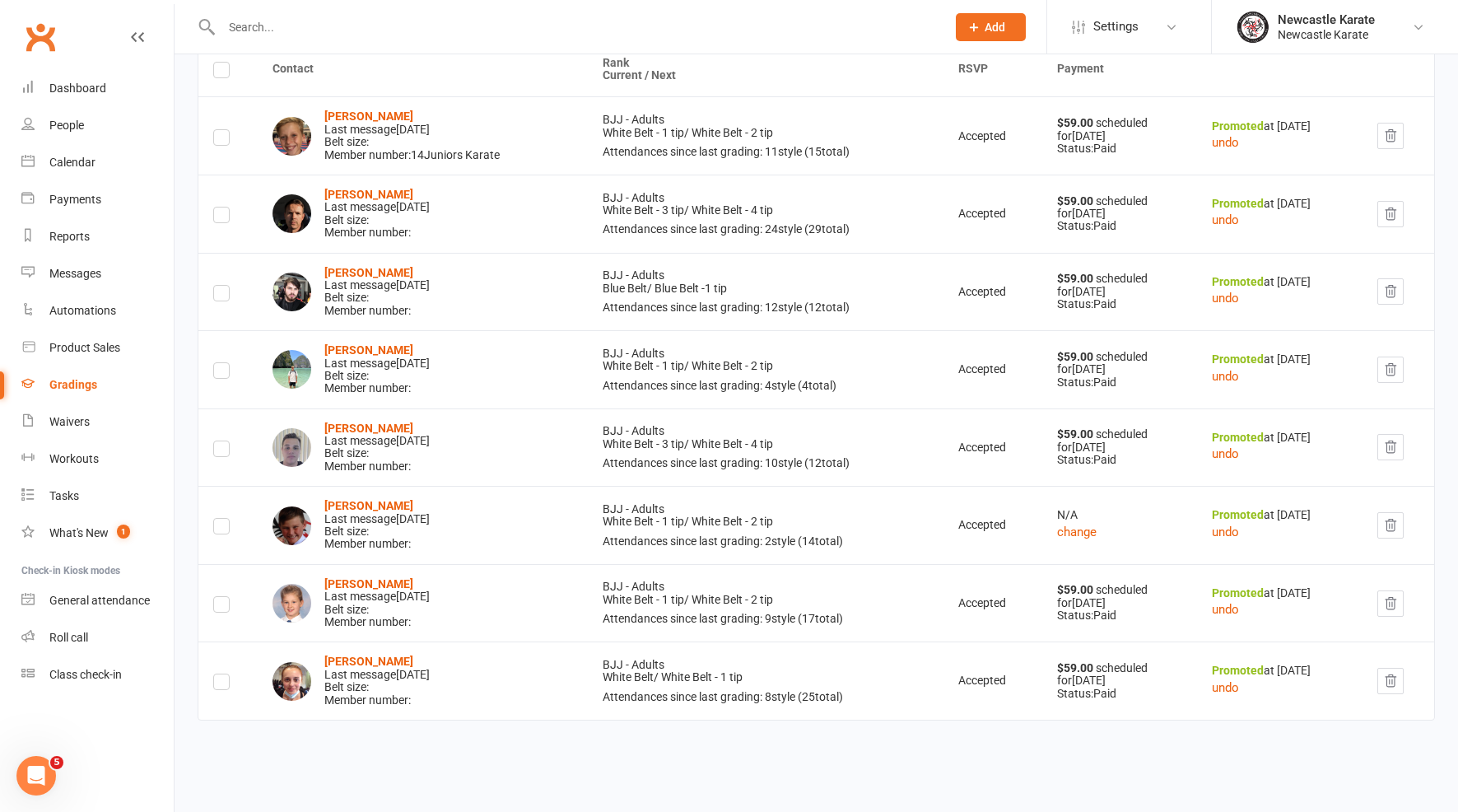
scroll to position [247, 0]
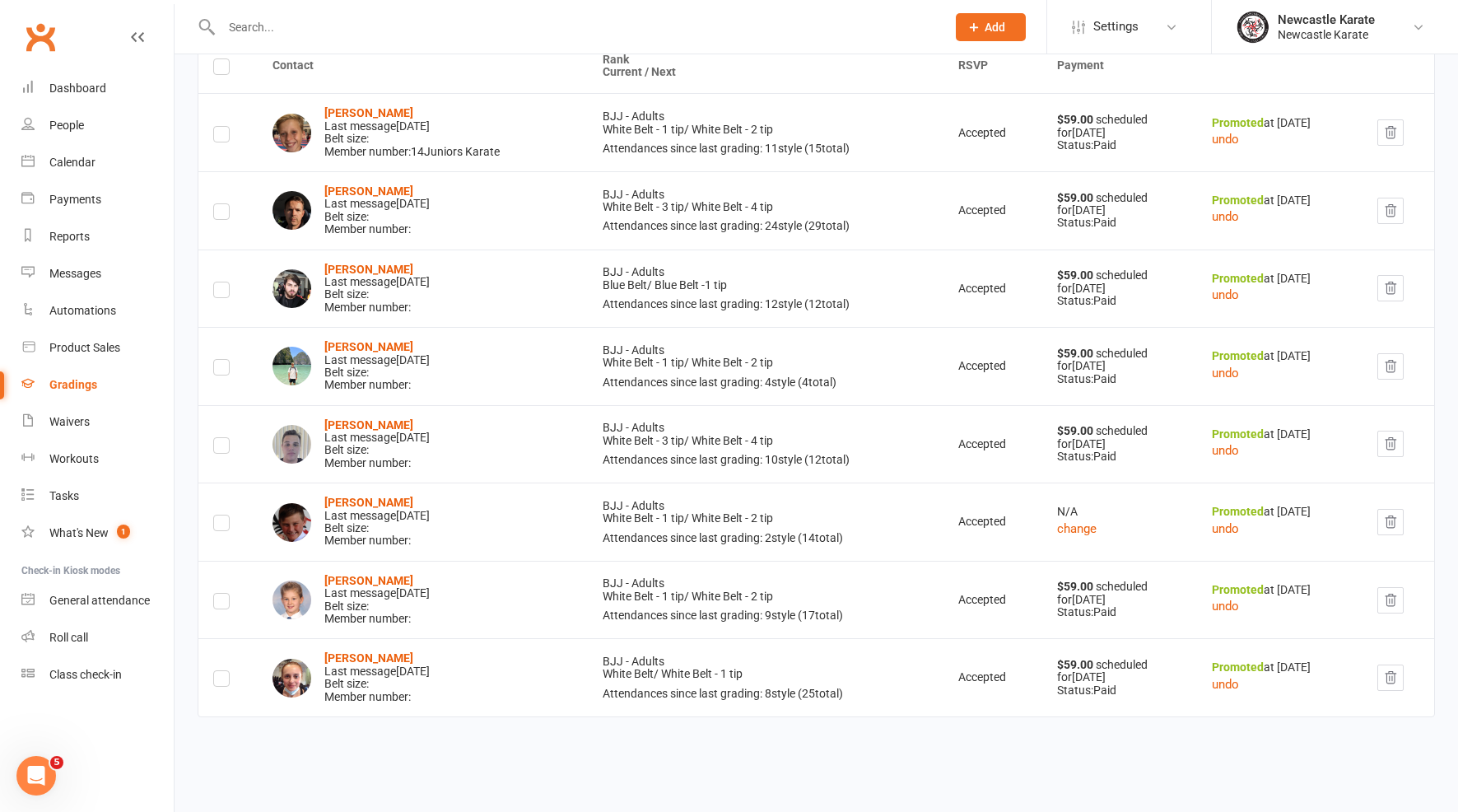
click at [360, 331] on td "James Flood Last message Jul 17, 2025 Belt size: Member number:" at bounding box center [422, 366] width 330 height 79
click at [365, 341] on strong "James Flood" at bounding box center [369, 346] width 89 height 14
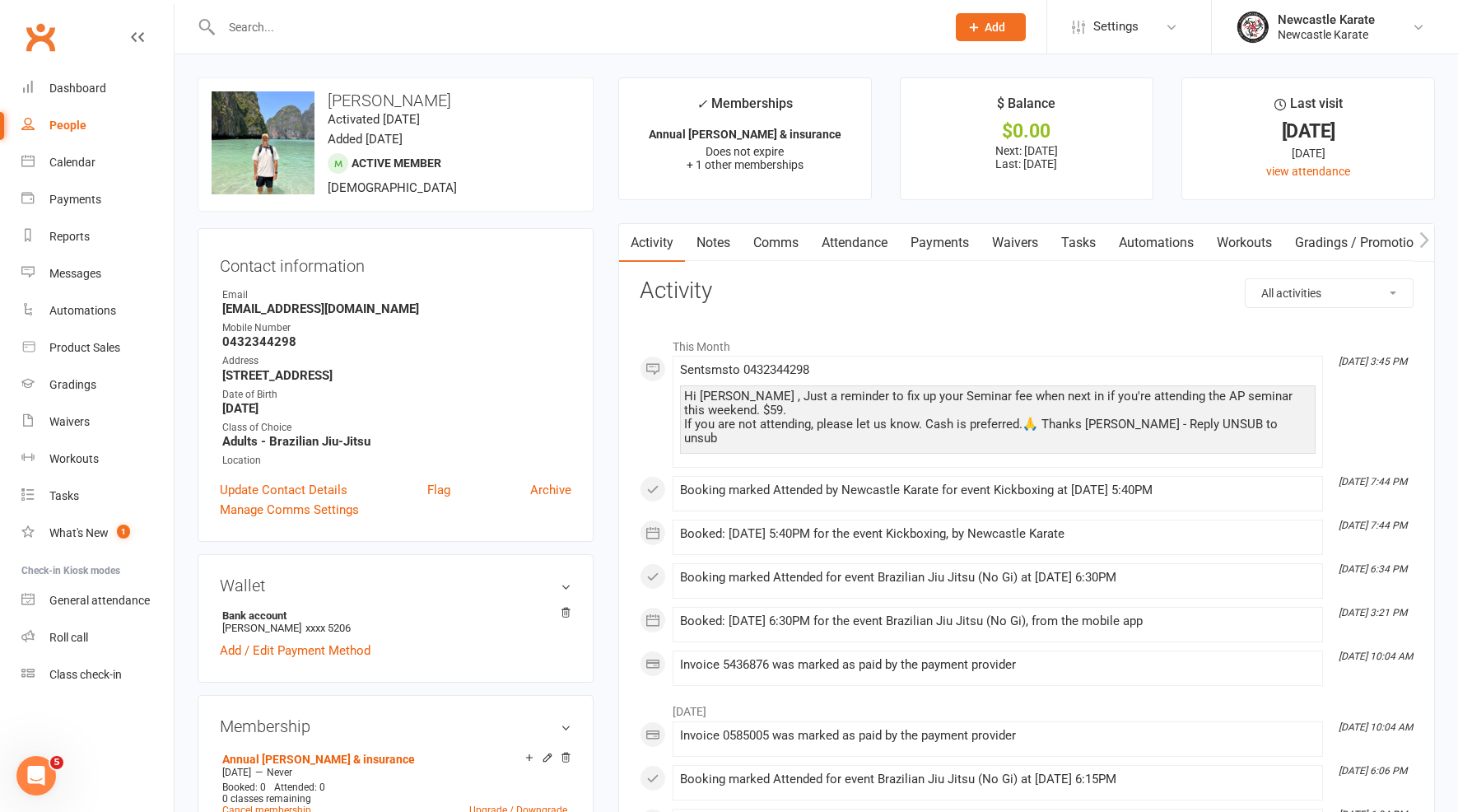
click at [838, 237] on link "Attendance" at bounding box center [855, 243] width 89 height 38
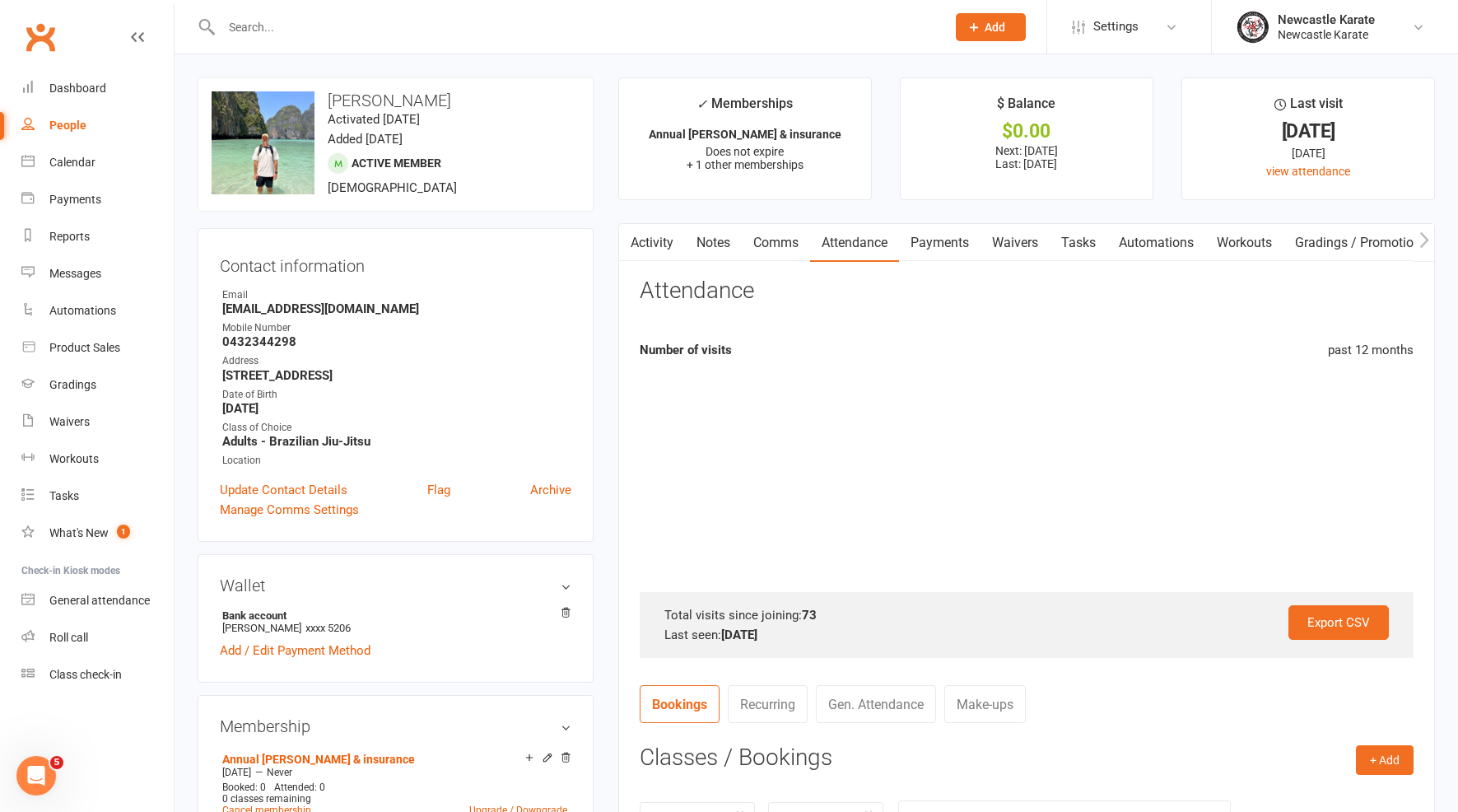
click at [940, 240] on link "Payments" at bounding box center [939, 243] width 81 height 38
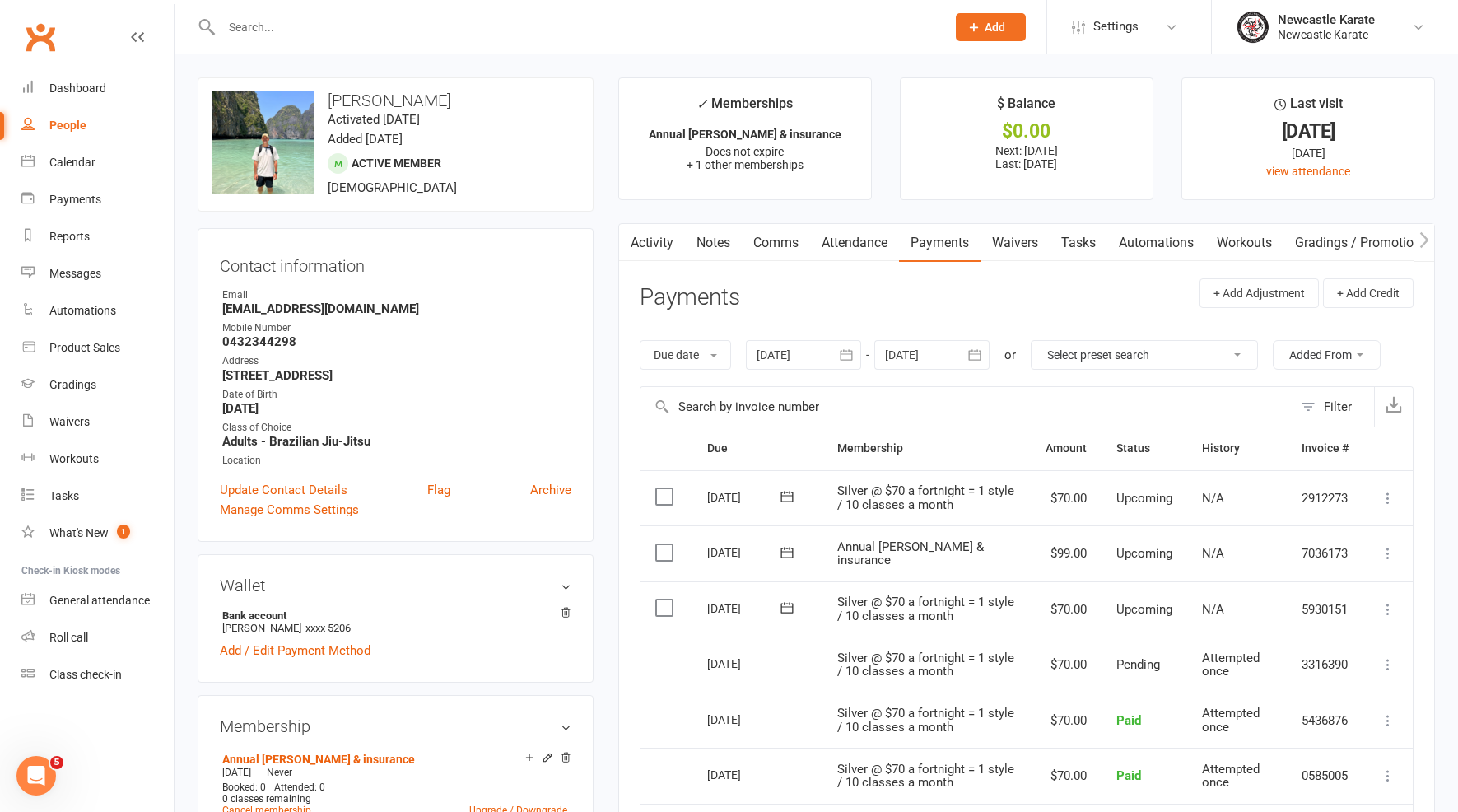
click at [833, 219] on main "✓ Memberships Annual rego & insurance Does not expire + 1 other memberships $ B…" at bounding box center [1026, 593] width 841 height 1030
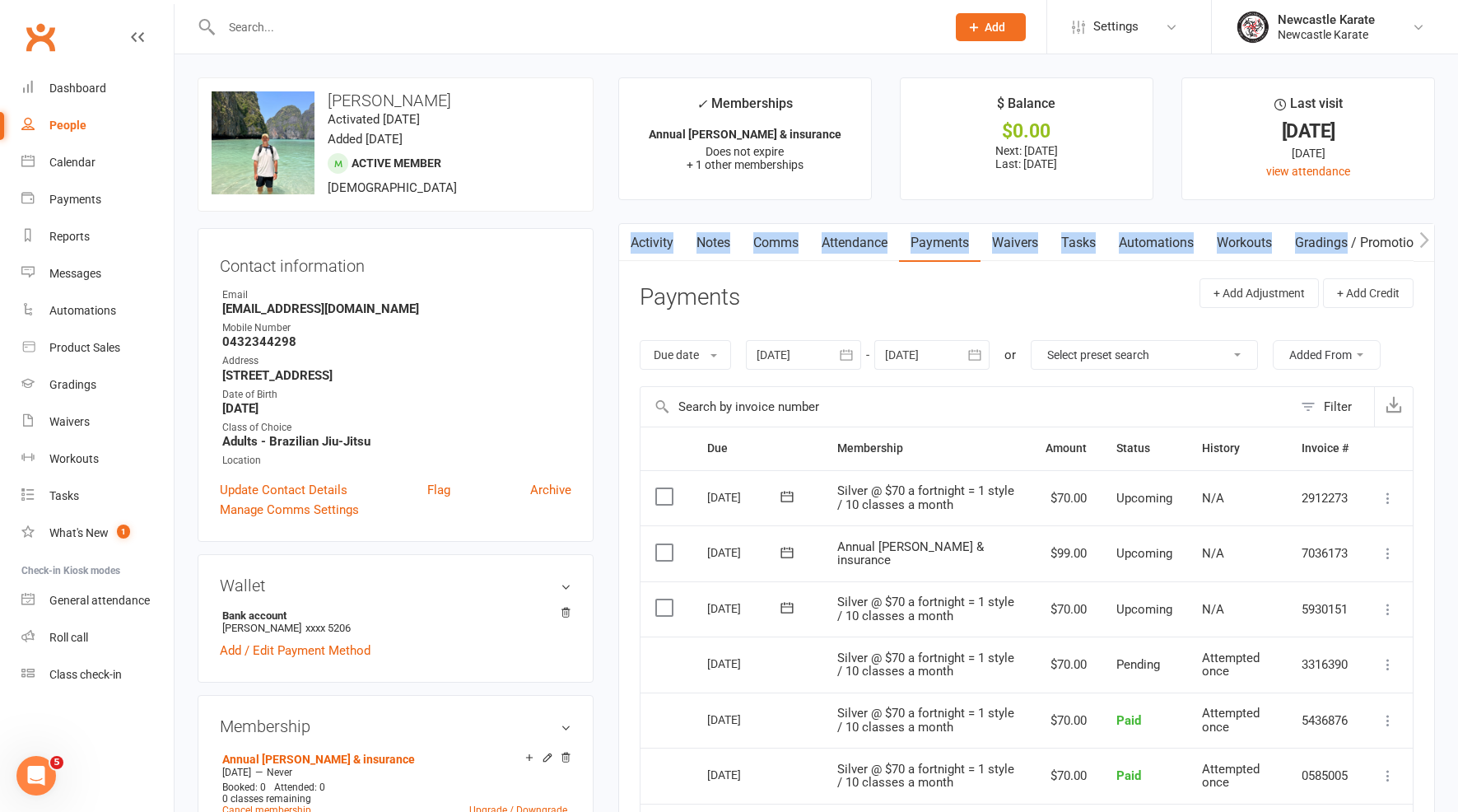
click at [834, 220] on main "✓ Memberships Annual rego & insurance Does not expire + 1 other memberships $ B…" at bounding box center [1026, 593] width 841 height 1030
click at [836, 227] on link "Attendance" at bounding box center [855, 243] width 89 height 38
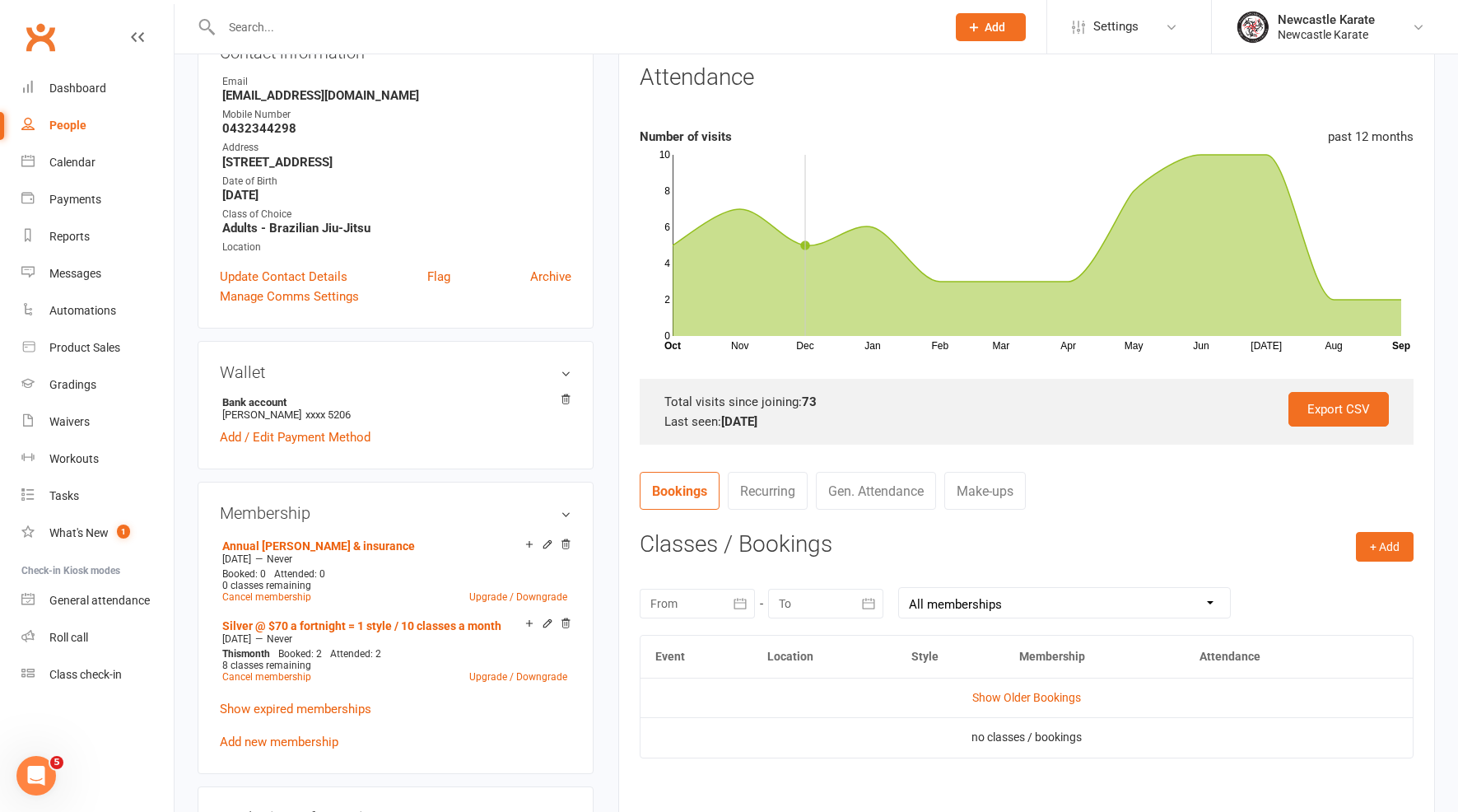
scroll to position [473, 0]
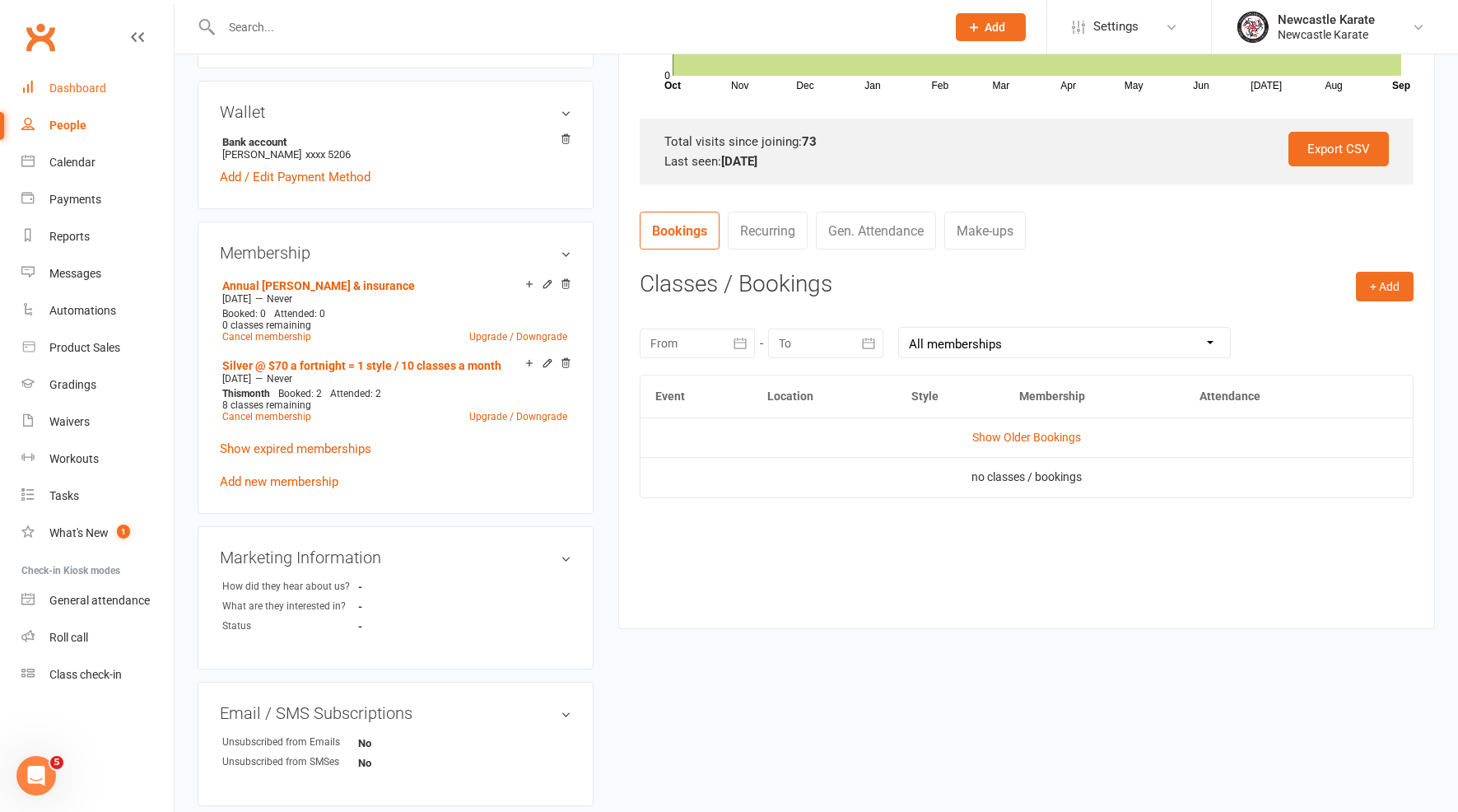
click at [70, 92] on div "Dashboard" at bounding box center [78, 88] width 57 height 14
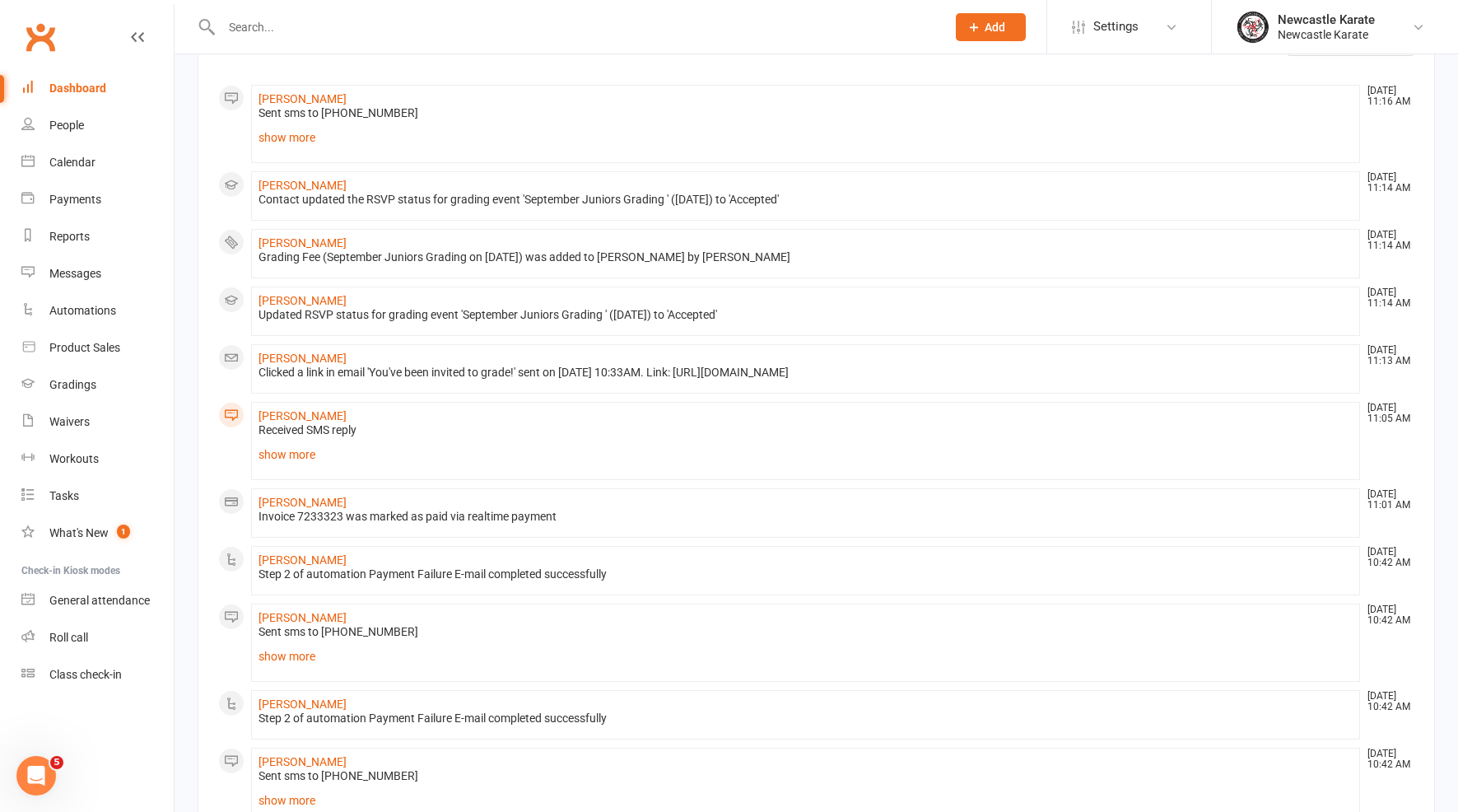
scroll to position [210, 0]
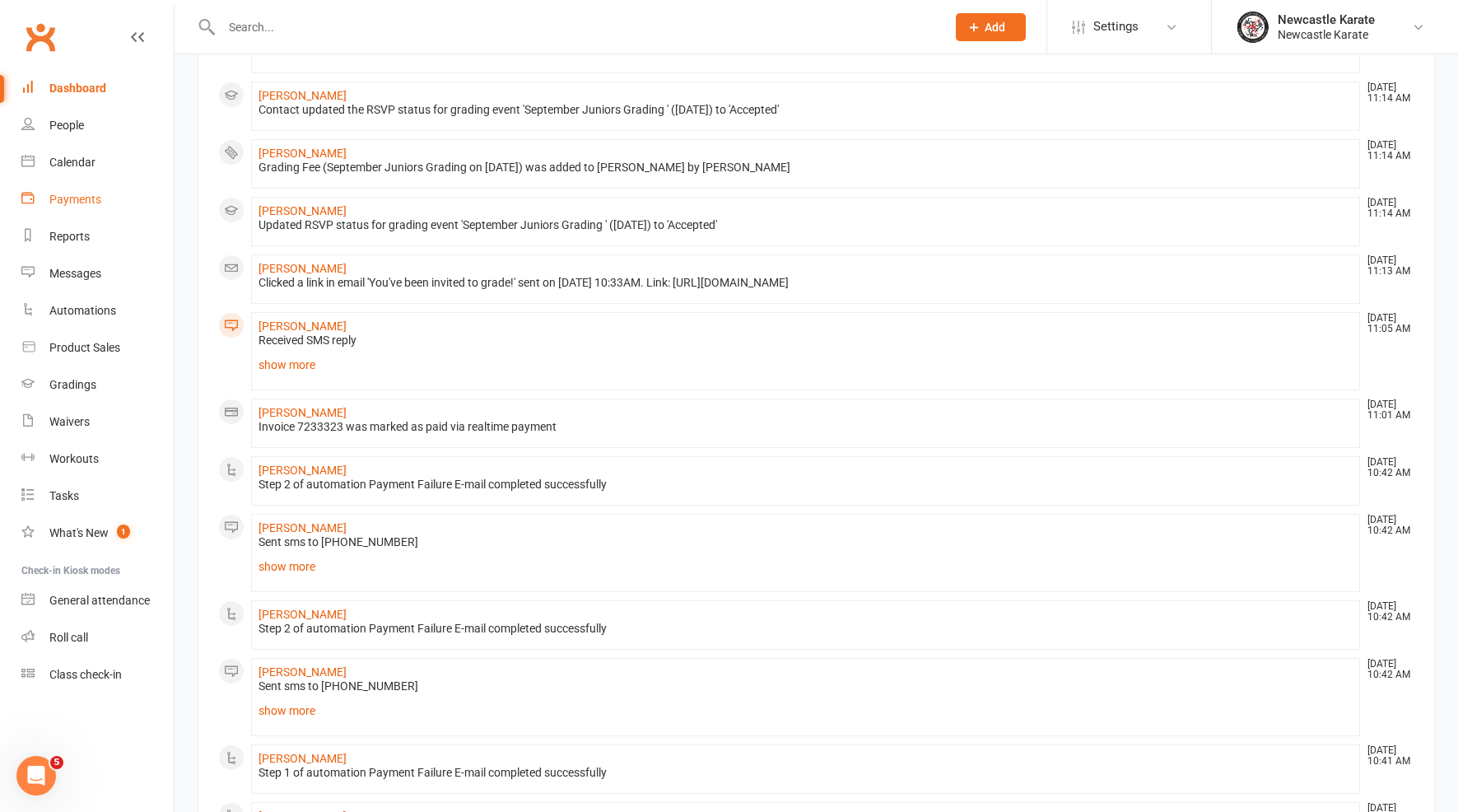
click at [100, 202] on div "Payments" at bounding box center [75, 199] width 51 height 14
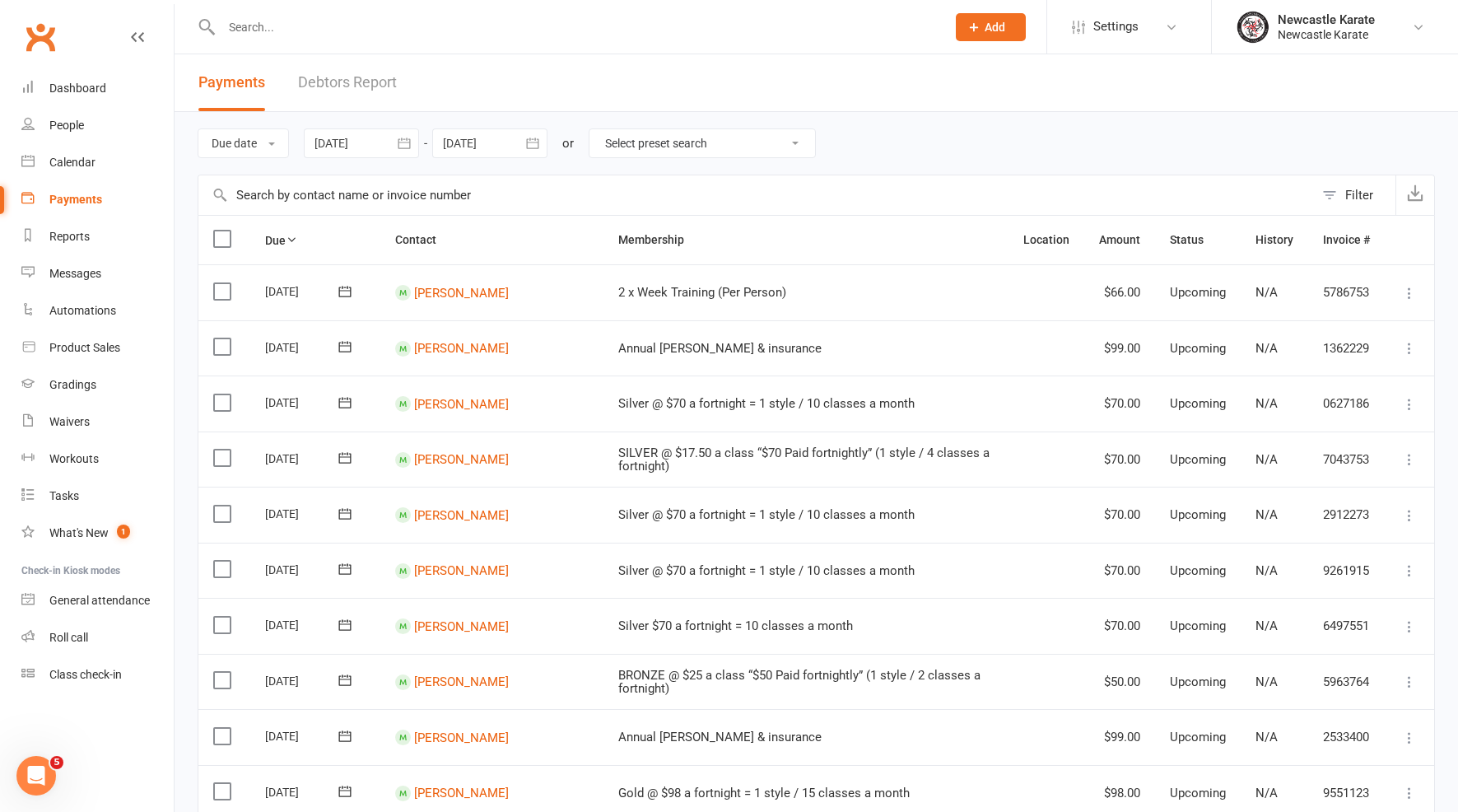
scroll to position [124, 0]
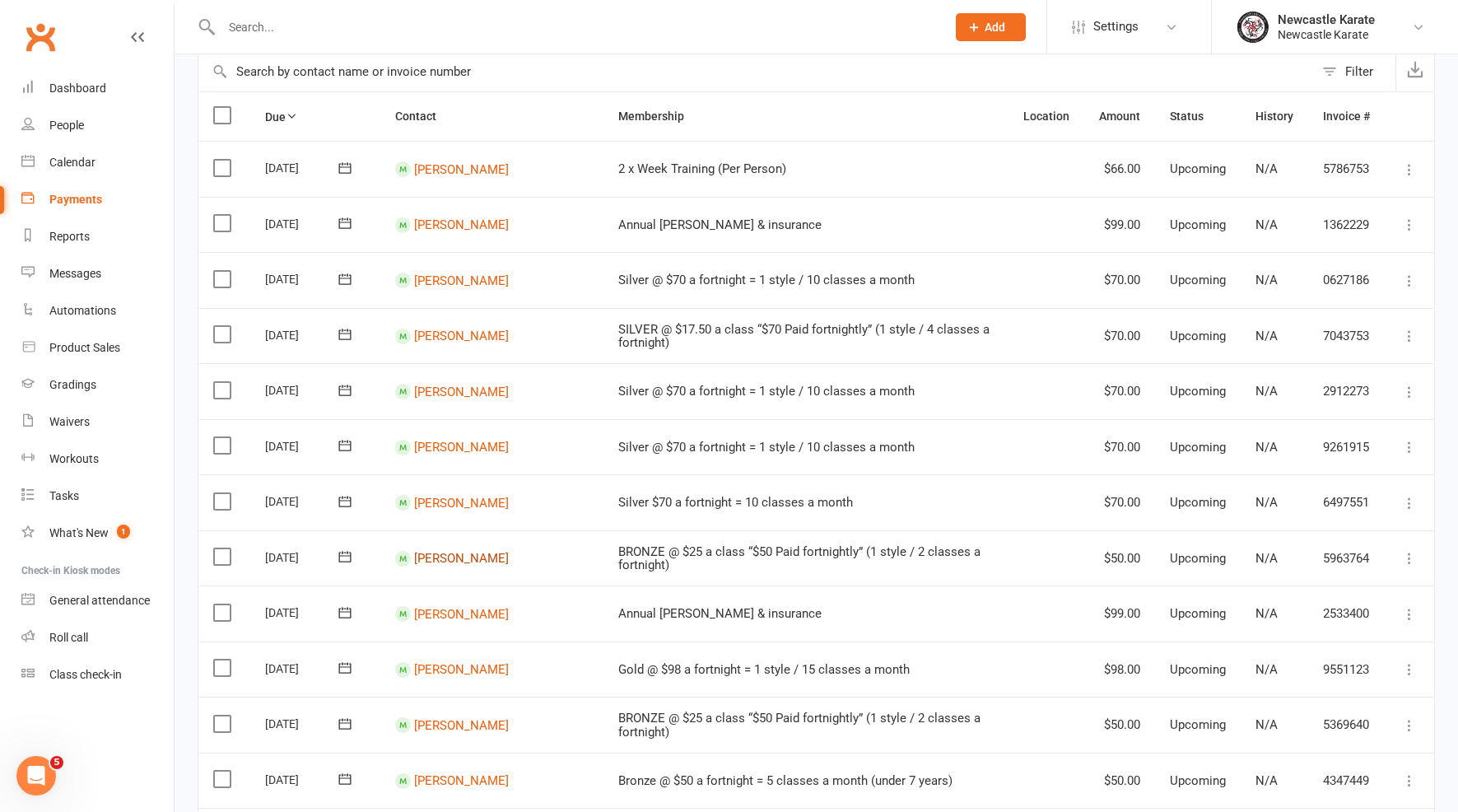
click at [429, 551] on link "Levi Kandel" at bounding box center [461, 558] width 95 height 14
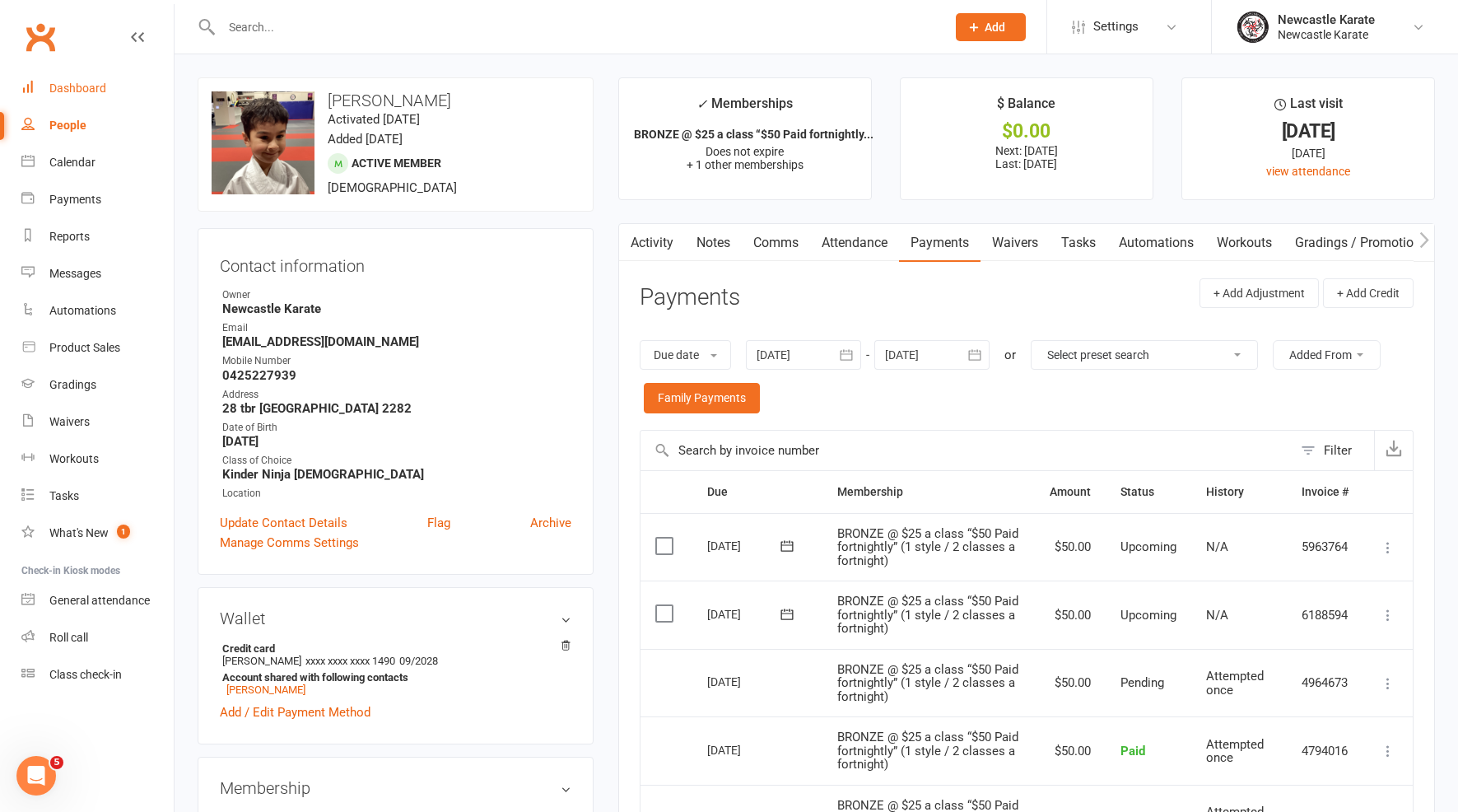
click at [78, 84] on div "Dashboard" at bounding box center [78, 88] width 57 height 14
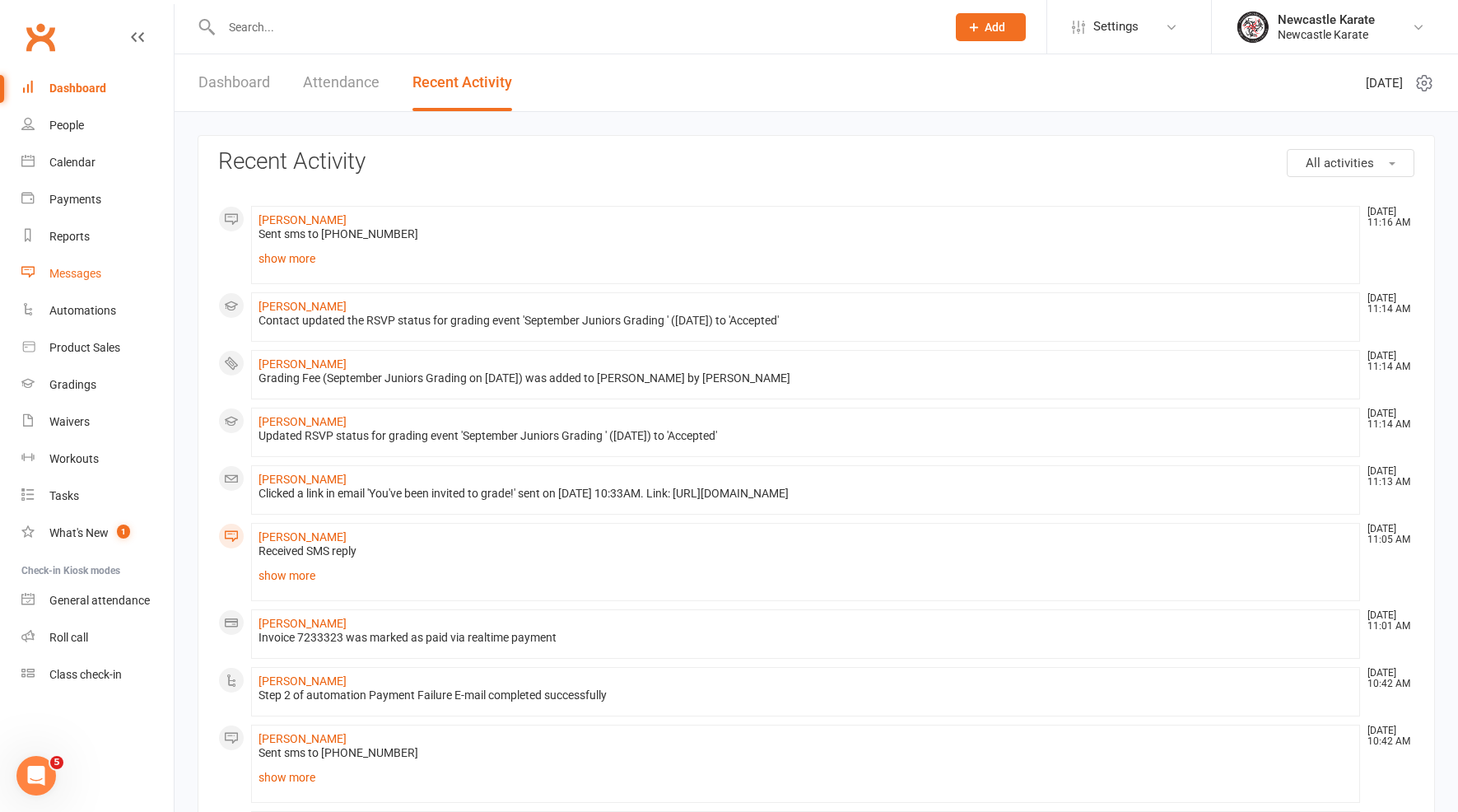
click at [62, 290] on link "Messages" at bounding box center [98, 274] width 153 height 37
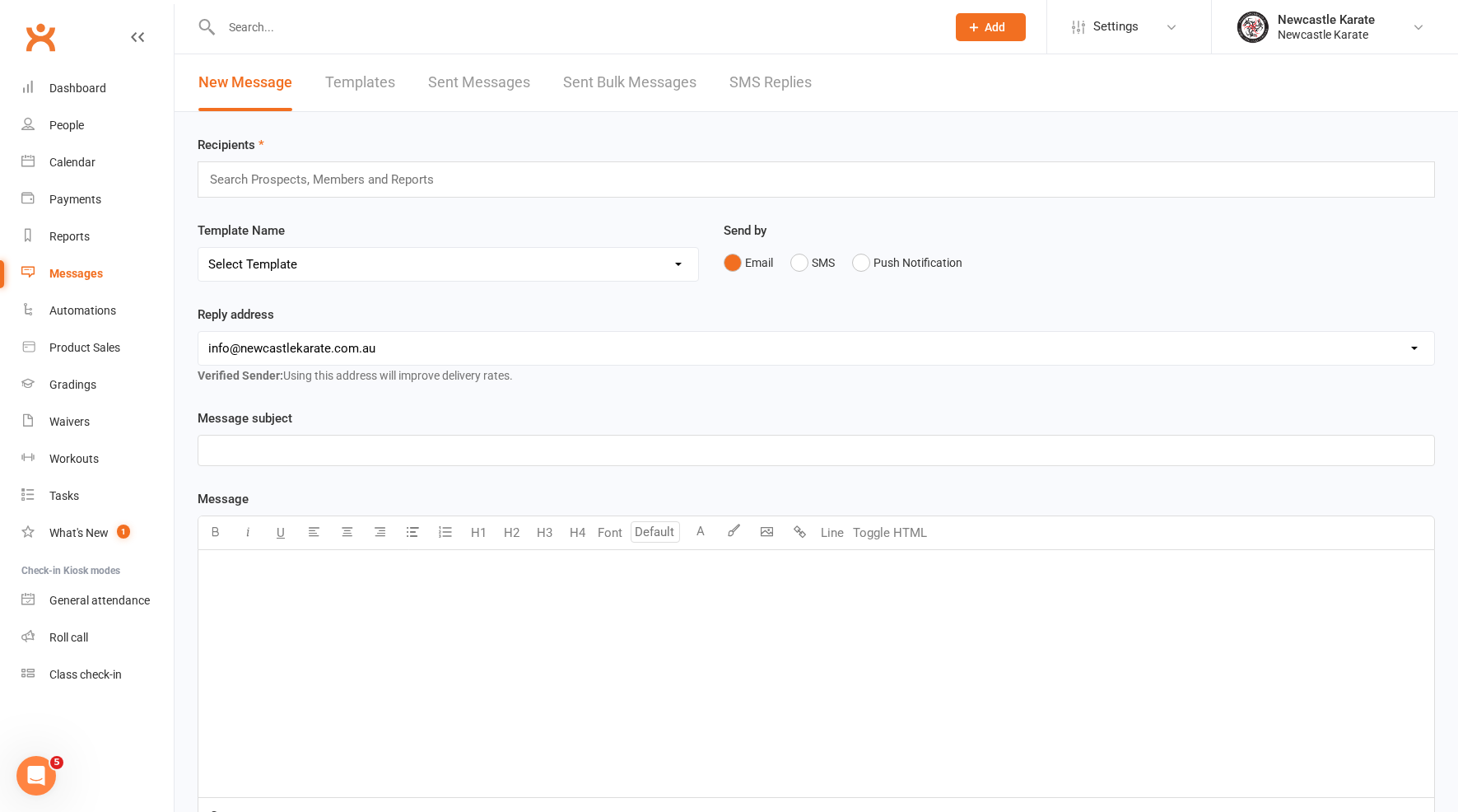
click at [791, 88] on link "SMS Replies" at bounding box center [770, 82] width 82 height 57
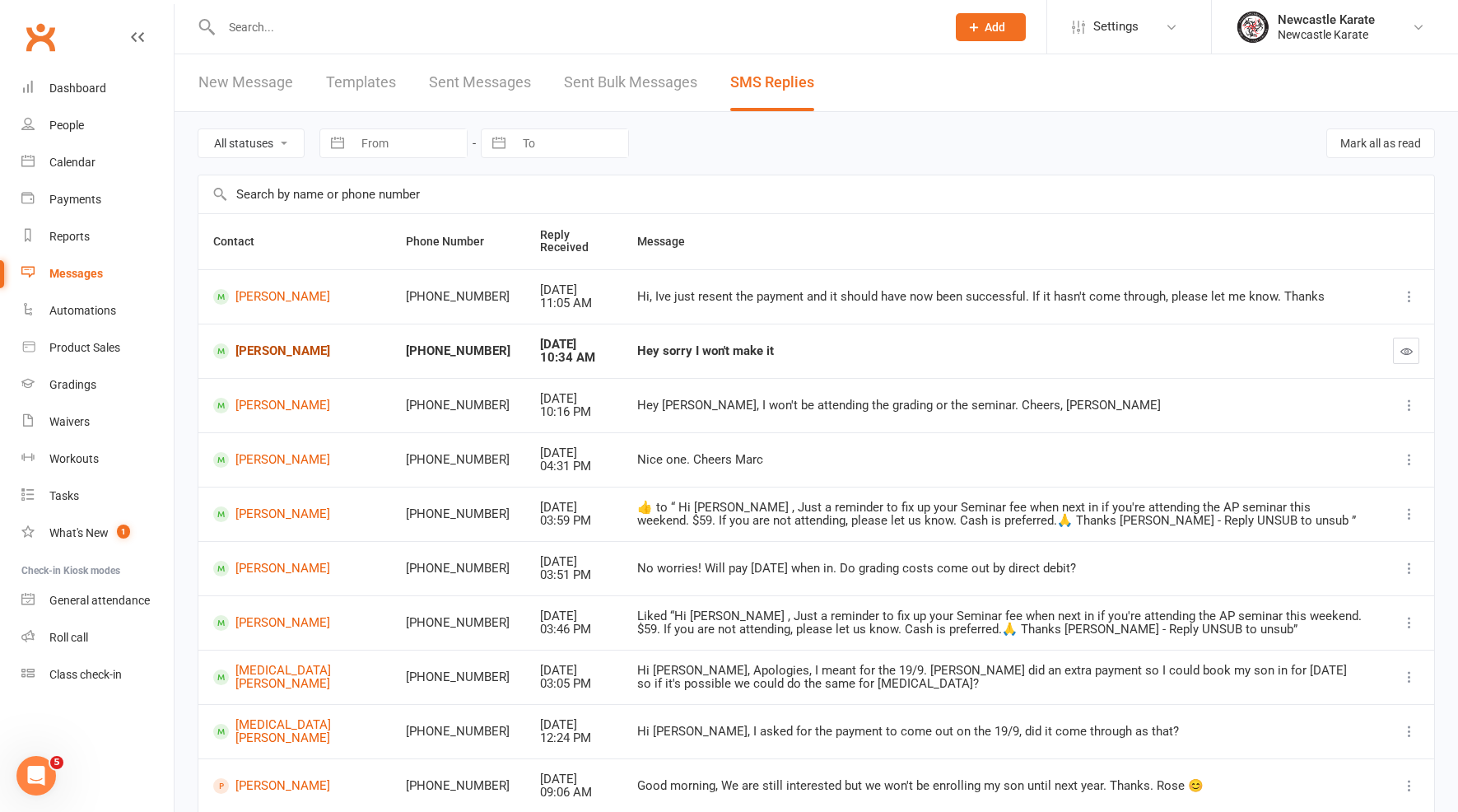
click at [274, 350] on link "[PERSON_NAME]" at bounding box center [294, 350] width 163 height 15
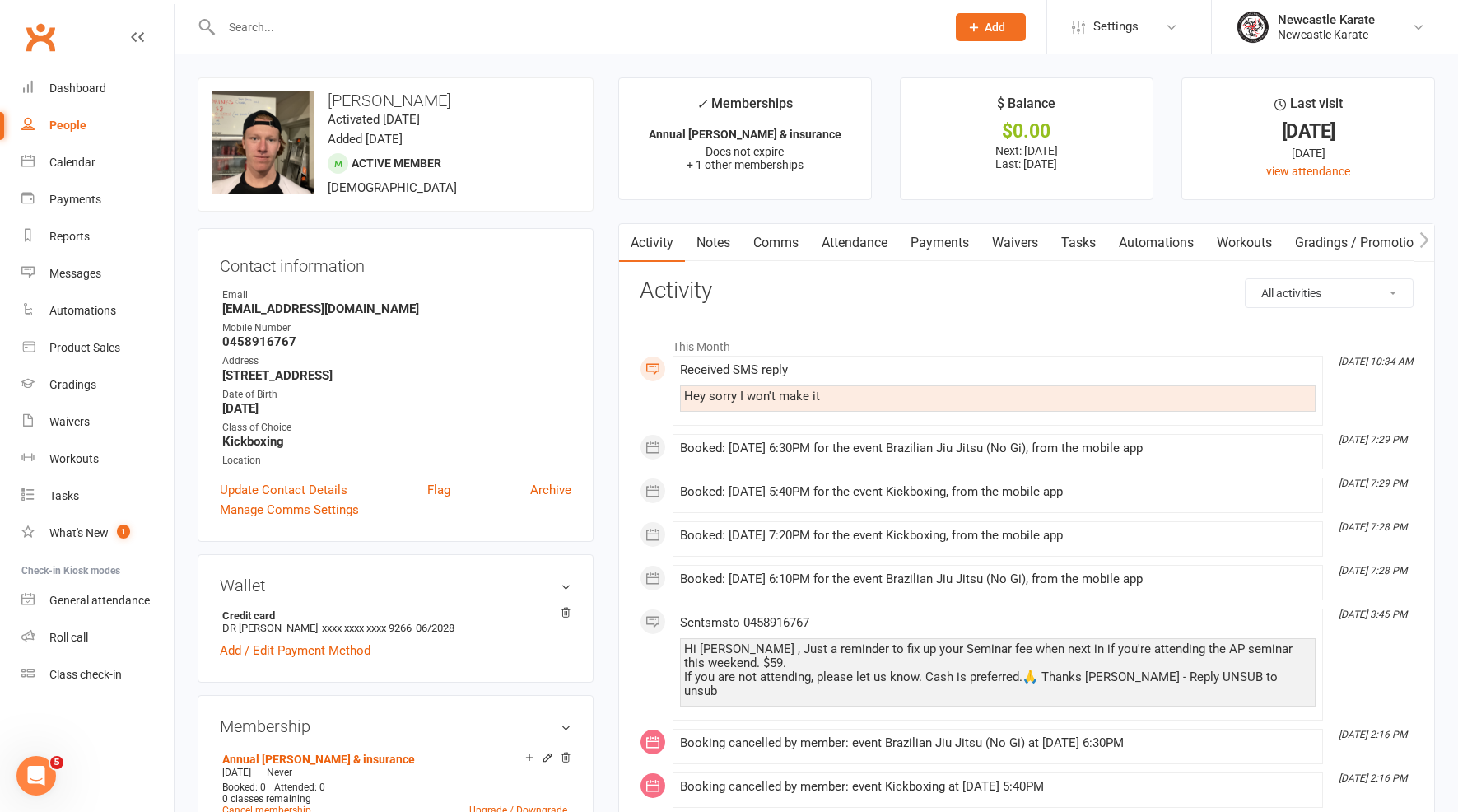
click at [779, 238] on link "Comms" at bounding box center [776, 243] width 69 height 38
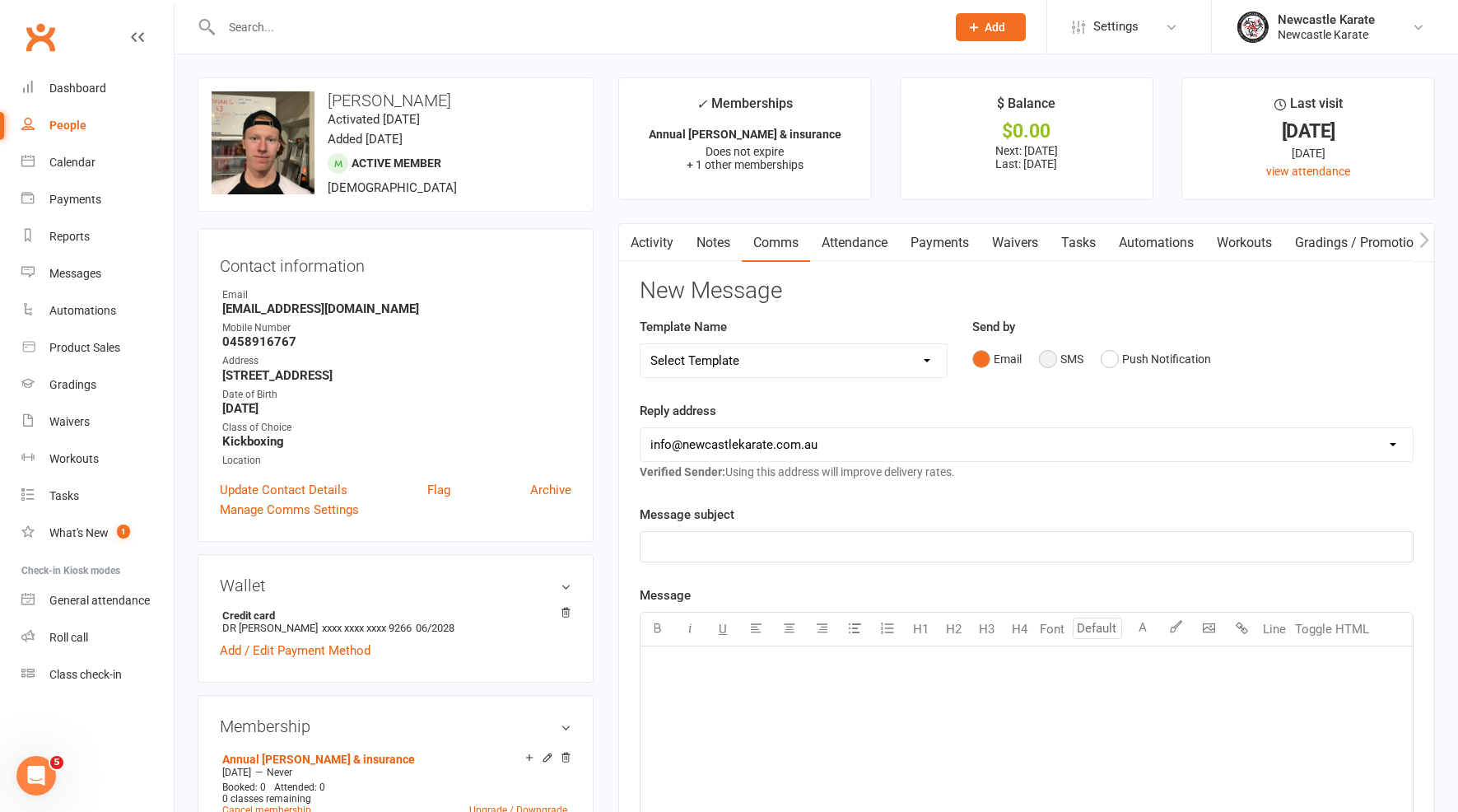
click at [1041, 359] on button "SMS" at bounding box center [1061, 359] width 44 height 32
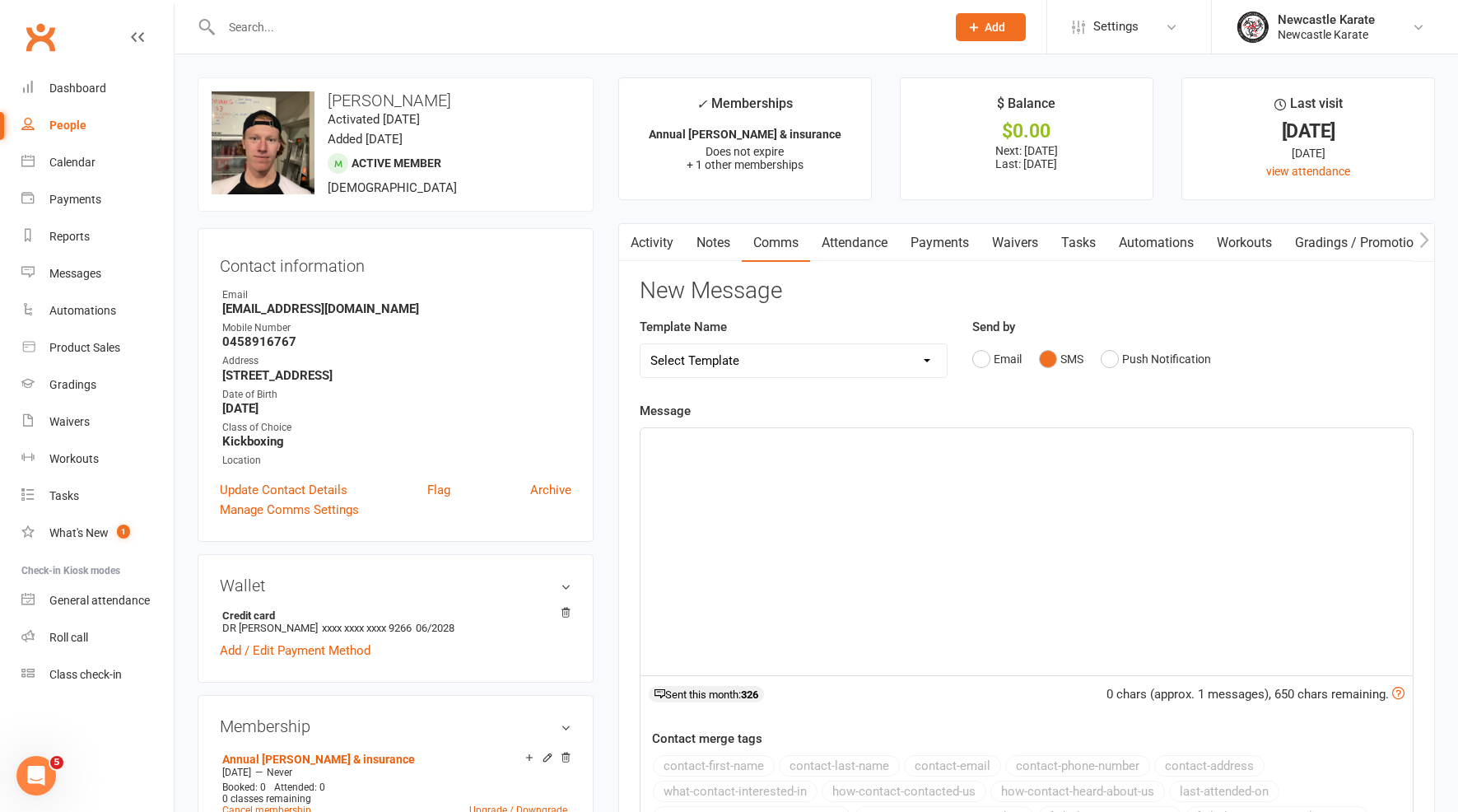
click at [943, 464] on div "﻿" at bounding box center [1026, 551] width 772 height 247
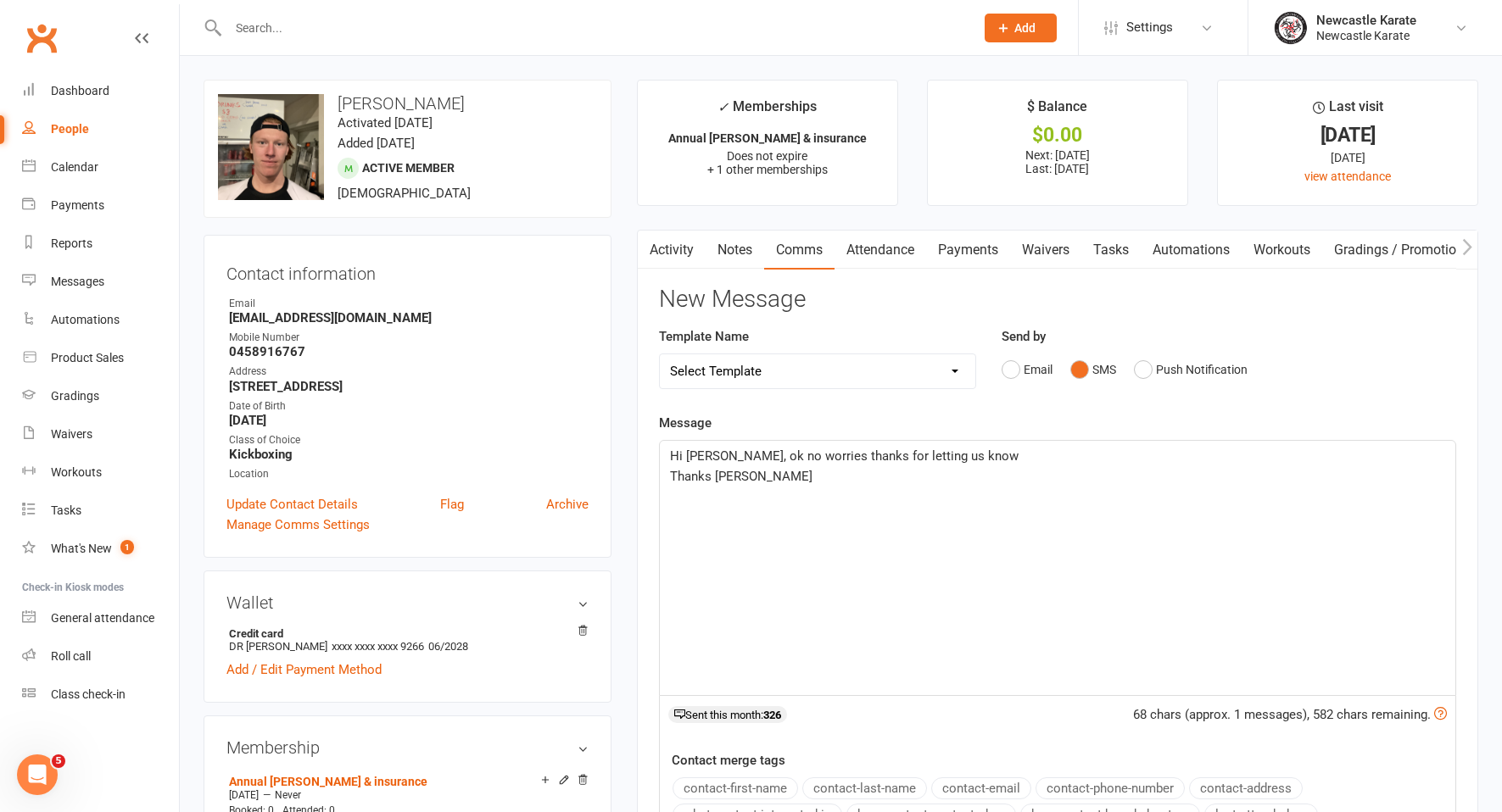
scroll to position [322, 0]
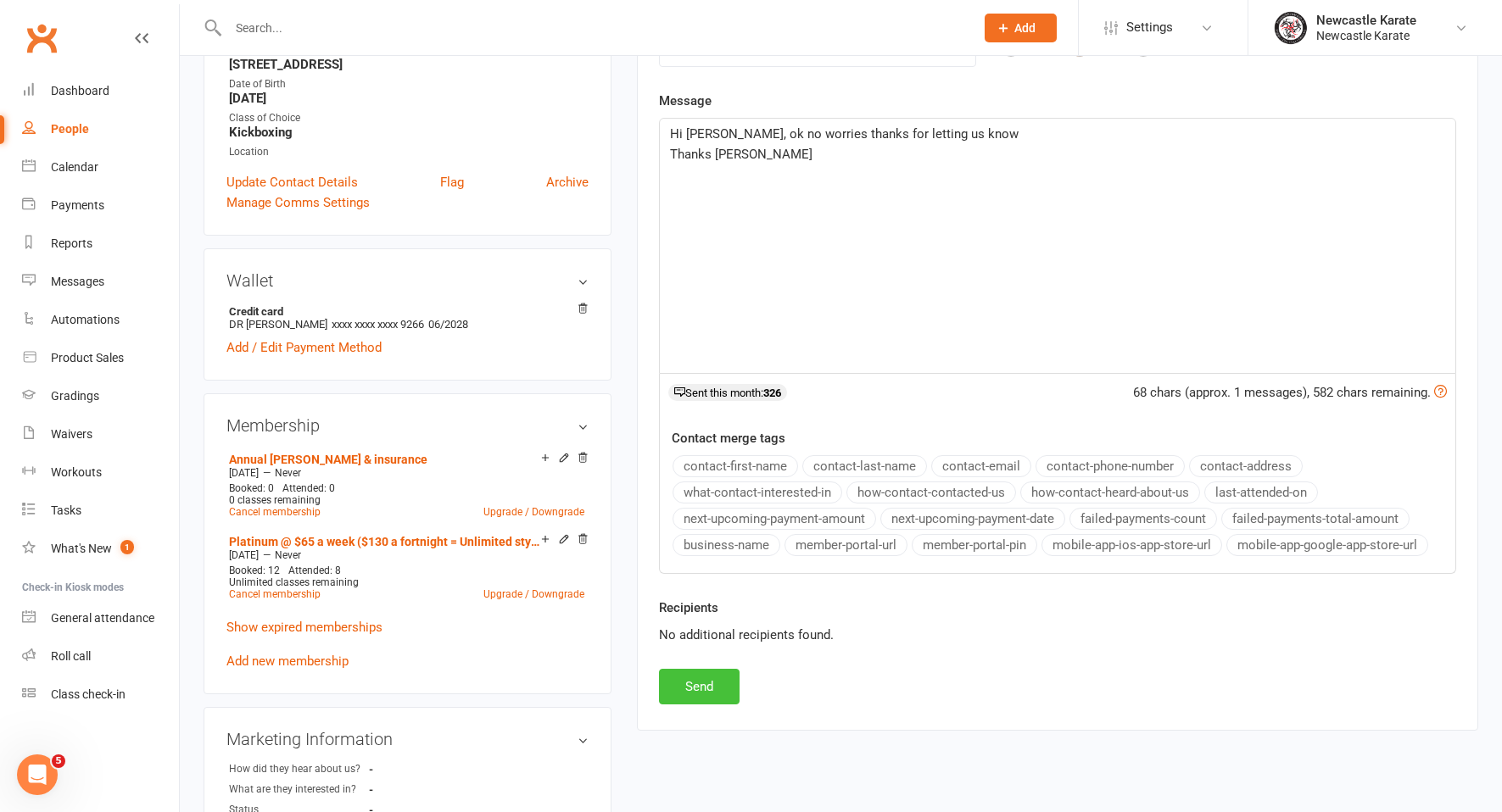
click at [726, 679] on button "Send" at bounding box center [699, 686] width 81 height 35
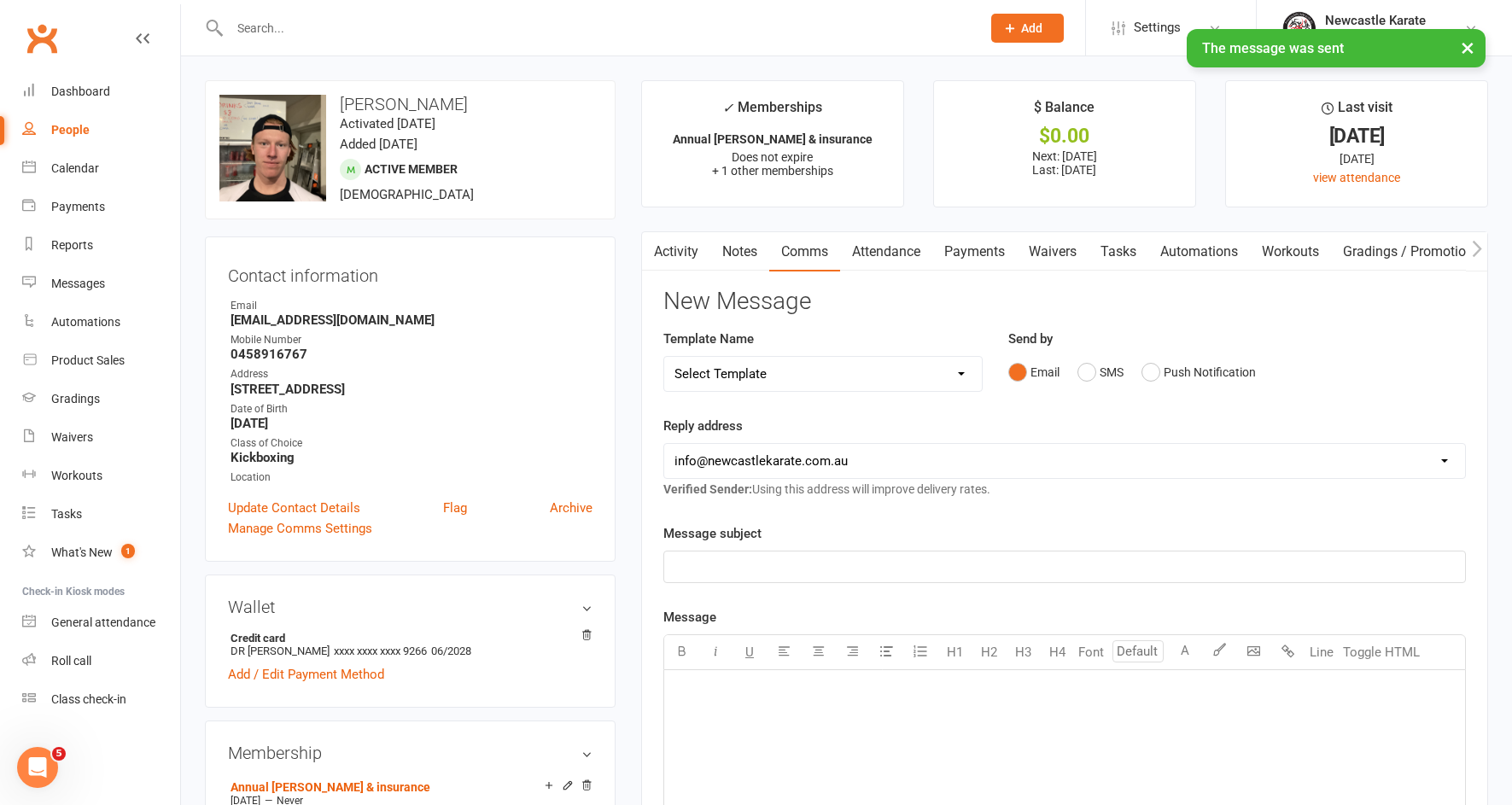
click at [689, 250] on link "Activity" at bounding box center [675, 252] width 68 height 39
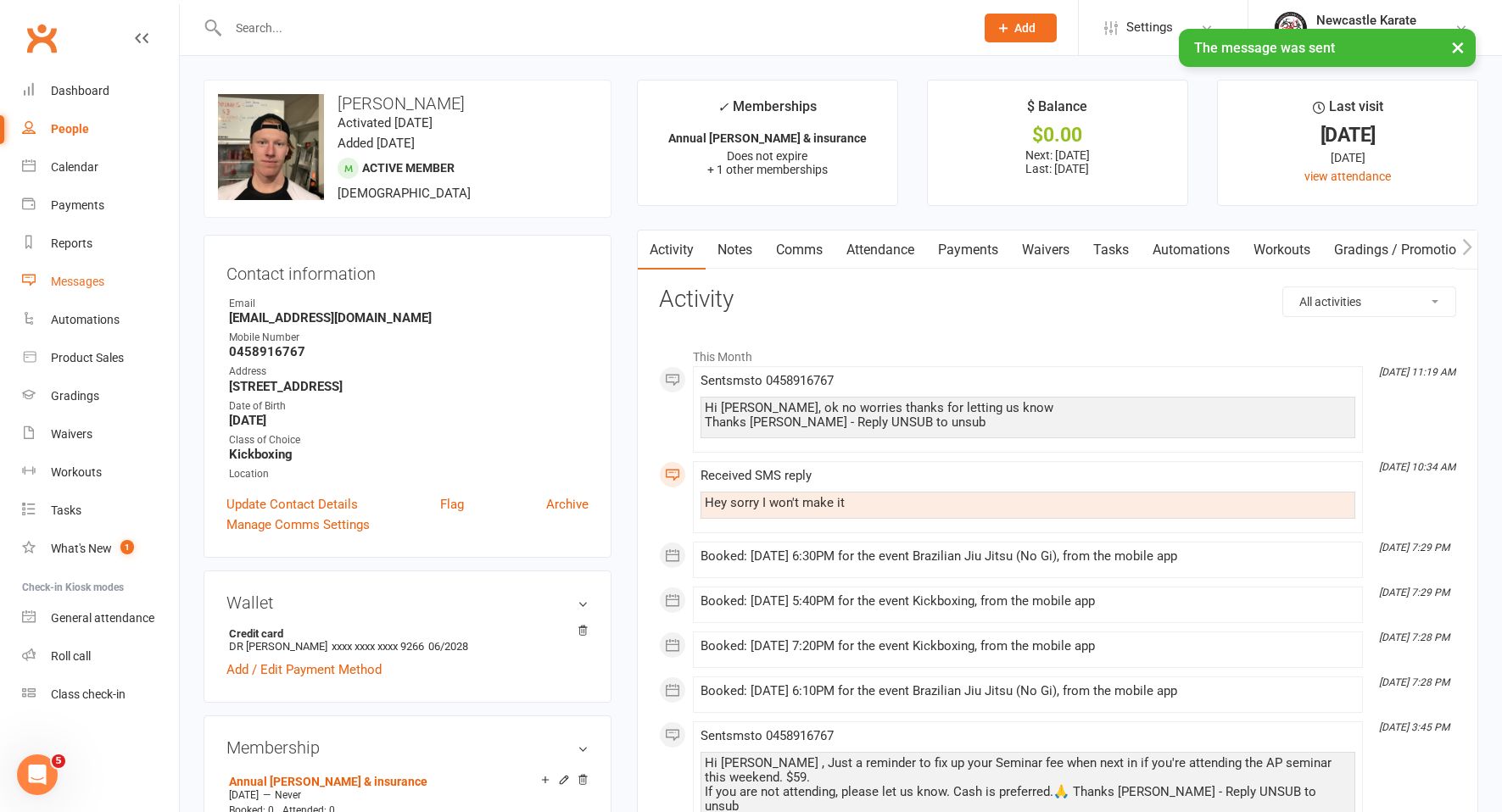
click at [95, 284] on div "Messages" at bounding box center [77, 281] width 53 height 14
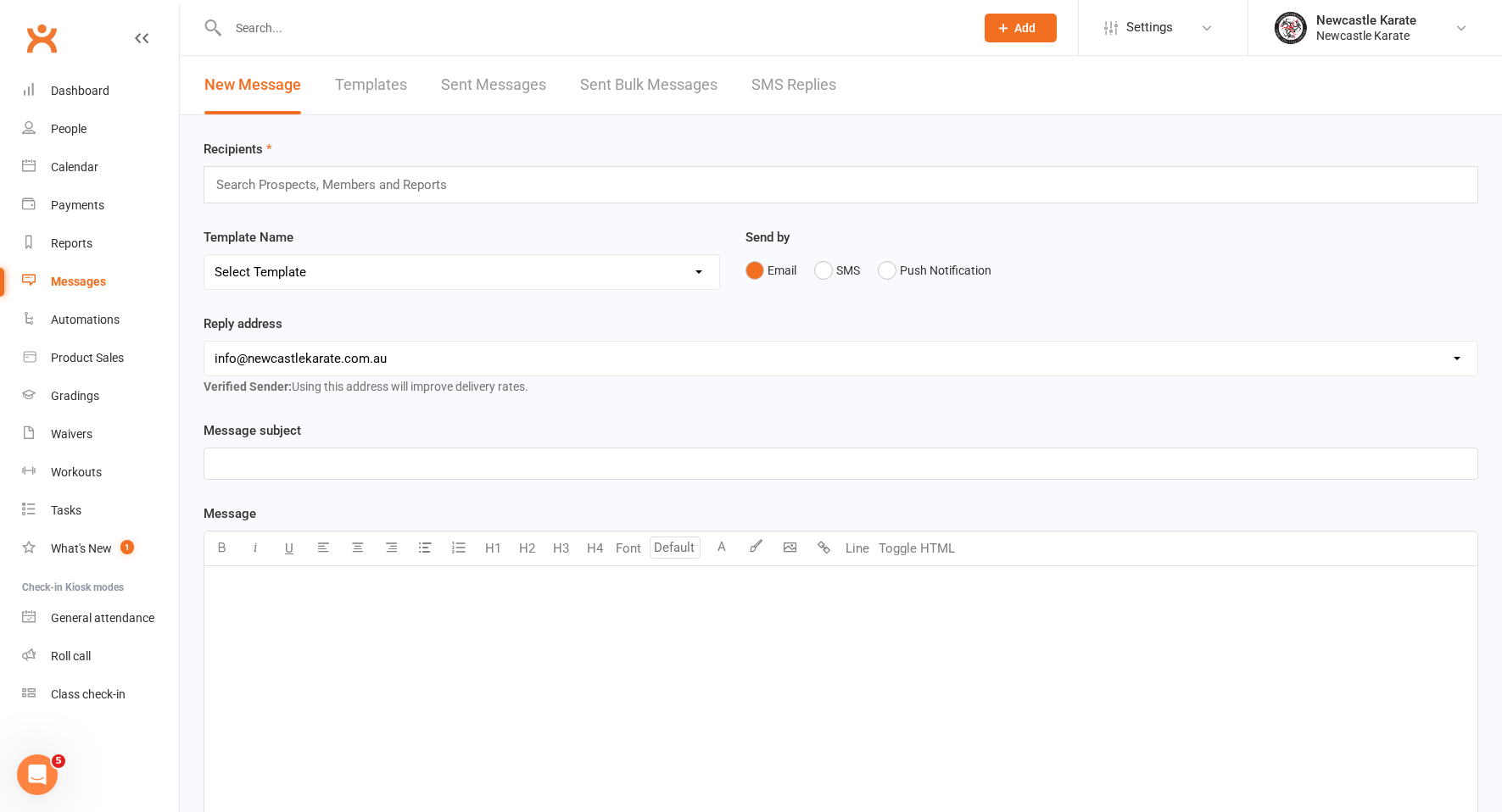
click at [774, 76] on link "SMS Replies" at bounding box center [793, 85] width 85 height 59
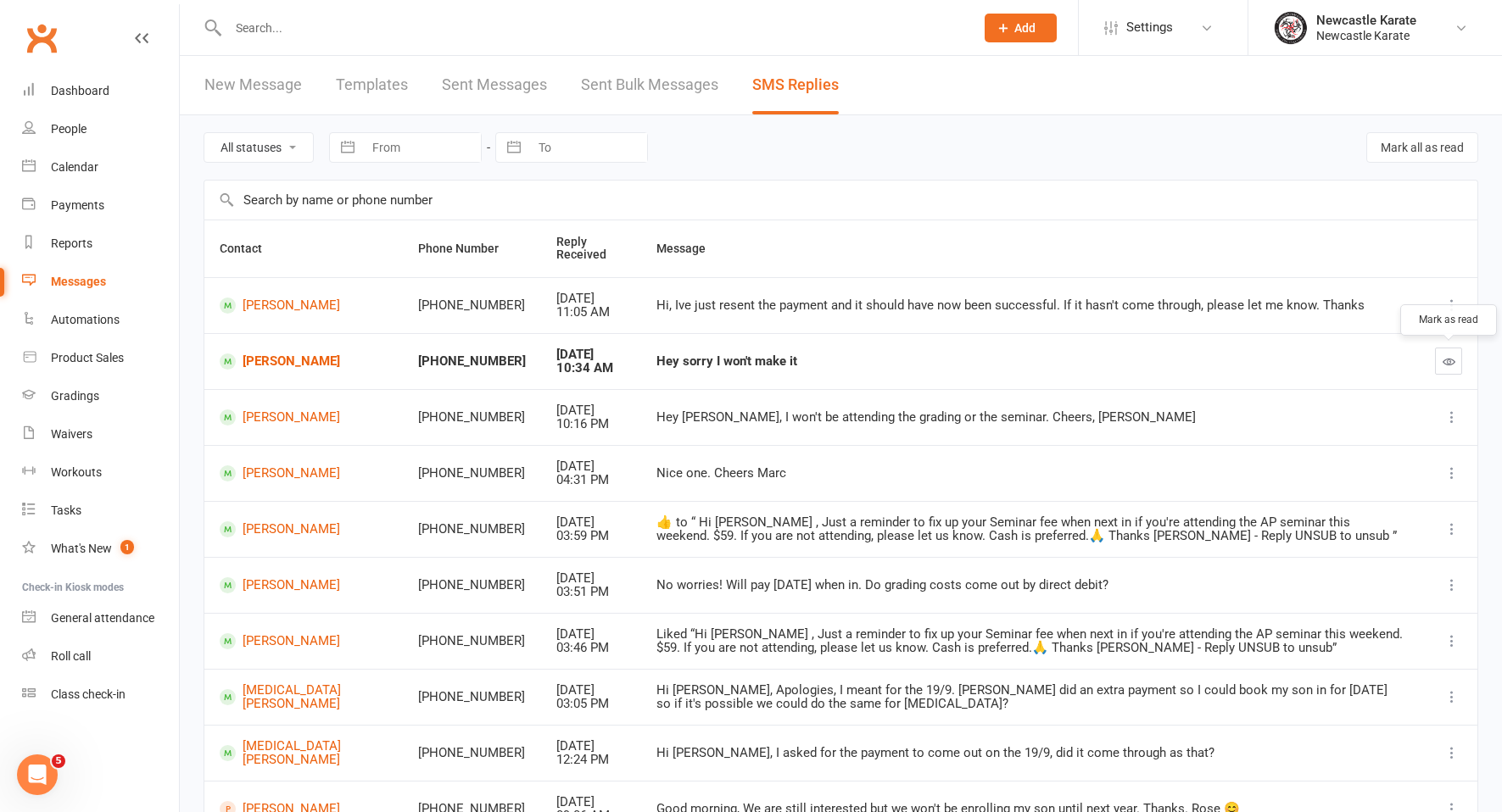
click at [1458, 353] on button "button" at bounding box center [1448, 361] width 27 height 27
click at [311, 420] on link "Ryan Hemsworth" at bounding box center [303, 417] width 168 height 16
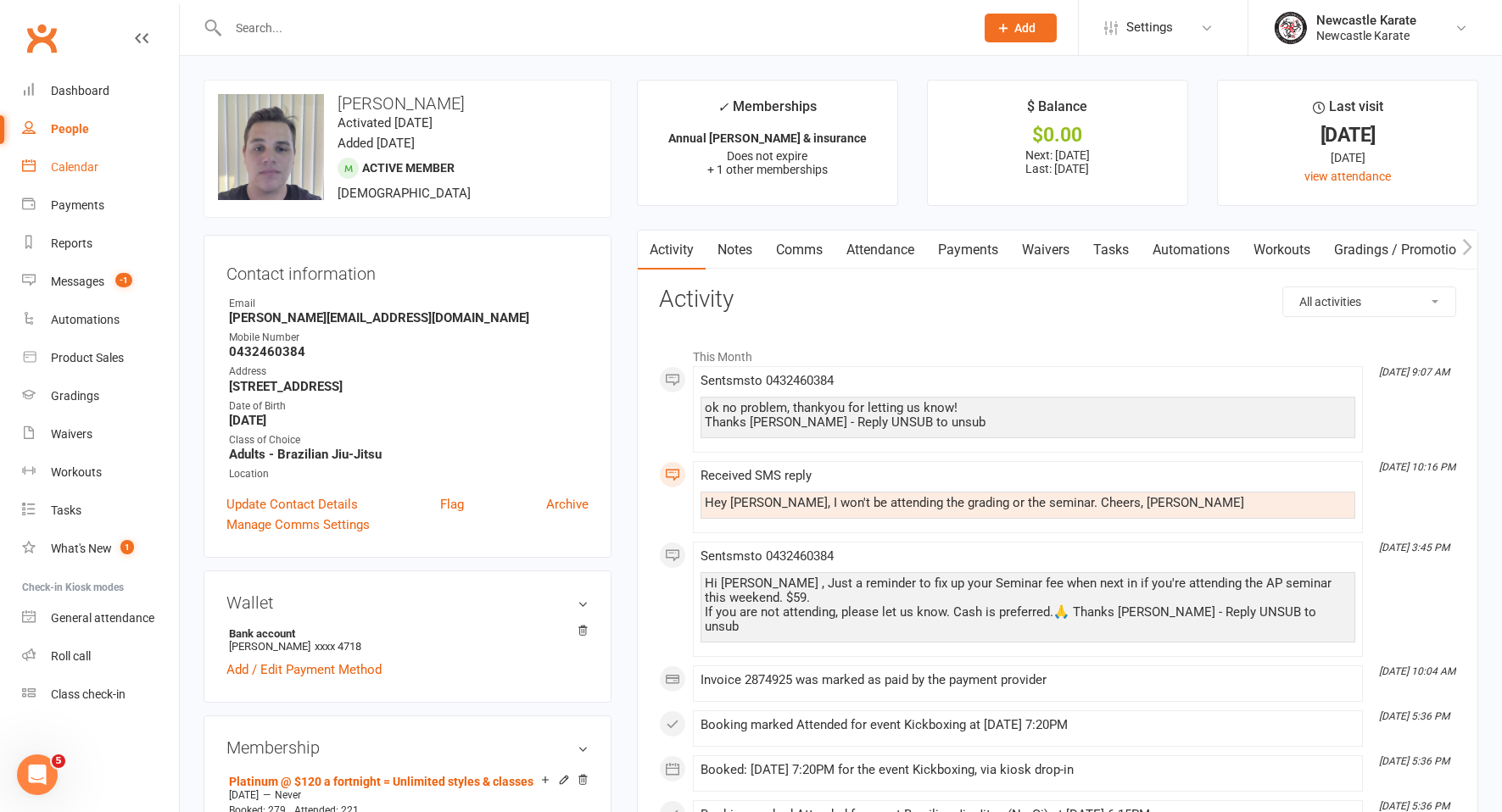
click at [121, 169] on link "Calendar" at bounding box center [101, 166] width 157 height 38
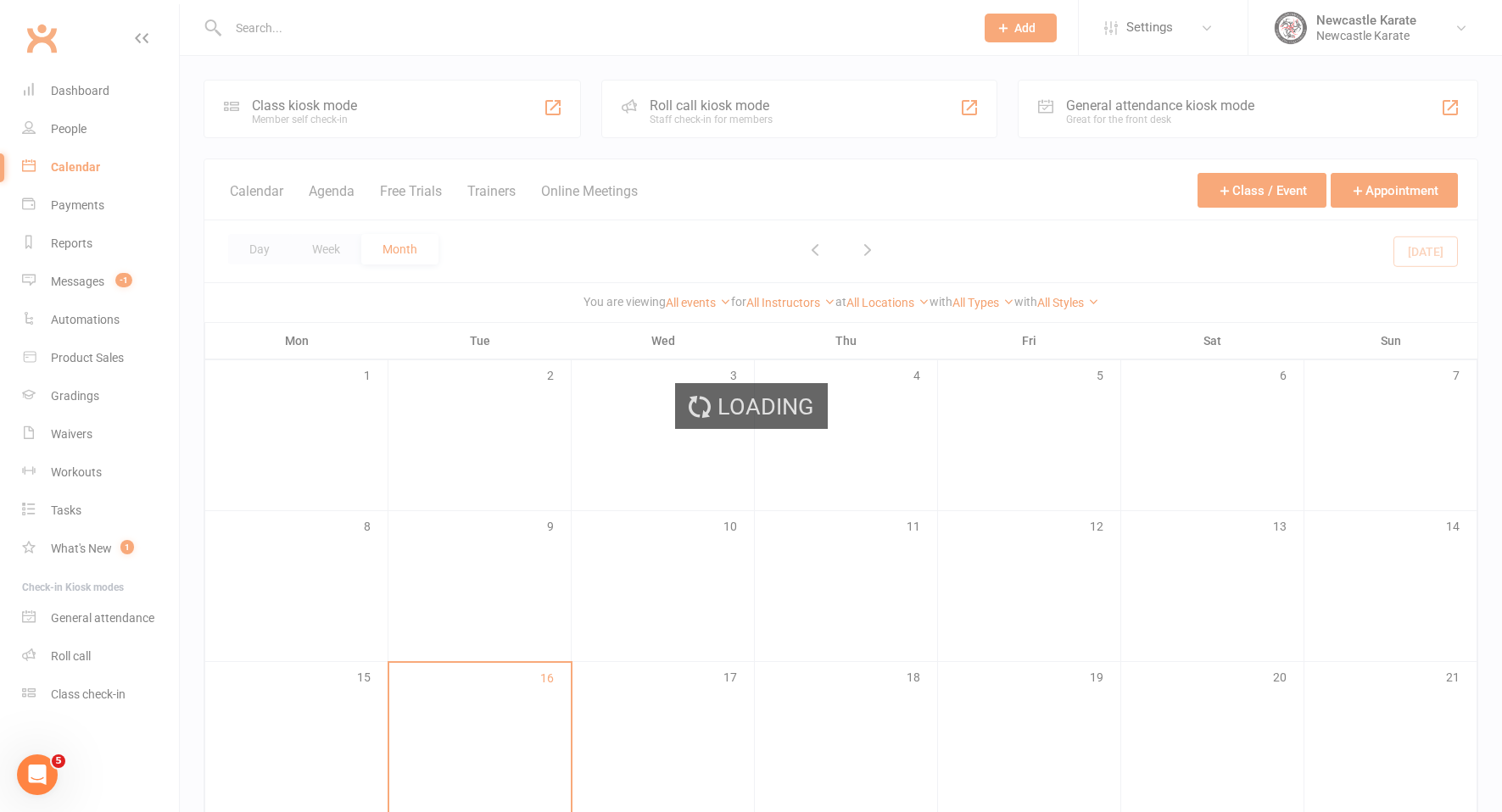
scroll to position [312, 0]
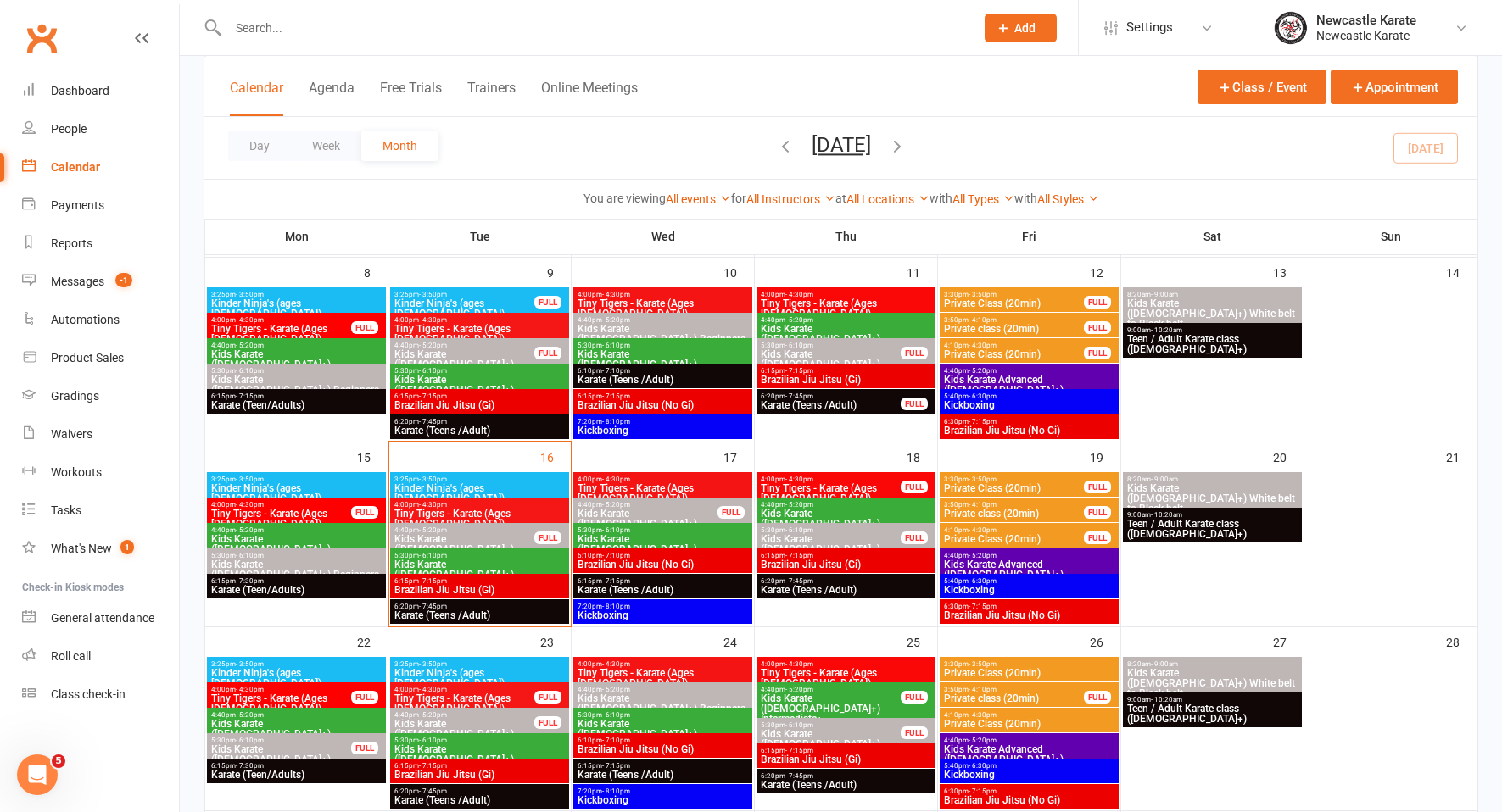
click at [515, 585] on span "Brazilian Jiu Jitsu (Gi)" at bounding box center [479, 590] width 172 height 10
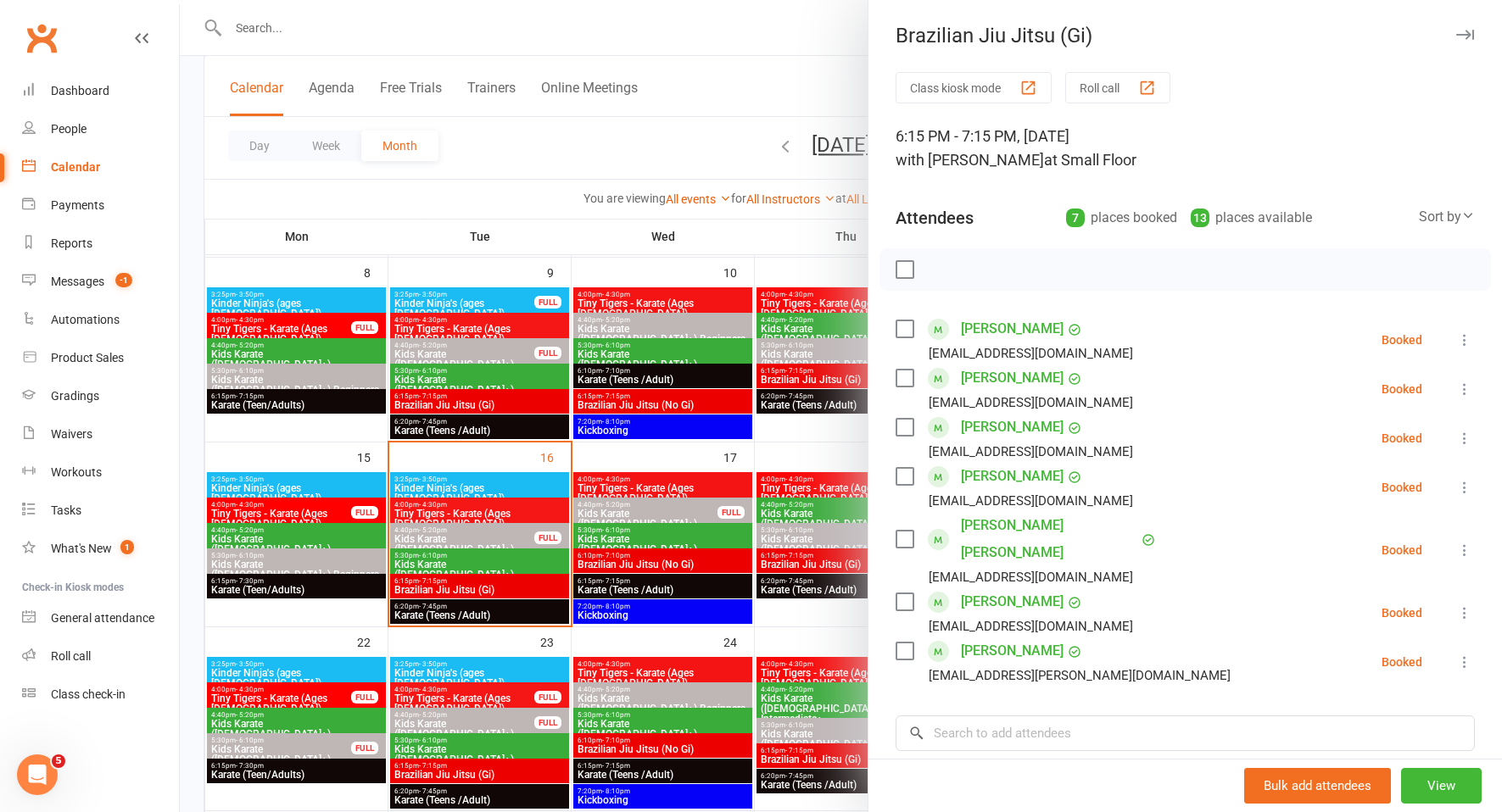
click at [1029, 516] on link "Archer Lambourne" at bounding box center [1050, 539] width 177 height 54
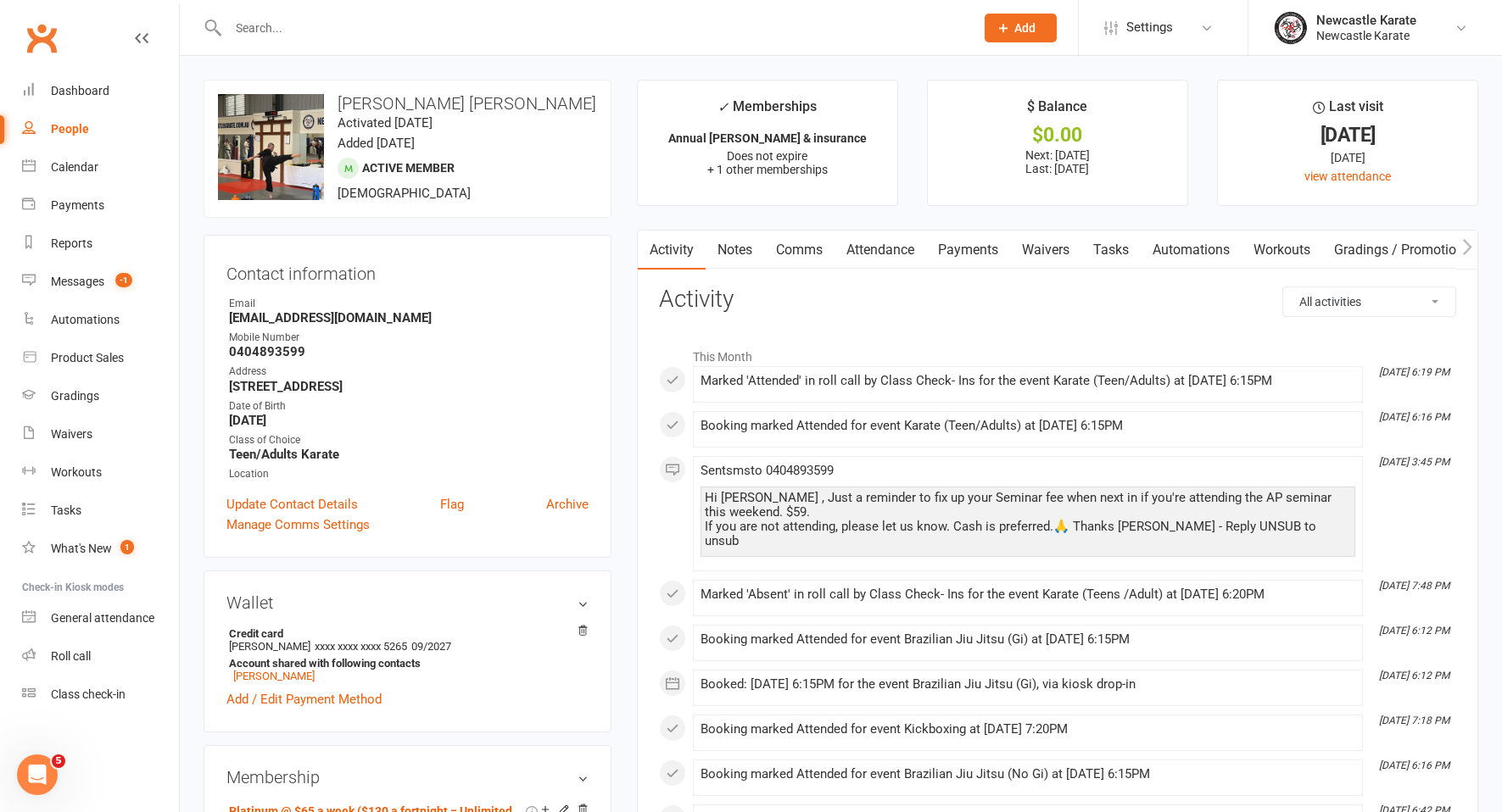
click at [942, 246] on link "Payments" at bounding box center [968, 250] width 84 height 39
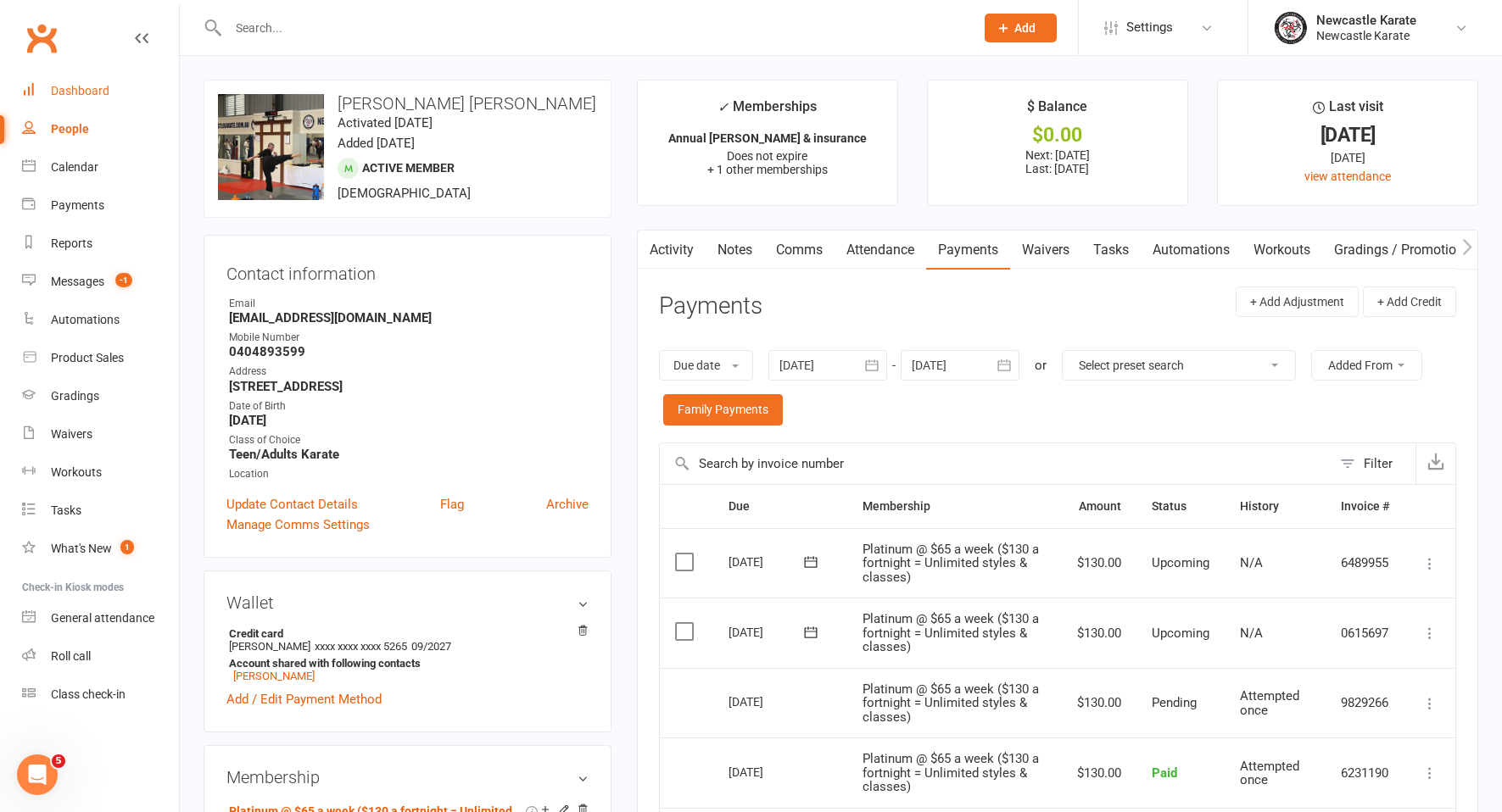
click at [98, 85] on div "Dashboard" at bounding box center [80, 90] width 59 height 14
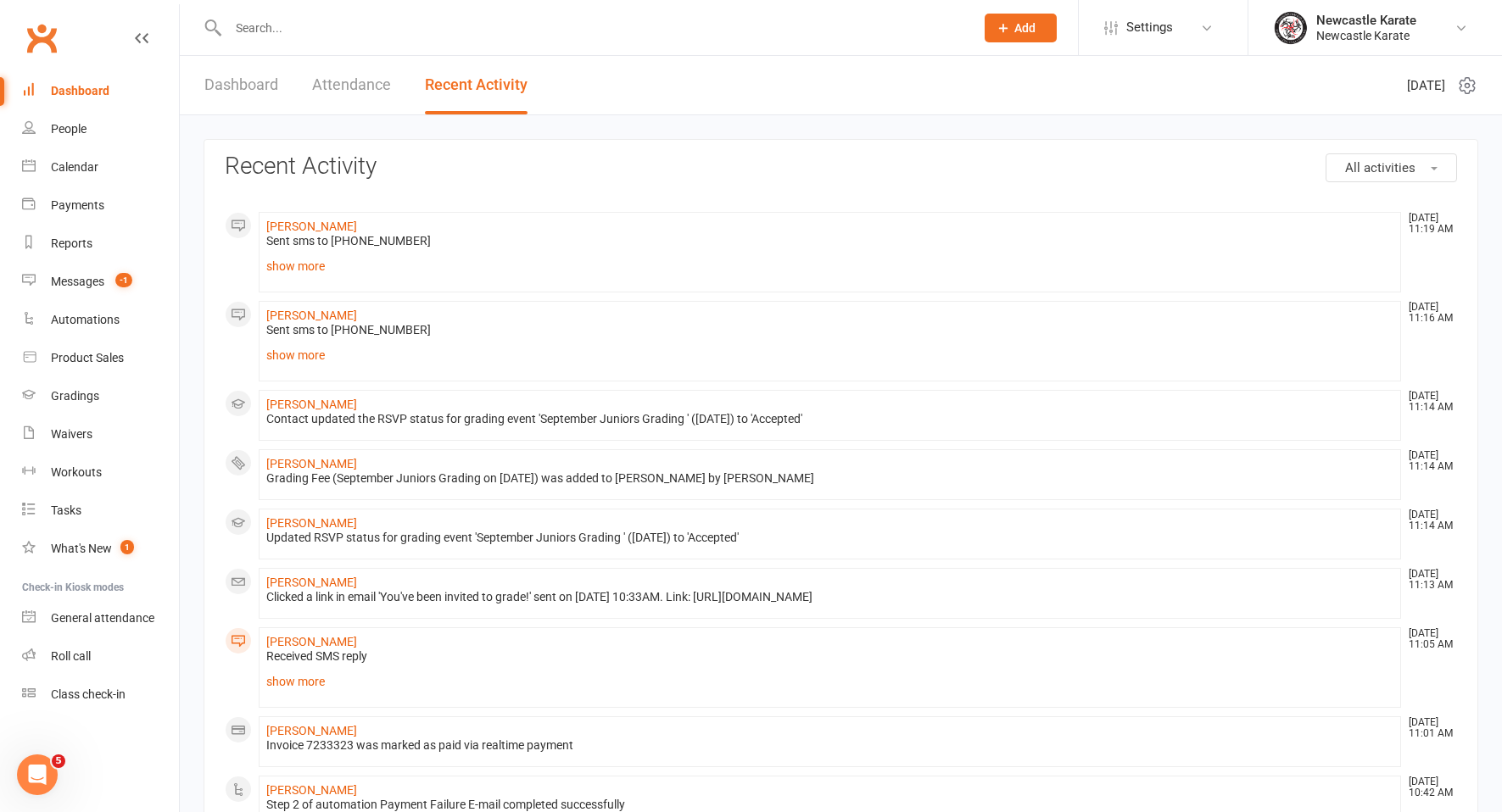
click at [293, 37] on input "text" at bounding box center [593, 28] width 740 height 24
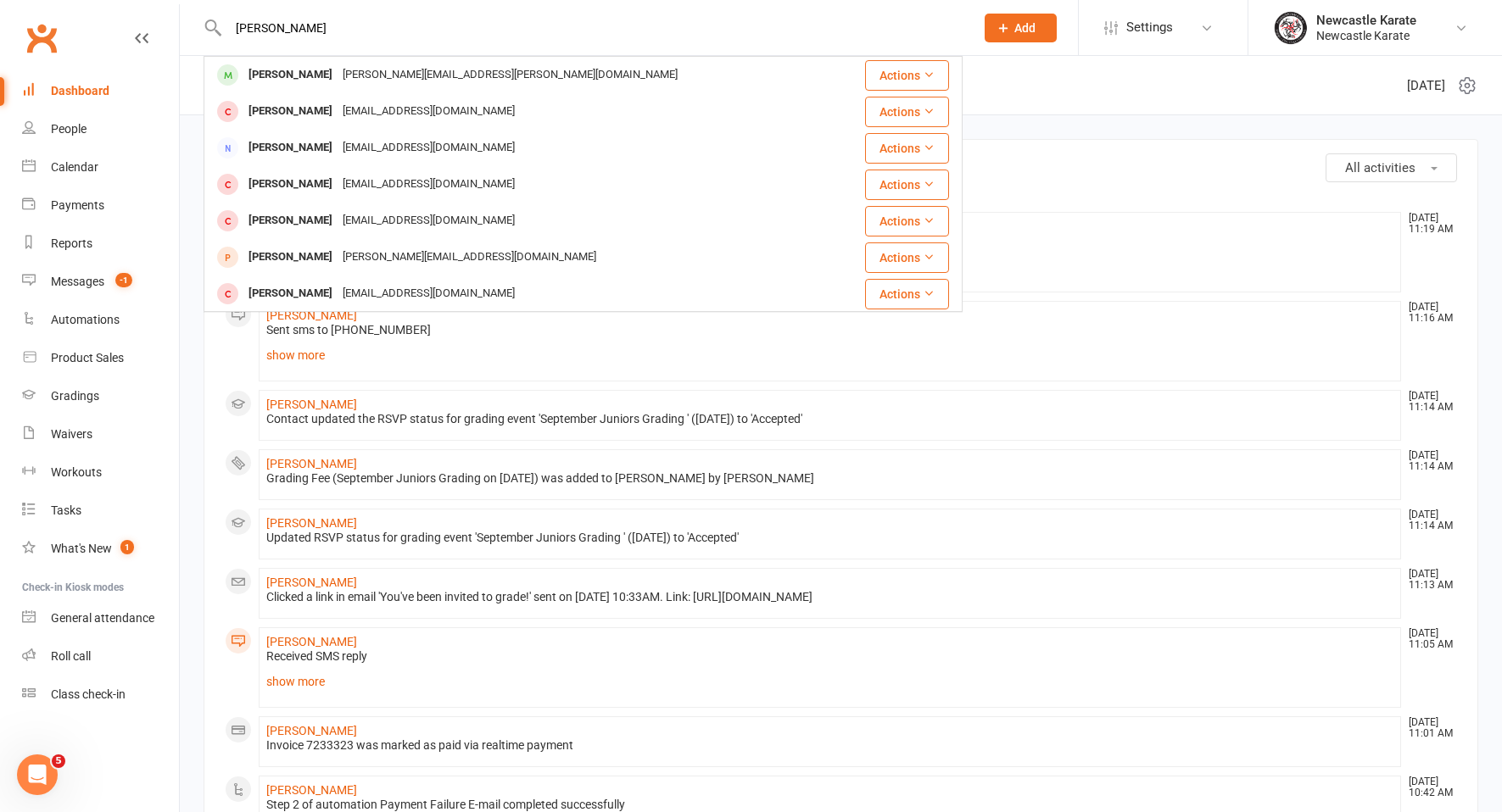
type input "Shannon"
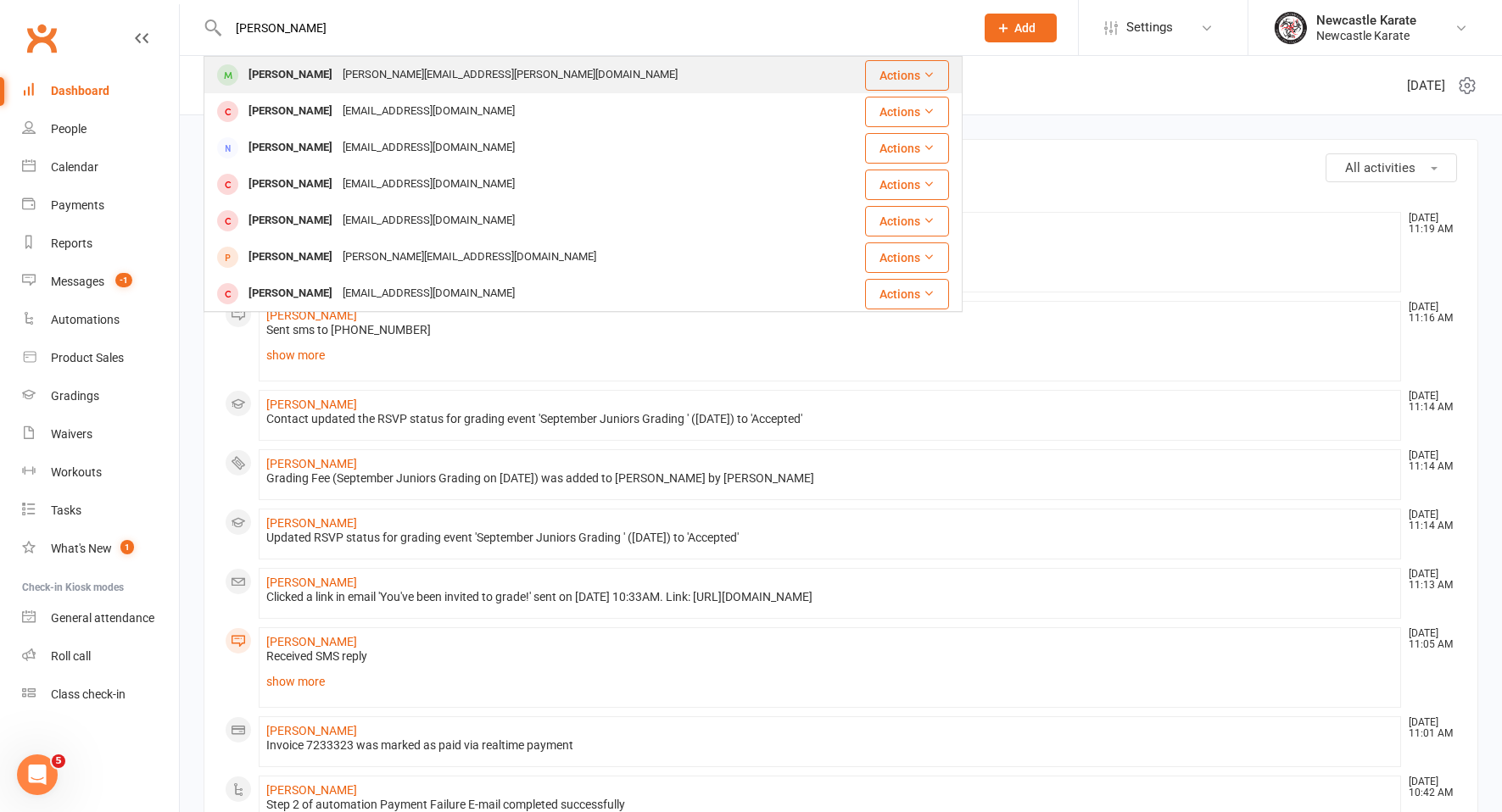
drag, startPoint x: 304, startPoint y: 40, endPoint x: 324, endPoint y: 79, distance: 43.8
click at [324, 79] on div "Shannan Warnecke" at bounding box center [290, 74] width 94 height 24
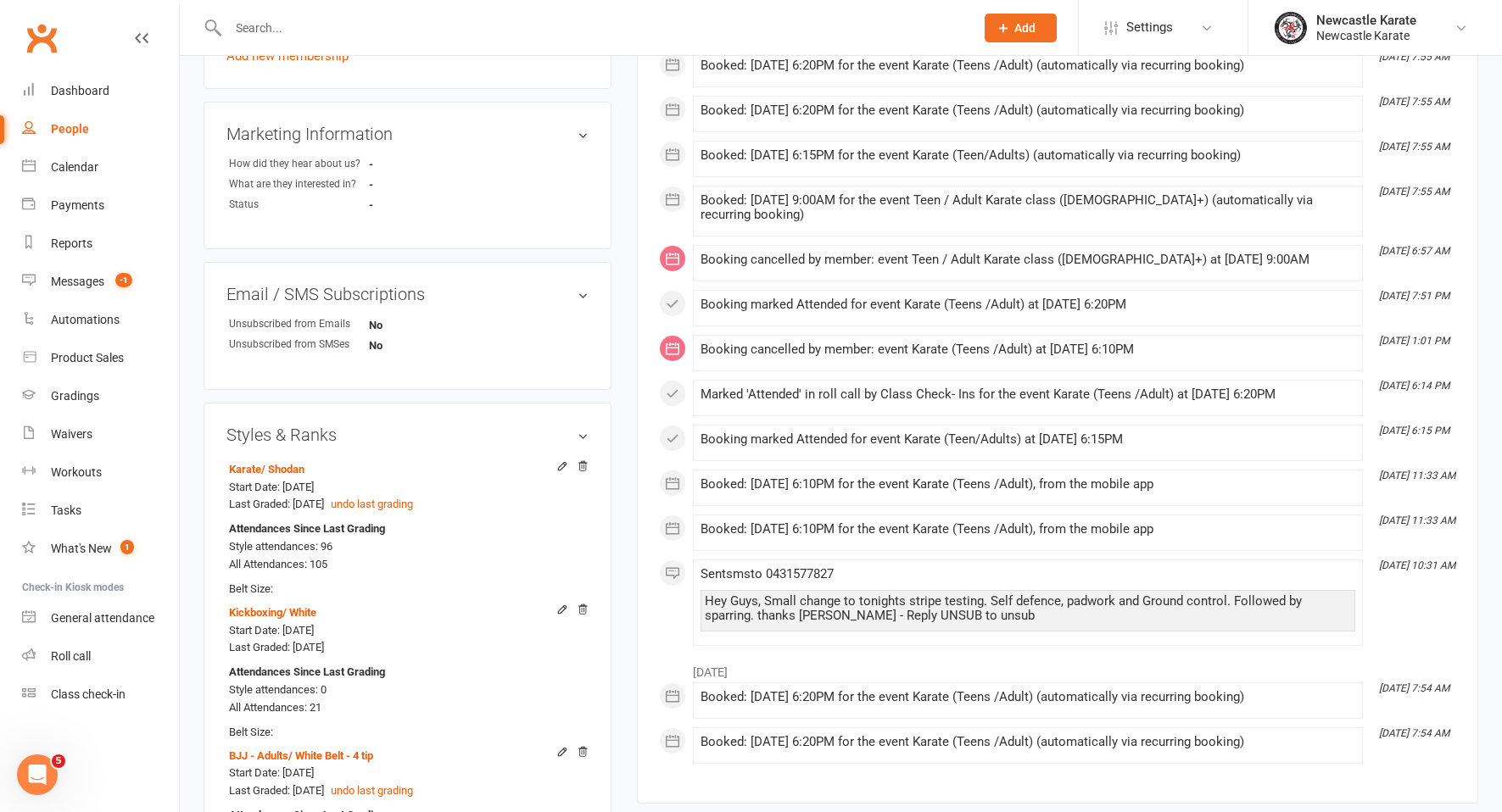
scroll to position [46, 0]
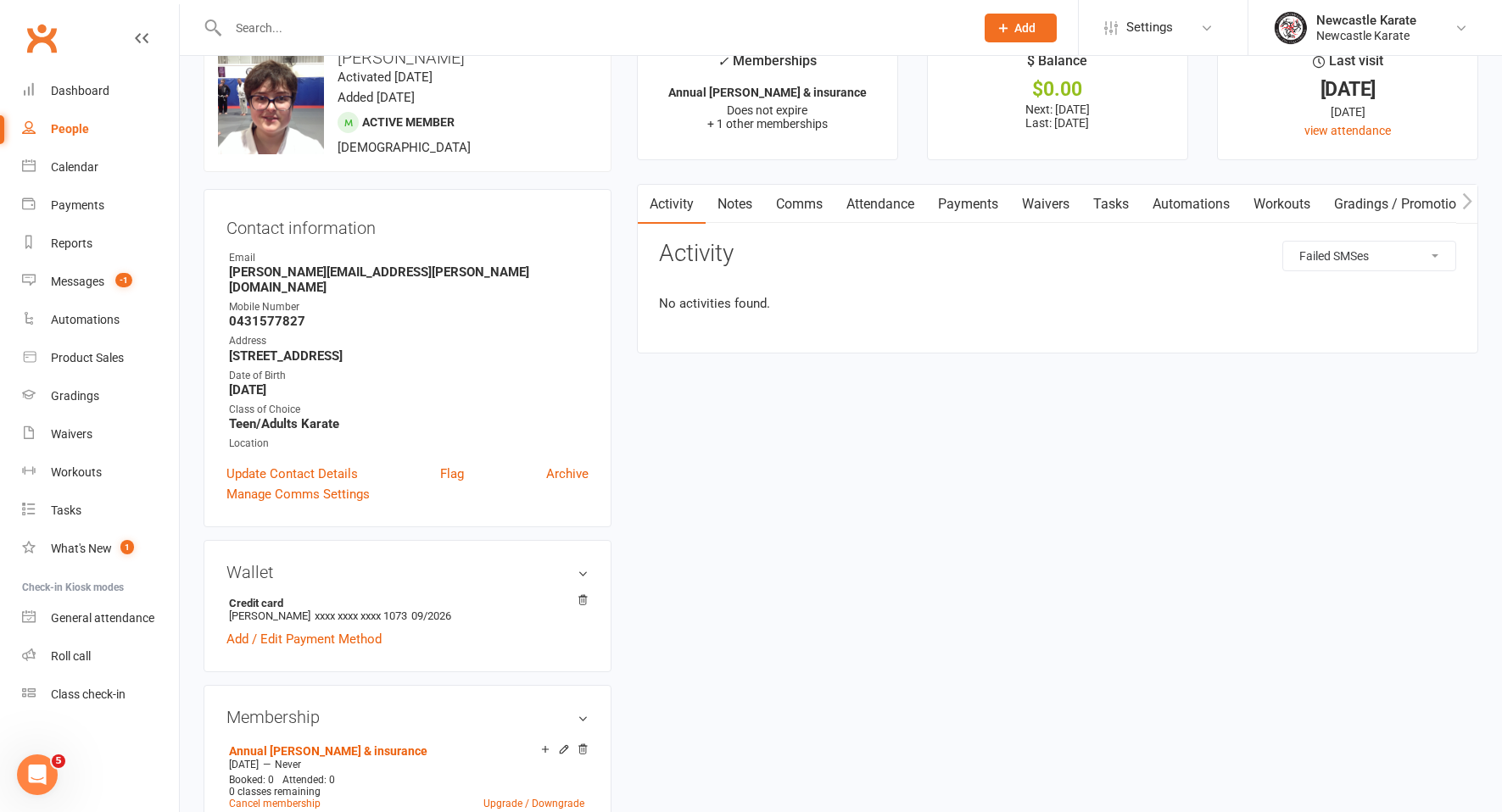
select select "ConversationLogEntry"
click at [1383, 241] on div "All activities Bookings / Attendances Communications Notes Failed SMSes Grading…" at bounding box center [1369, 256] width 174 height 31
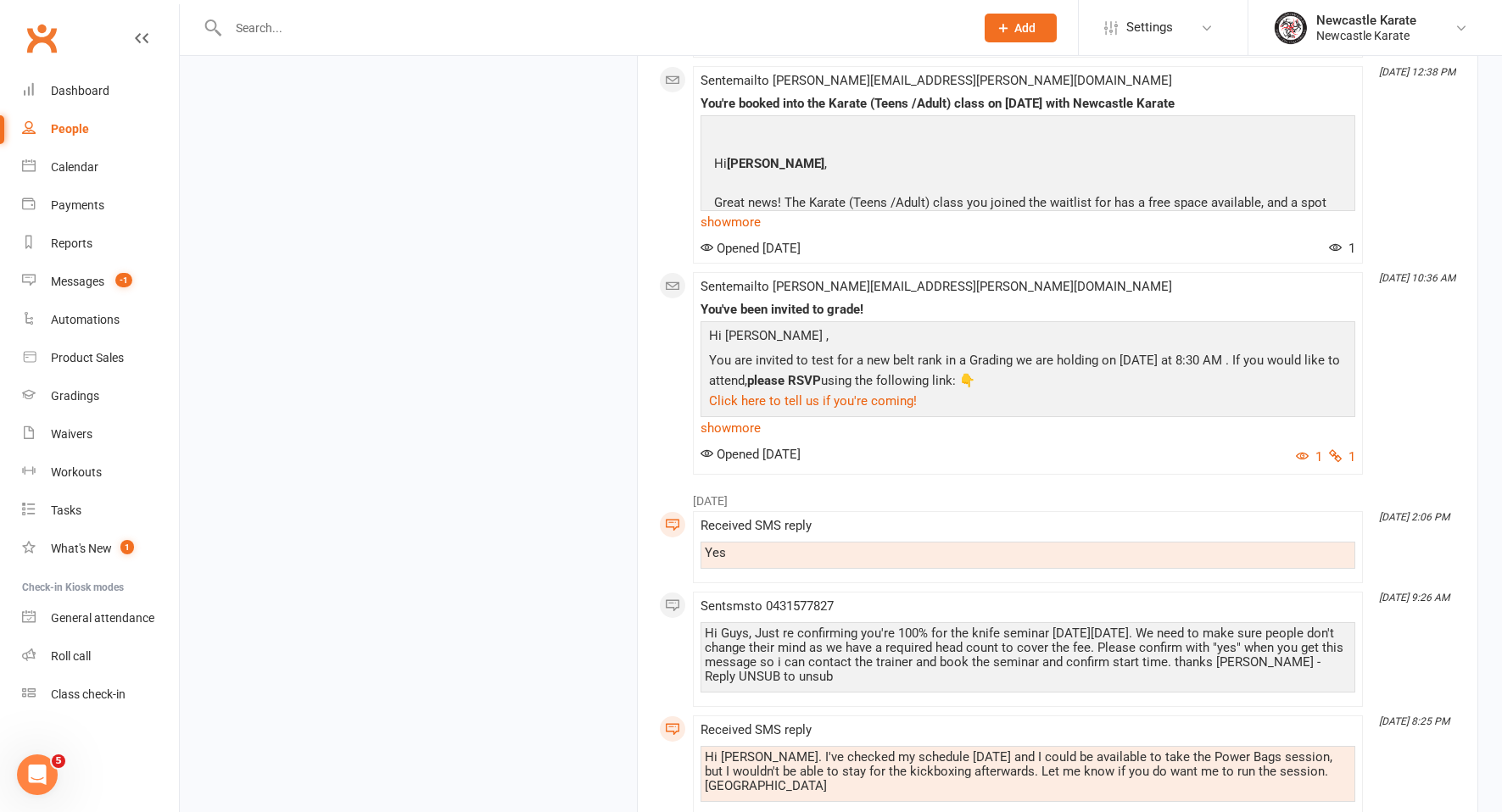
scroll to position [3175, 0]
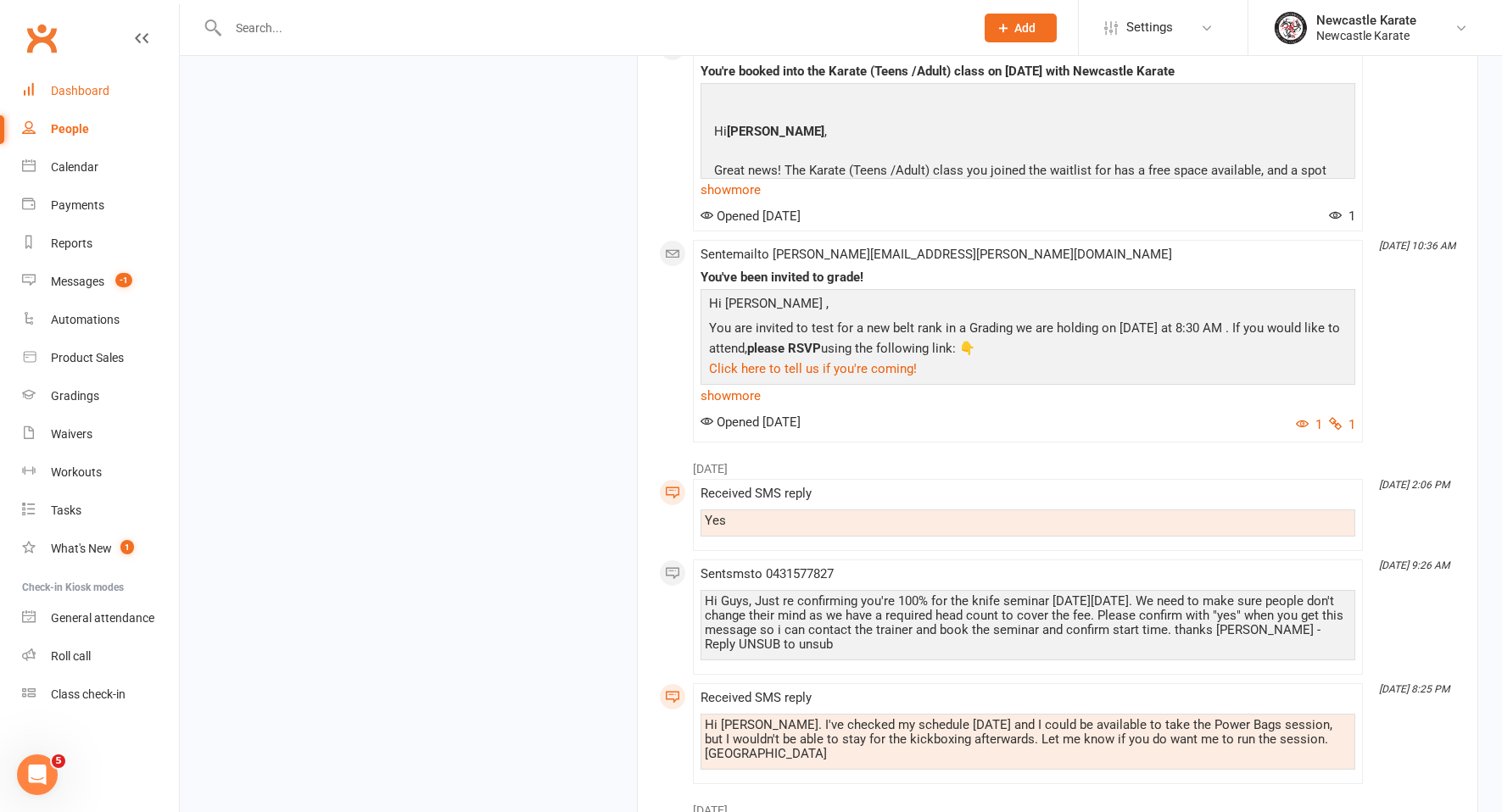
click at [94, 86] on div "Dashboard" at bounding box center [80, 90] width 59 height 14
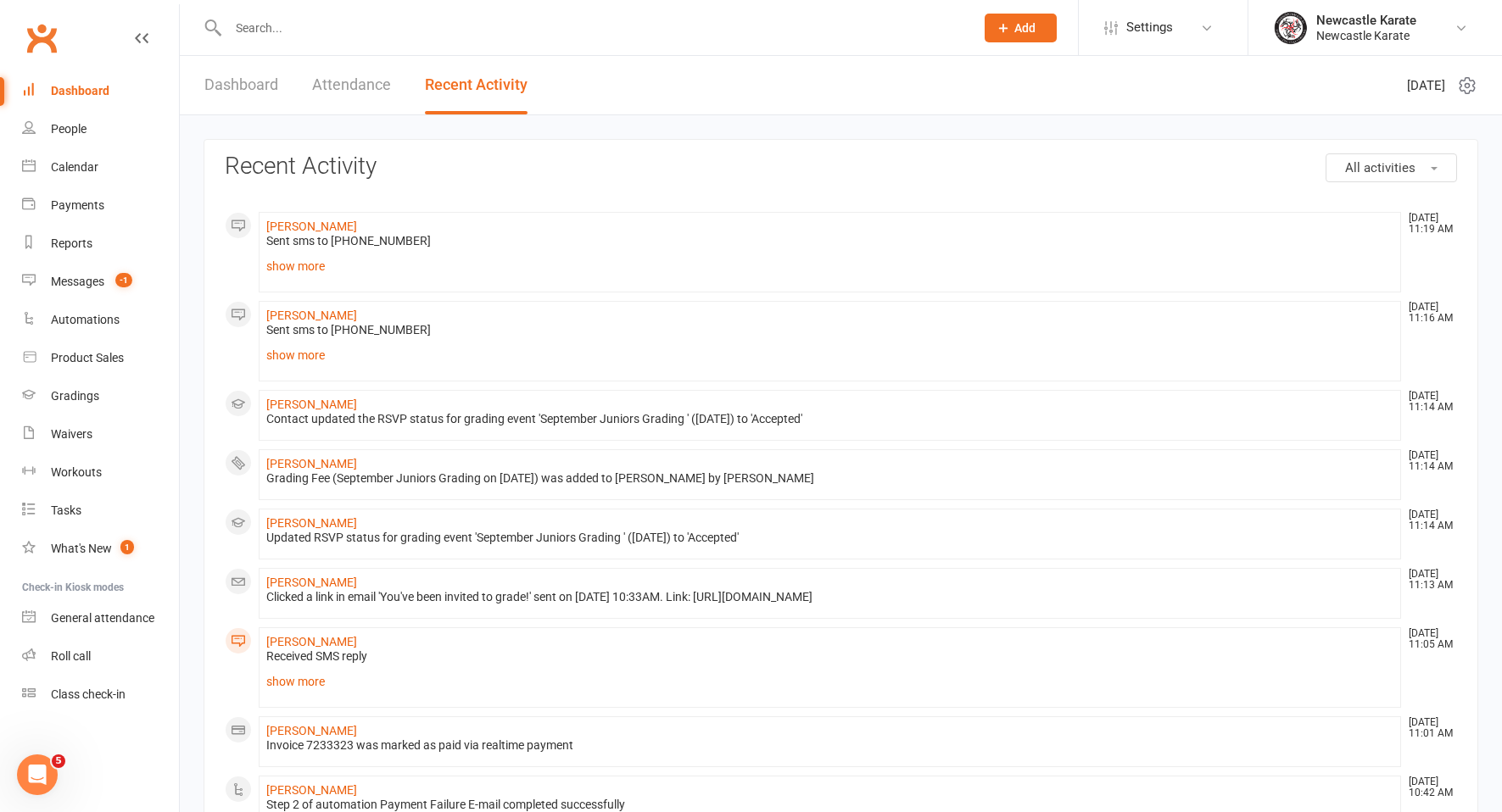
click at [232, 110] on link "Dashboard" at bounding box center [241, 85] width 74 height 59
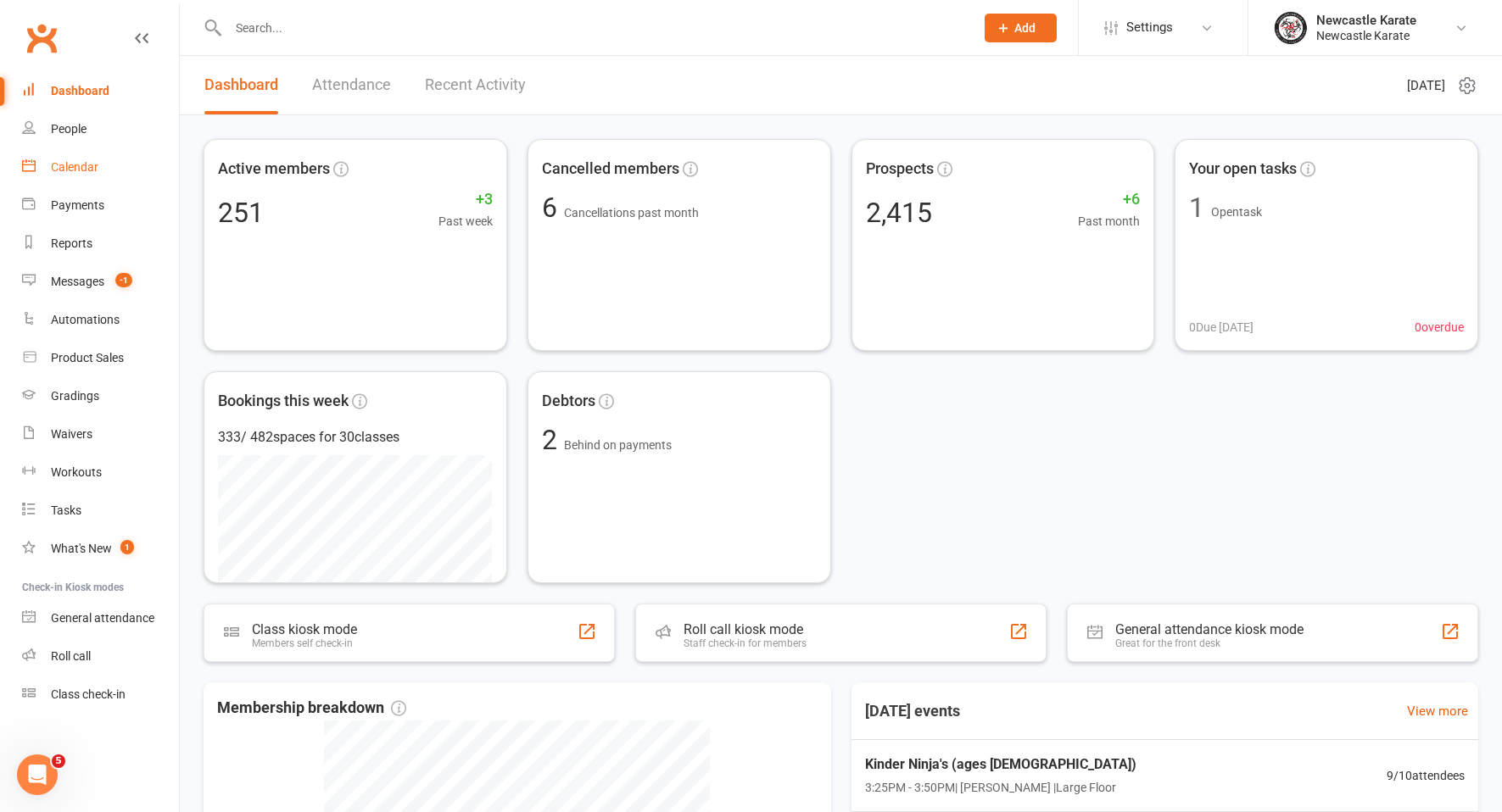
click at [118, 177] on link "Calendar" at bounding box center [101, 166] width 157 height 38
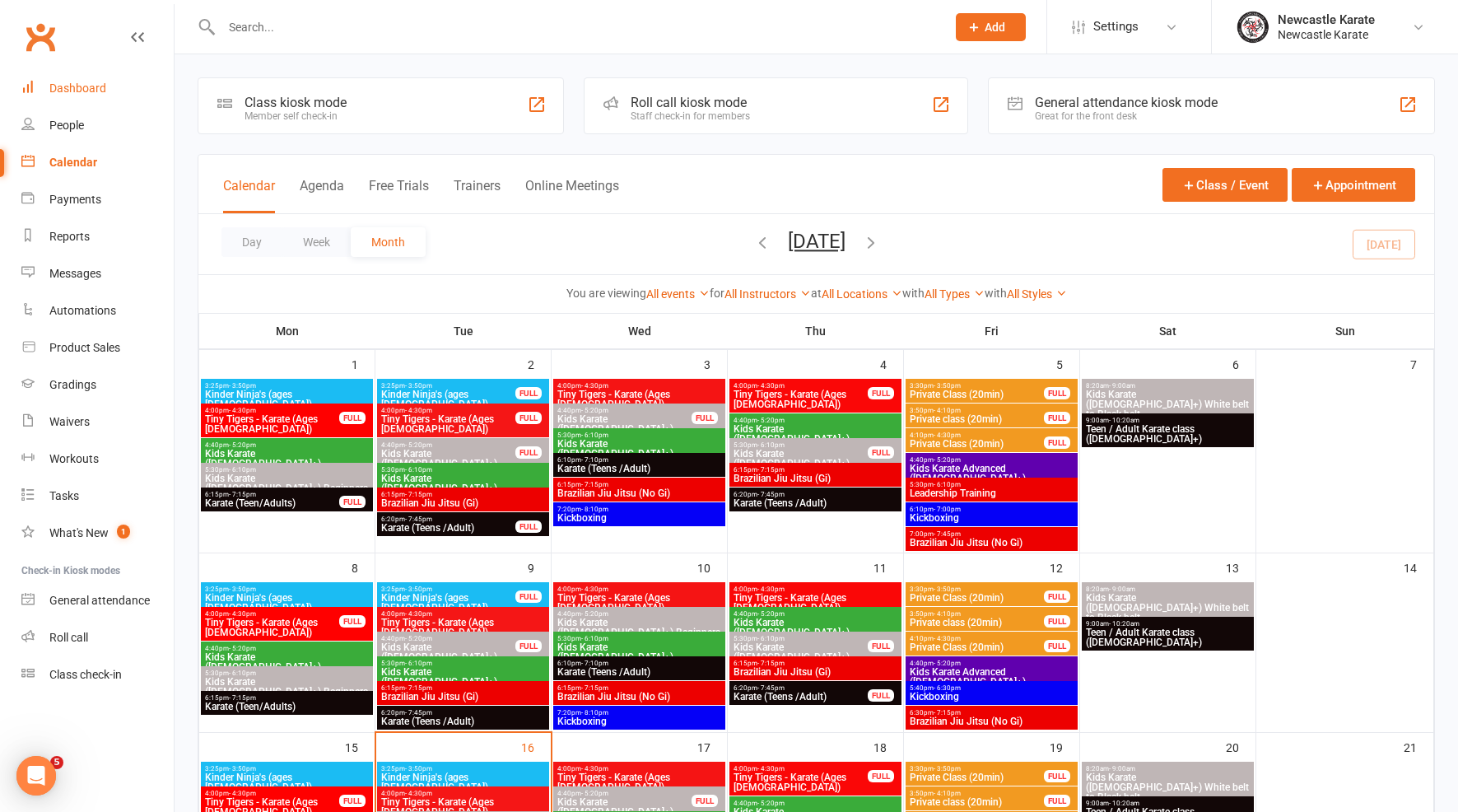
click at [112, 87] on link "Dashboard" at bounding box center [98, 88] width 153 height 37
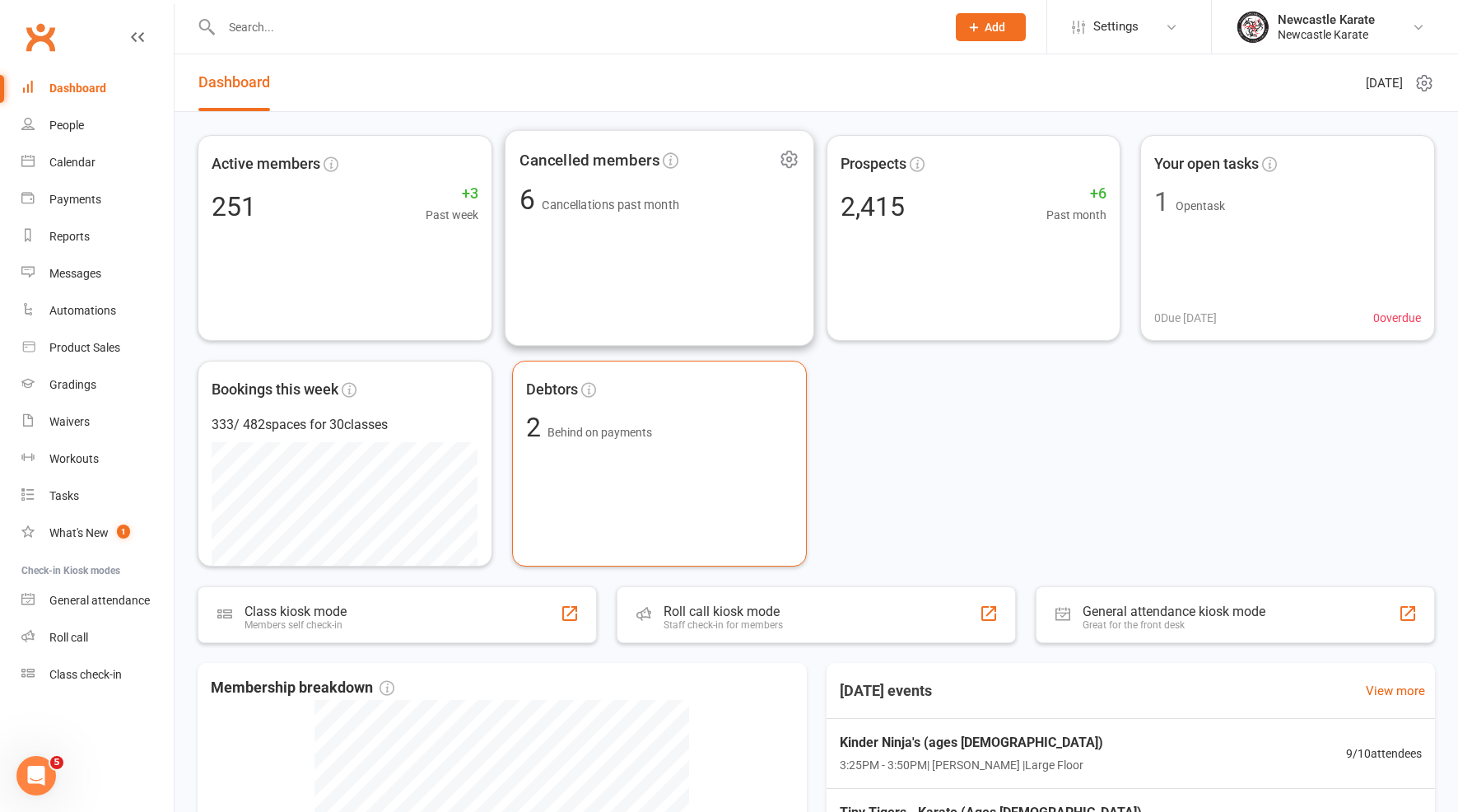
scroll to position [333, 0]
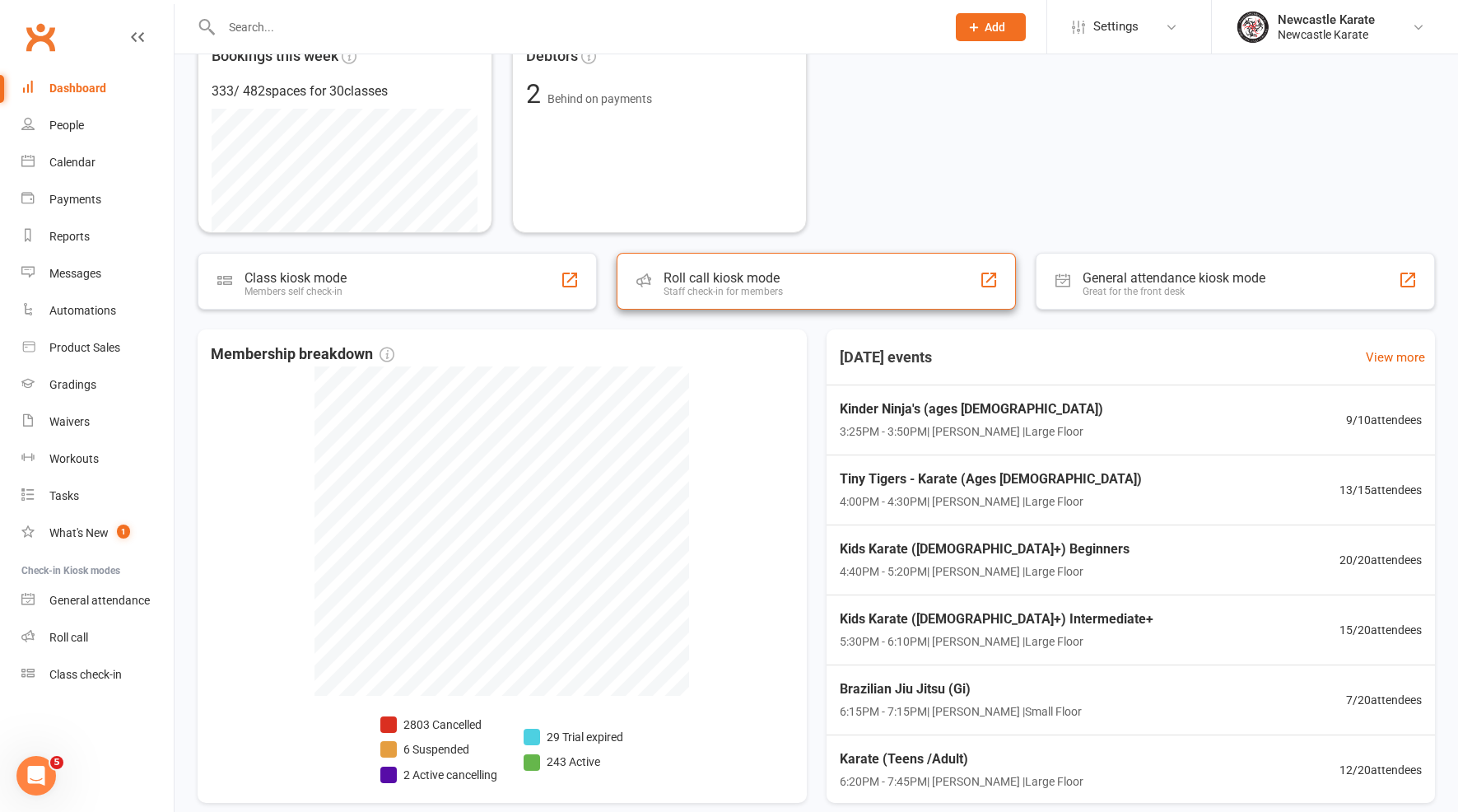
click at [680, 278] on div "Roll call kiosk mode" at bounding box center [724, 277] width 119 height 15
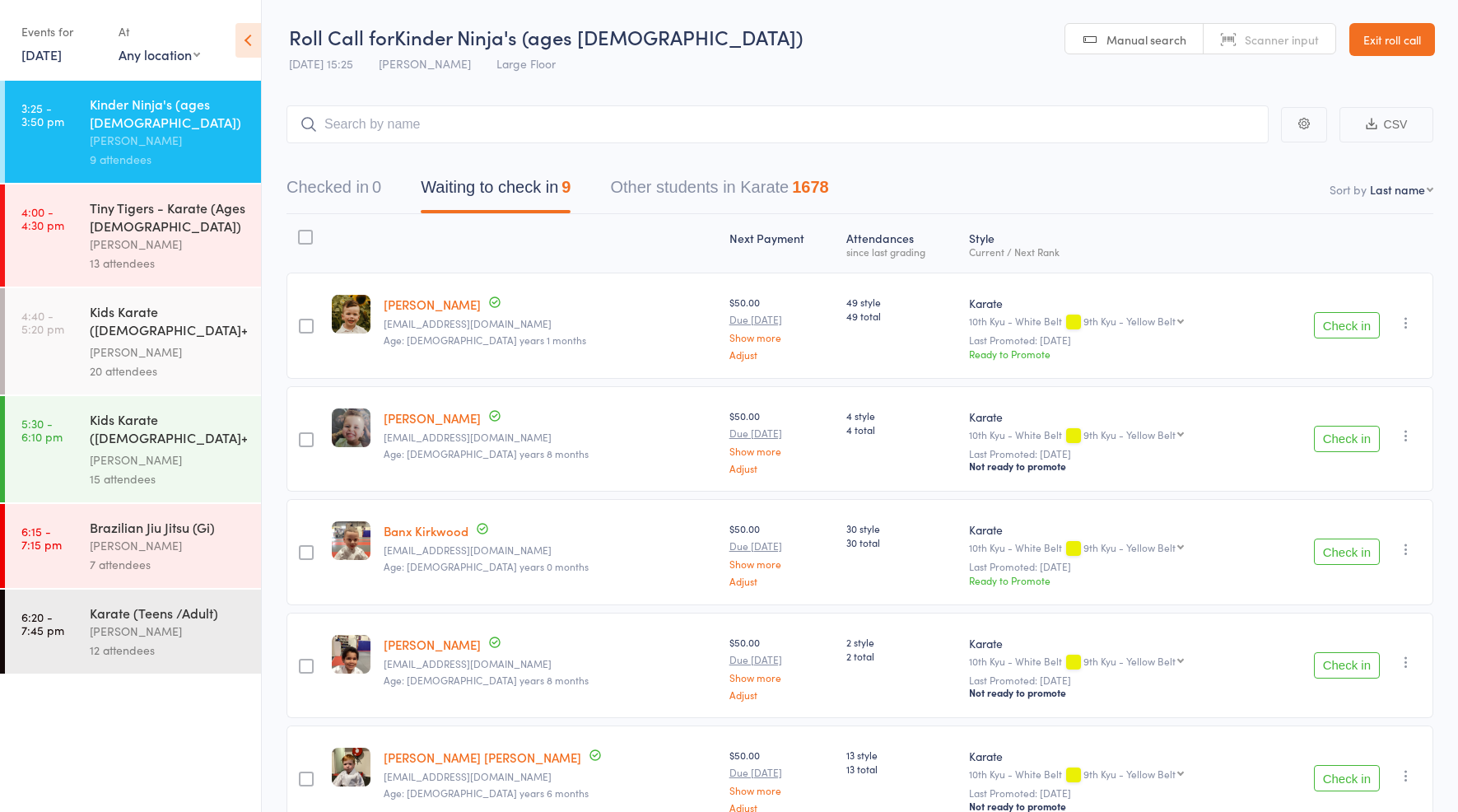
click at [187, 518] on div "Brazilian Jiu Jitsu (Gi)" at bounding box center [168, 527] width 157 height 18
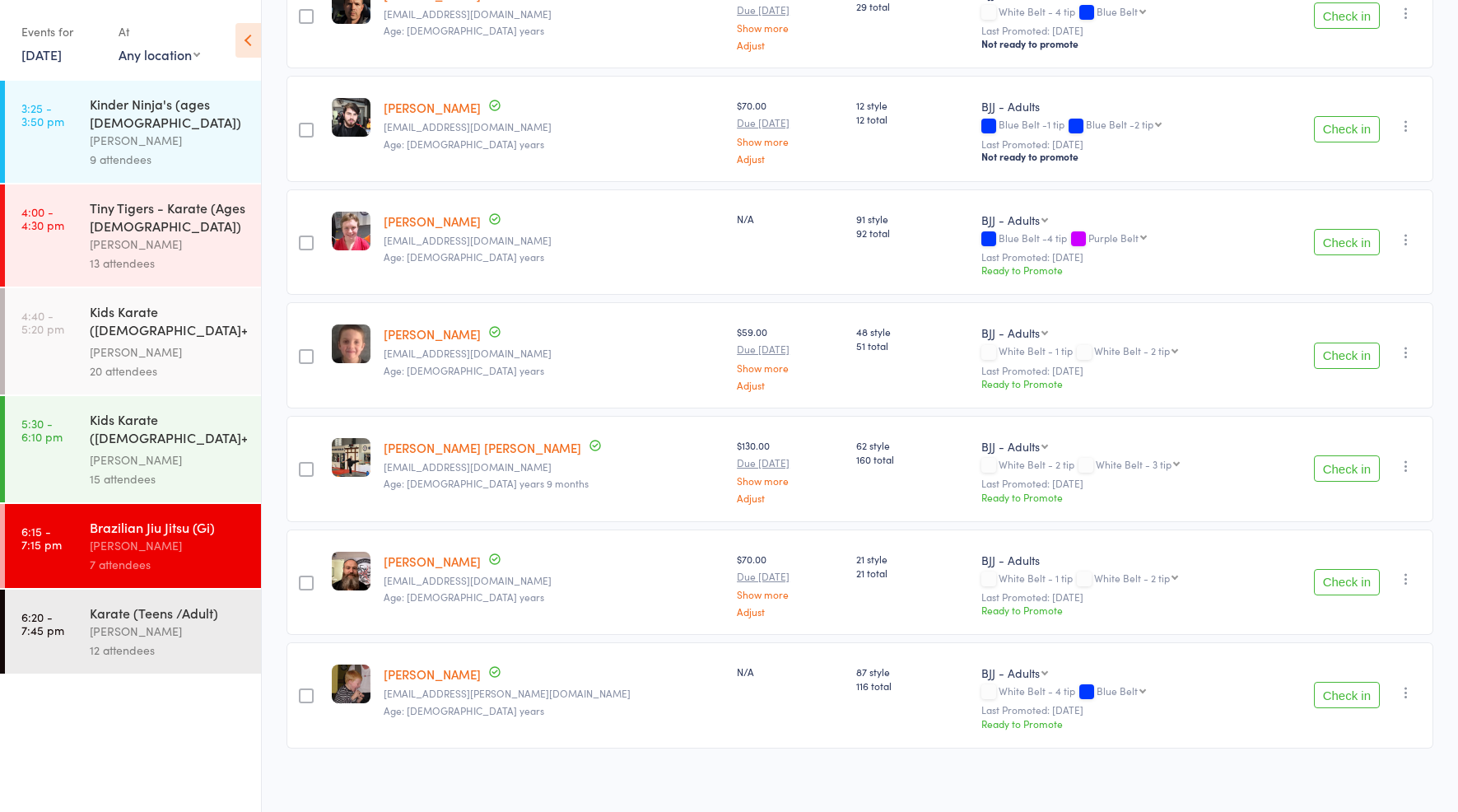
scroll to position [274, 0]
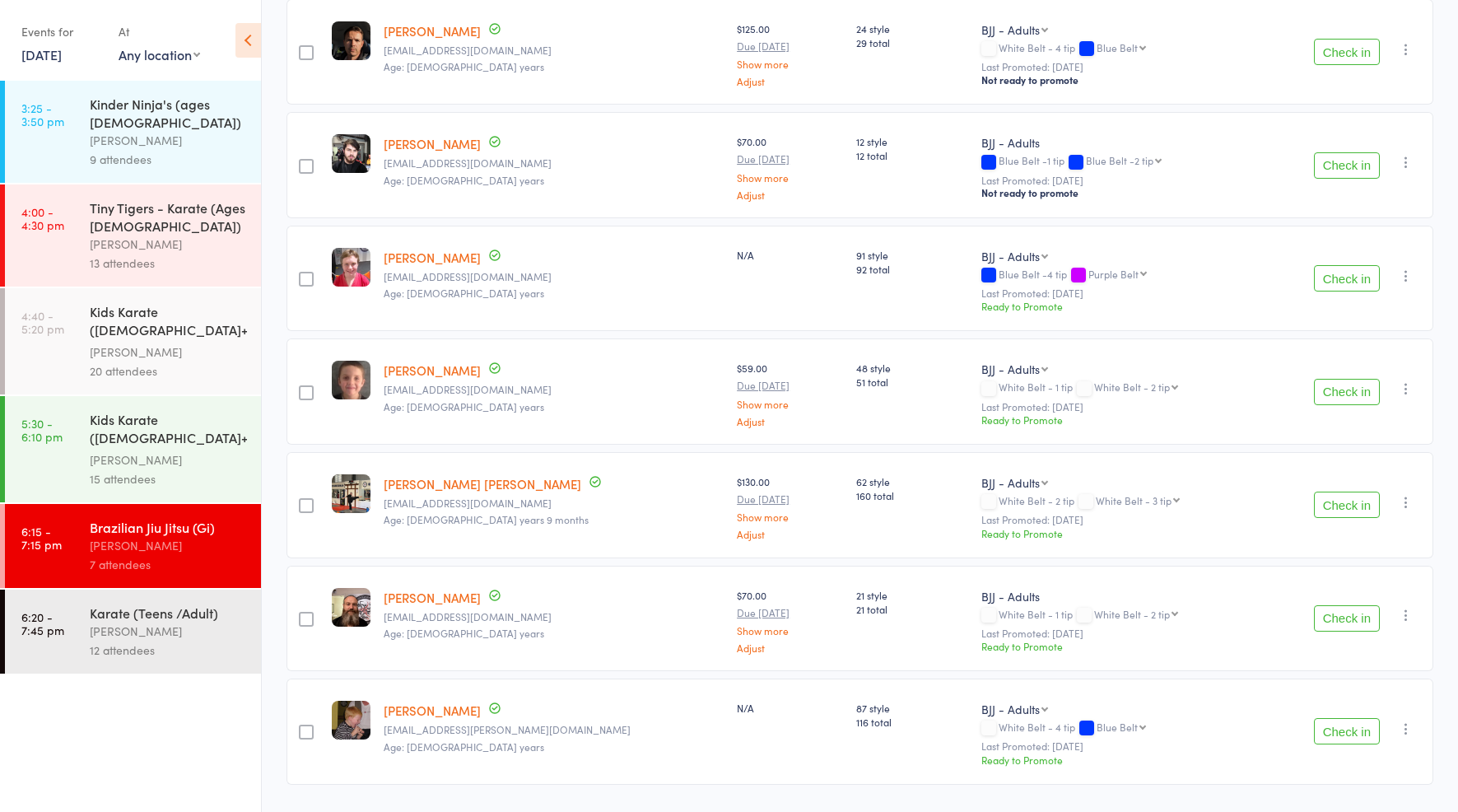
click at [194, 621] on div "[PERSON_NAME]" at bounding box center [168, 630] width 157 height 19
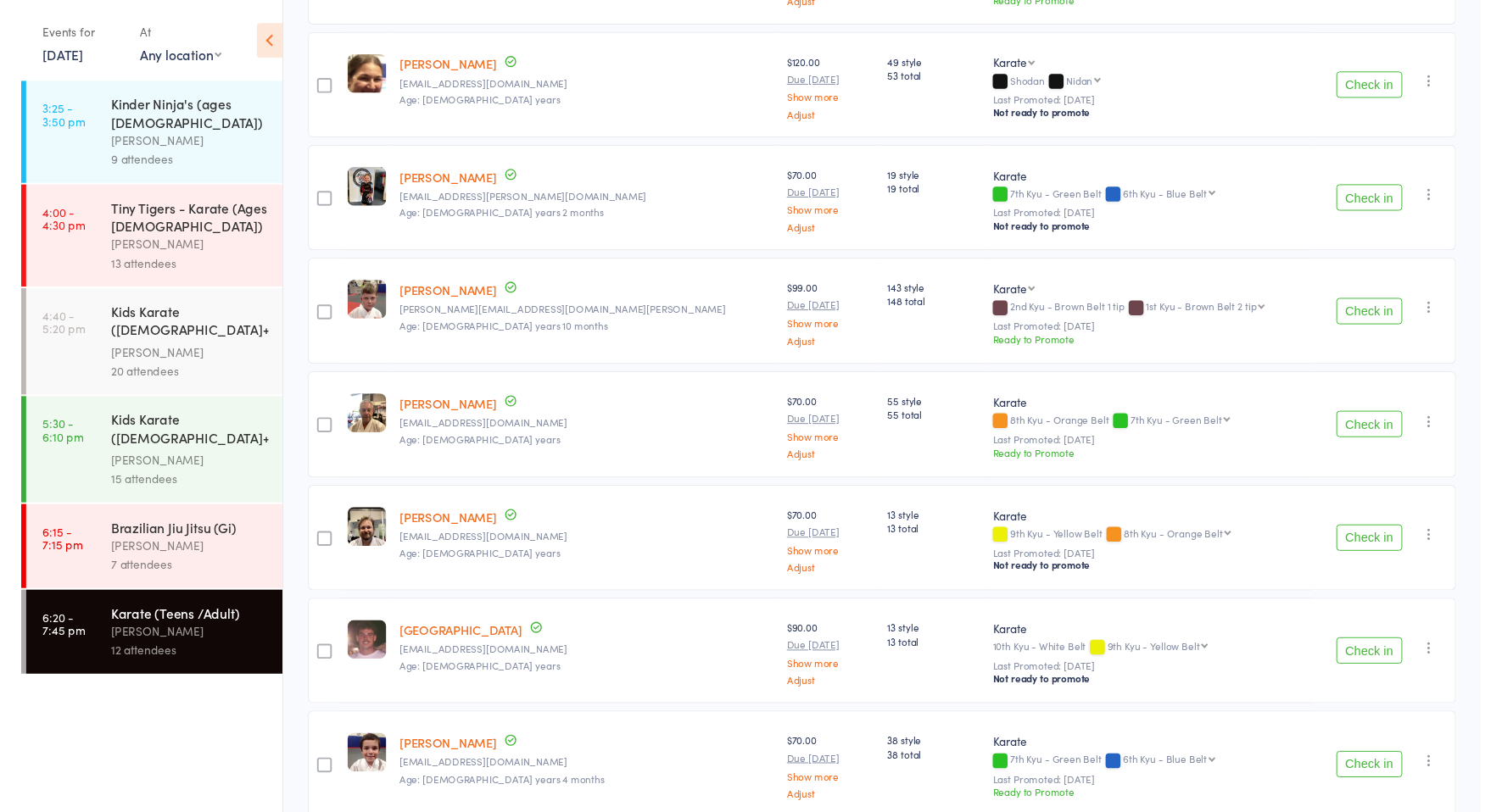
scroll to position [908, 0]
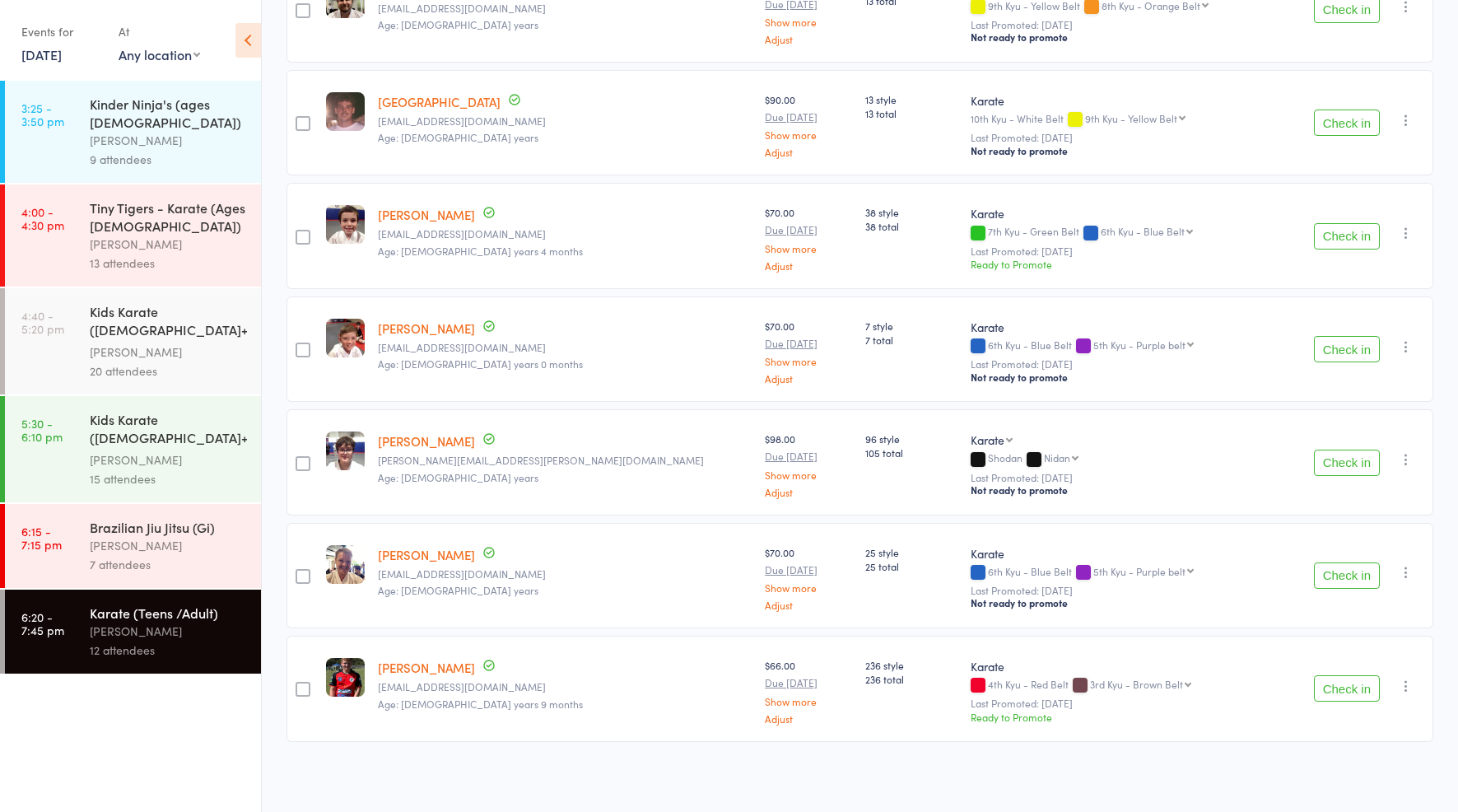
click at [426, 215] on link "Harry Sillick" at bounding box center [426, 214] width 98 height 17
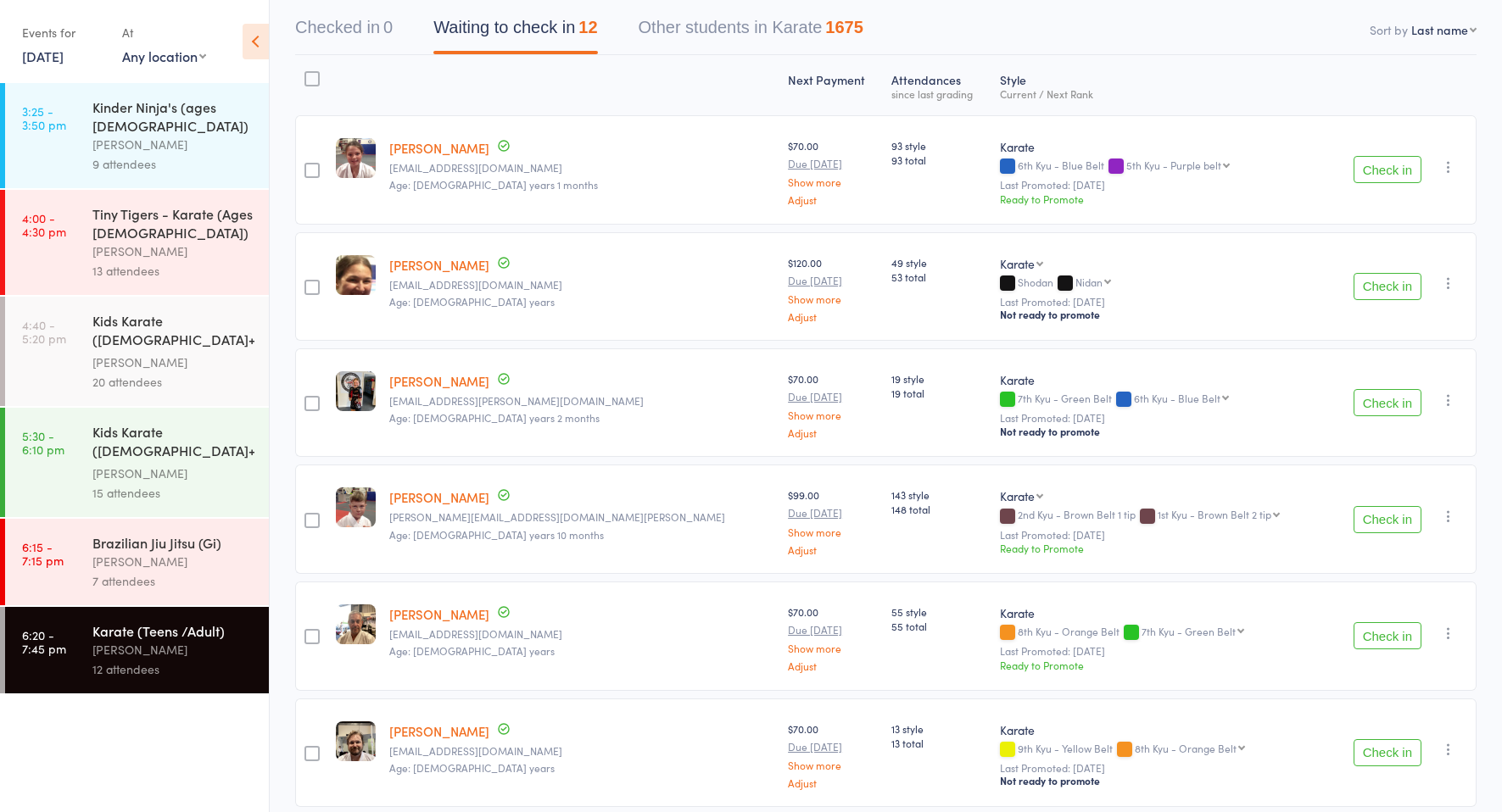
scroll to position [0, 0]
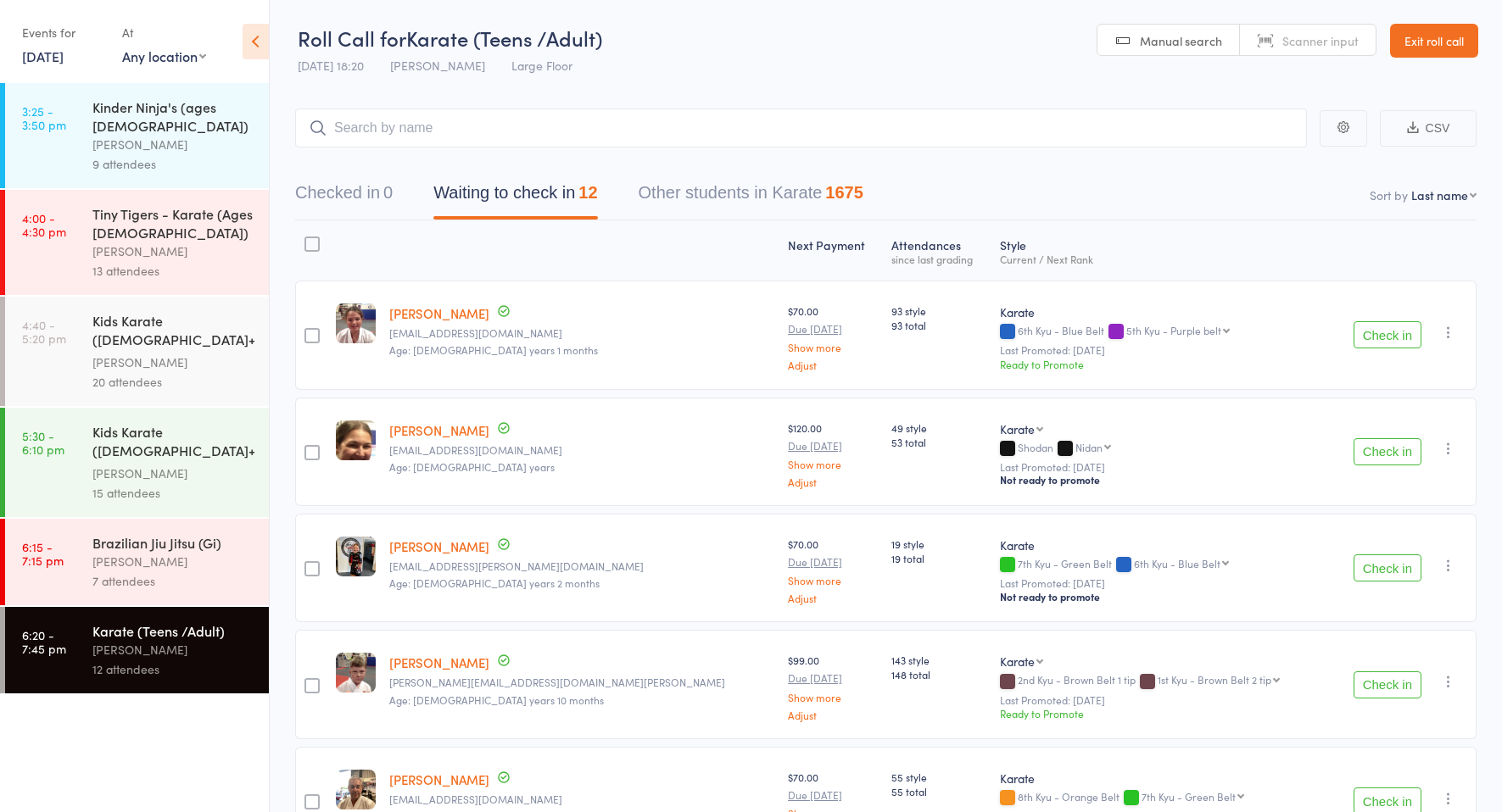
click at [1454, 61] on header "Roll Call for Karate (Teens /Adult) 16 Sep 18:20 Marc Mathews Large Floor Manua…" at bounding box center [886, 41] width 1232 height 83
click at [1450, 52] on link "Exit roll call" at bounding box center [1434, 41] width 88 height 33
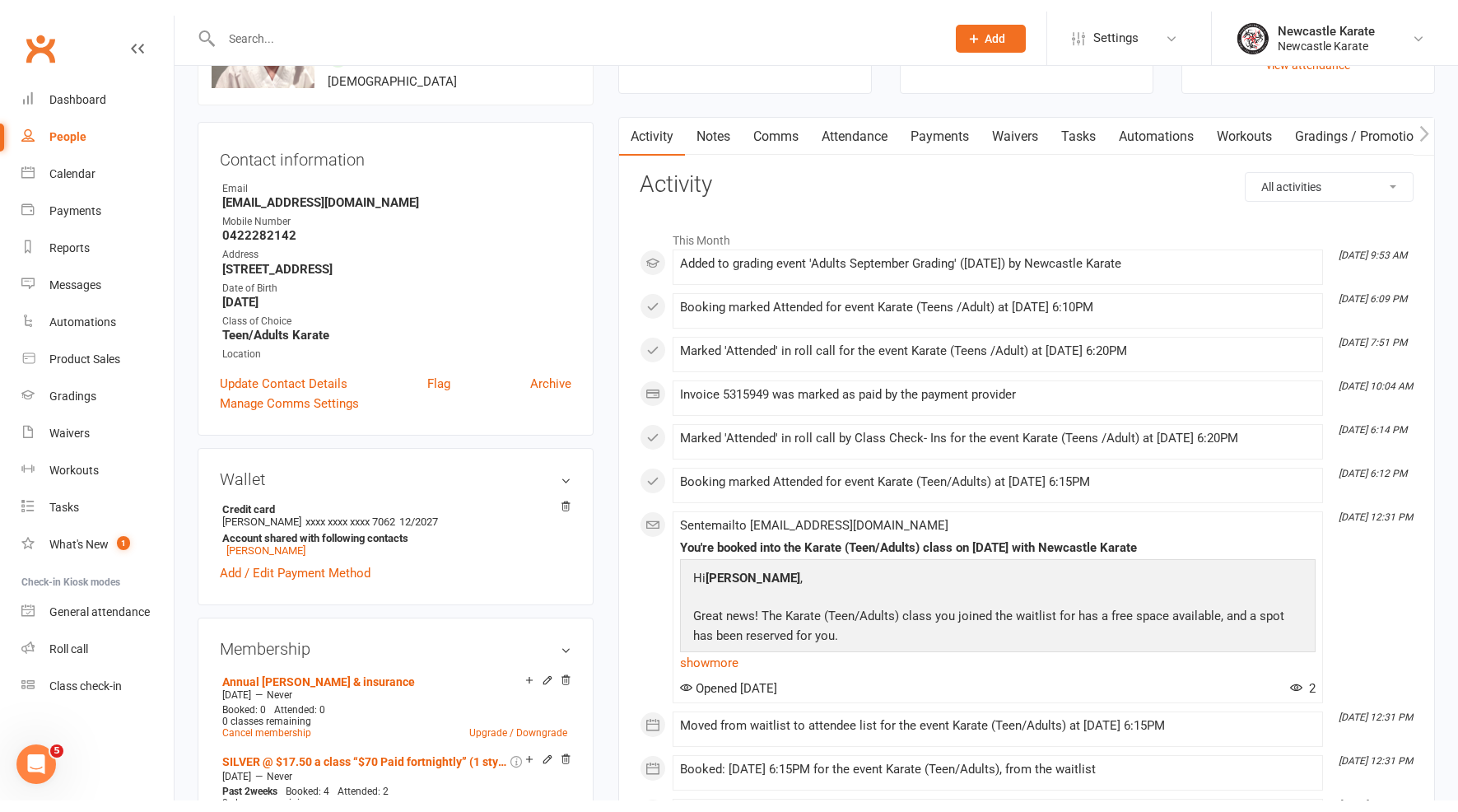
scroll to position [257, 0]
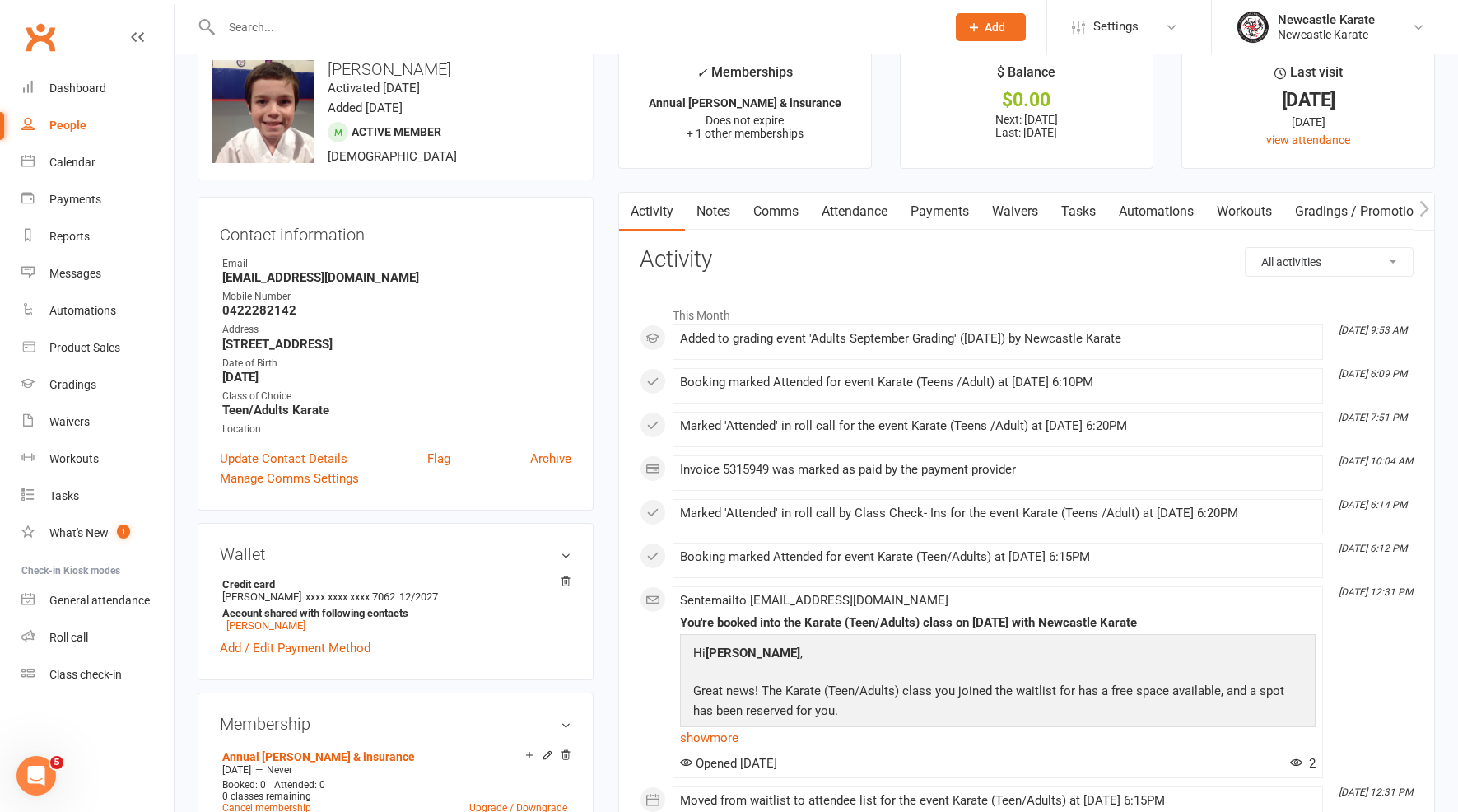
scroll to position [111, 0]
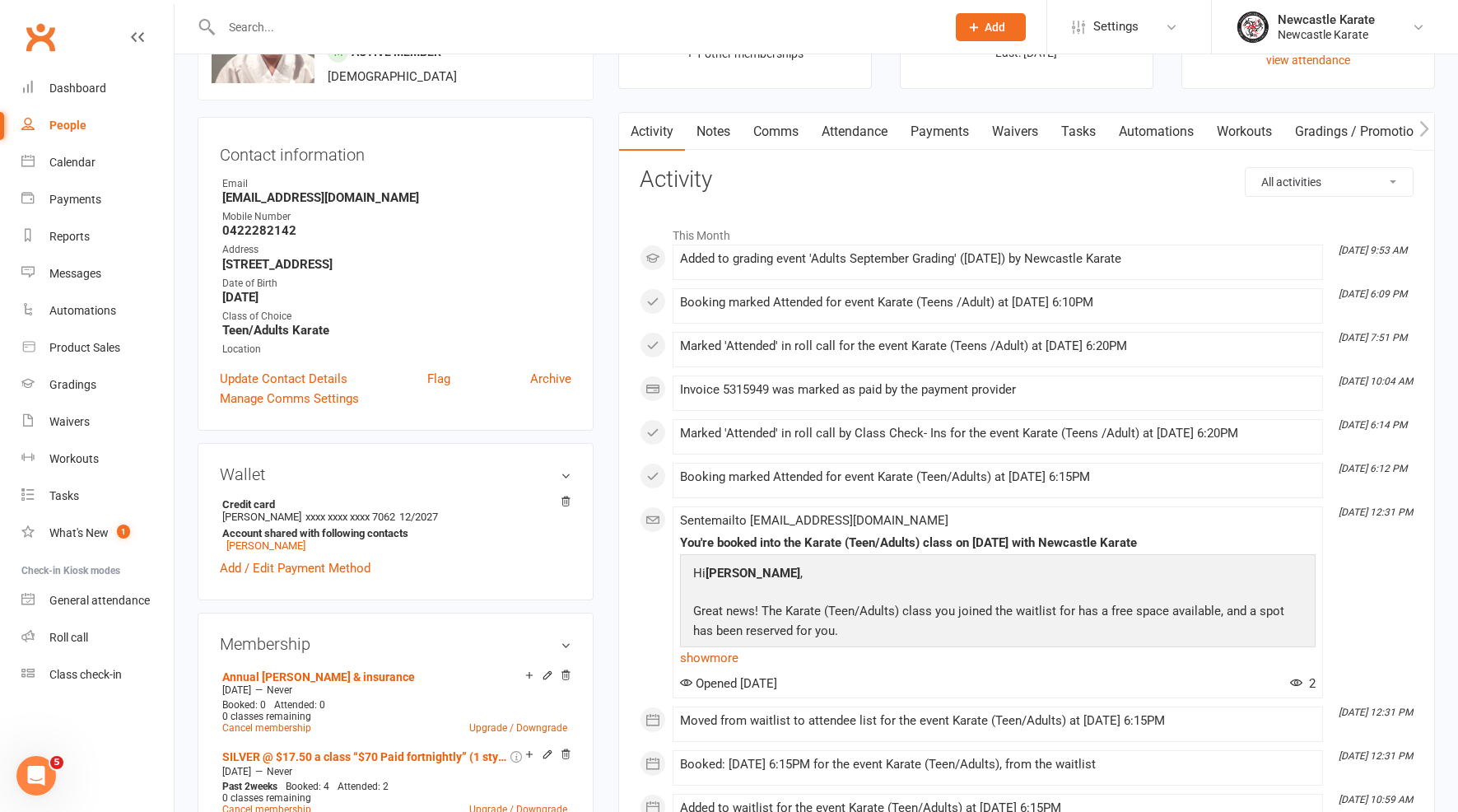
click at [111, 114] on link "People" at bounding box center [98, 125] width 153 height 37
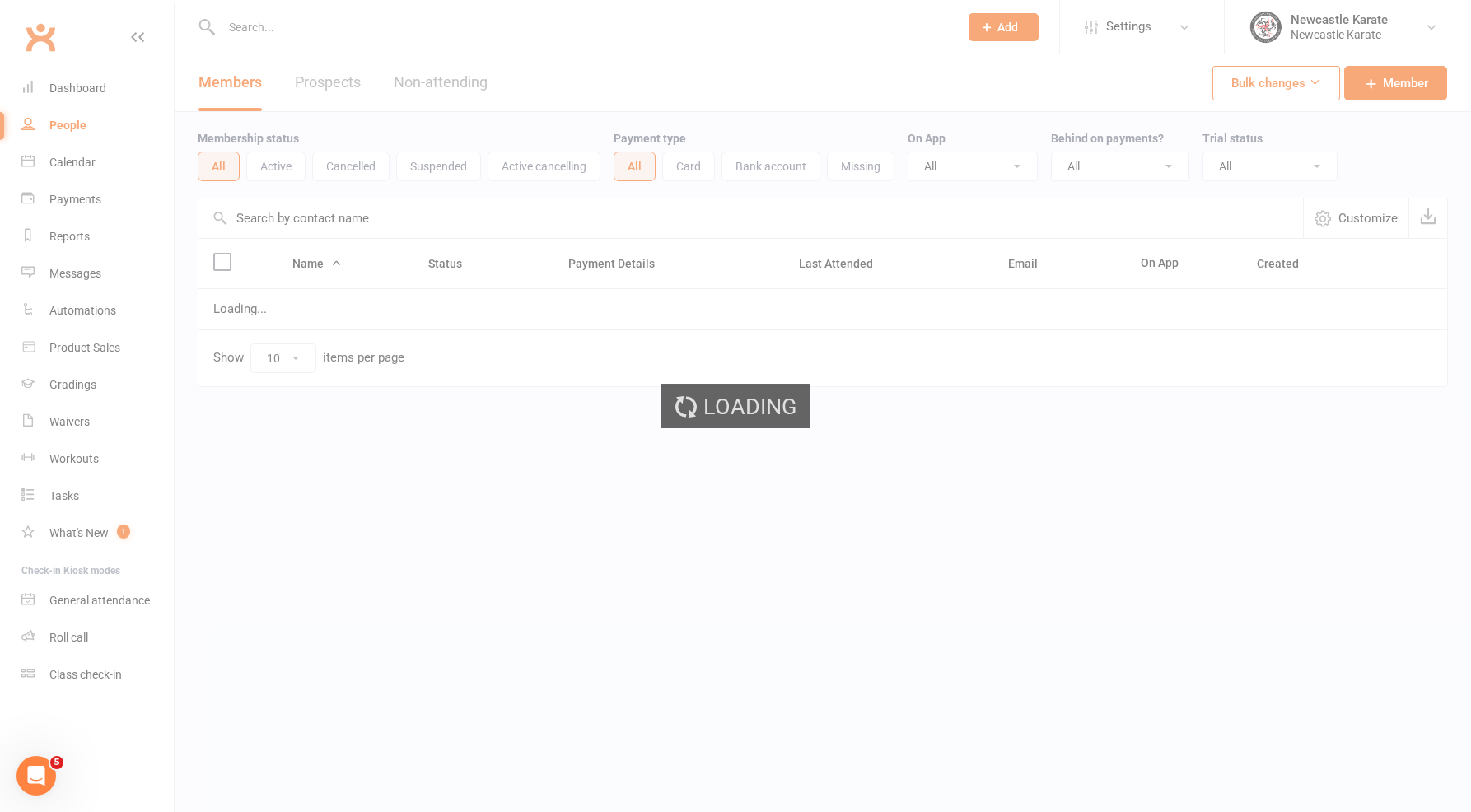
click at [115, 77] on div "Loading" at bounding box center [736, 406] width 1471 height 812
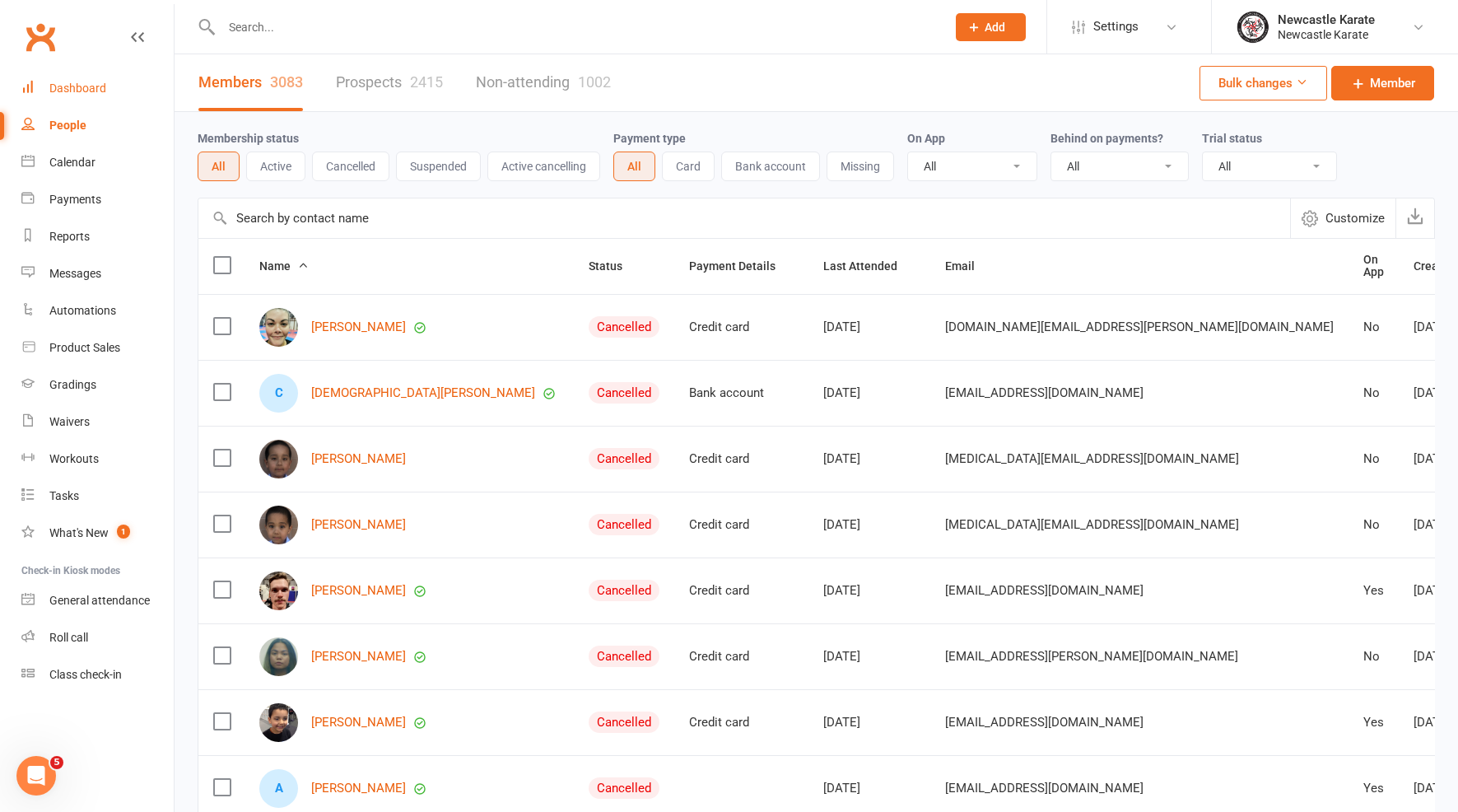
click at [107, 91] on link "Dashboard" at bounding box center [98, 88] width 153 height 37
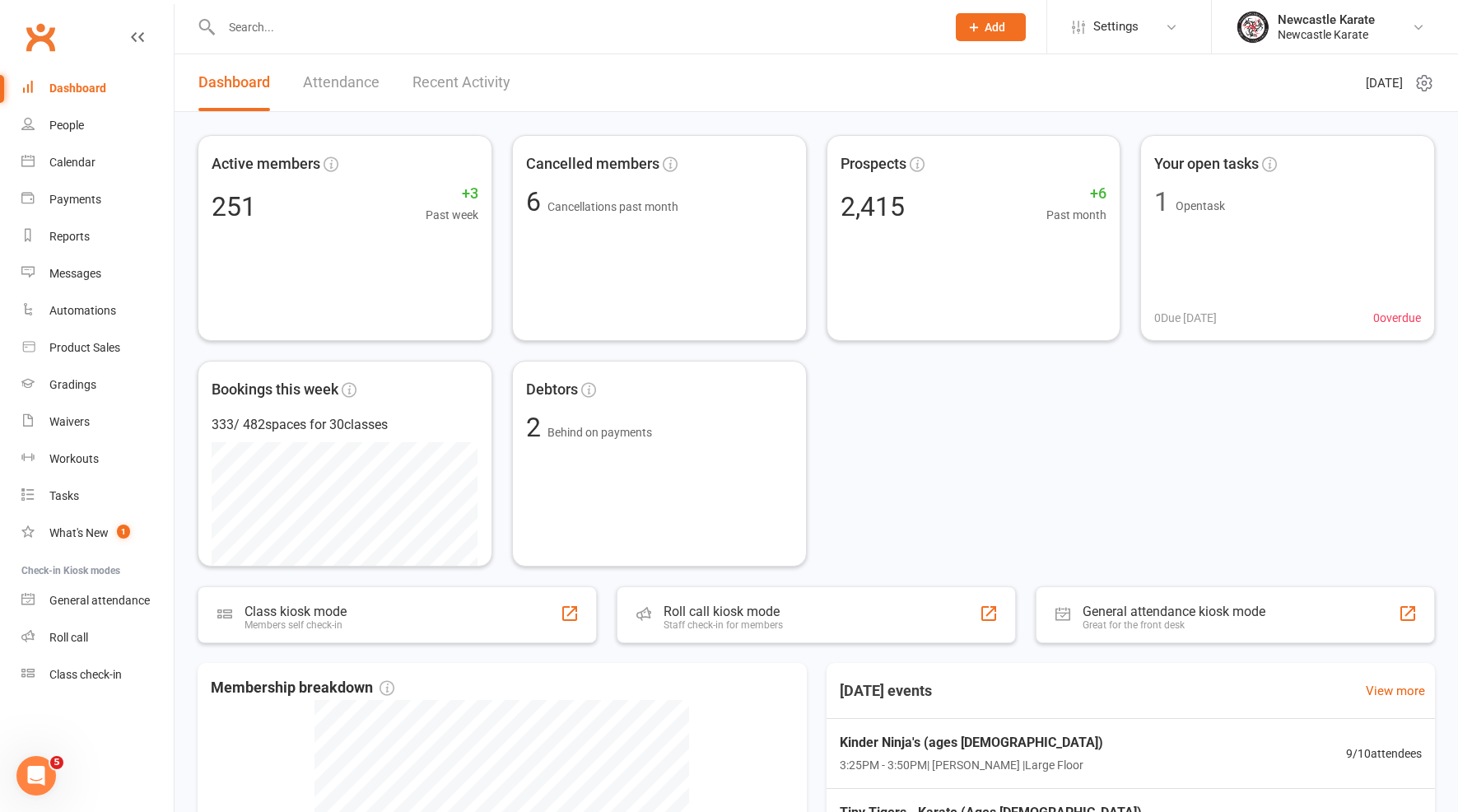
drag, startPoint x: 98, startPoint y: 91, endPoint x: 634, endPoint y: 26, distance: 539.9
click at [98, 91] on div "Dashboard" at bounding box center [78, 88] width 57 height 14
click at [434, 86] on link "Recent Activity" at bounding box center [462, 82] width 98 height 57
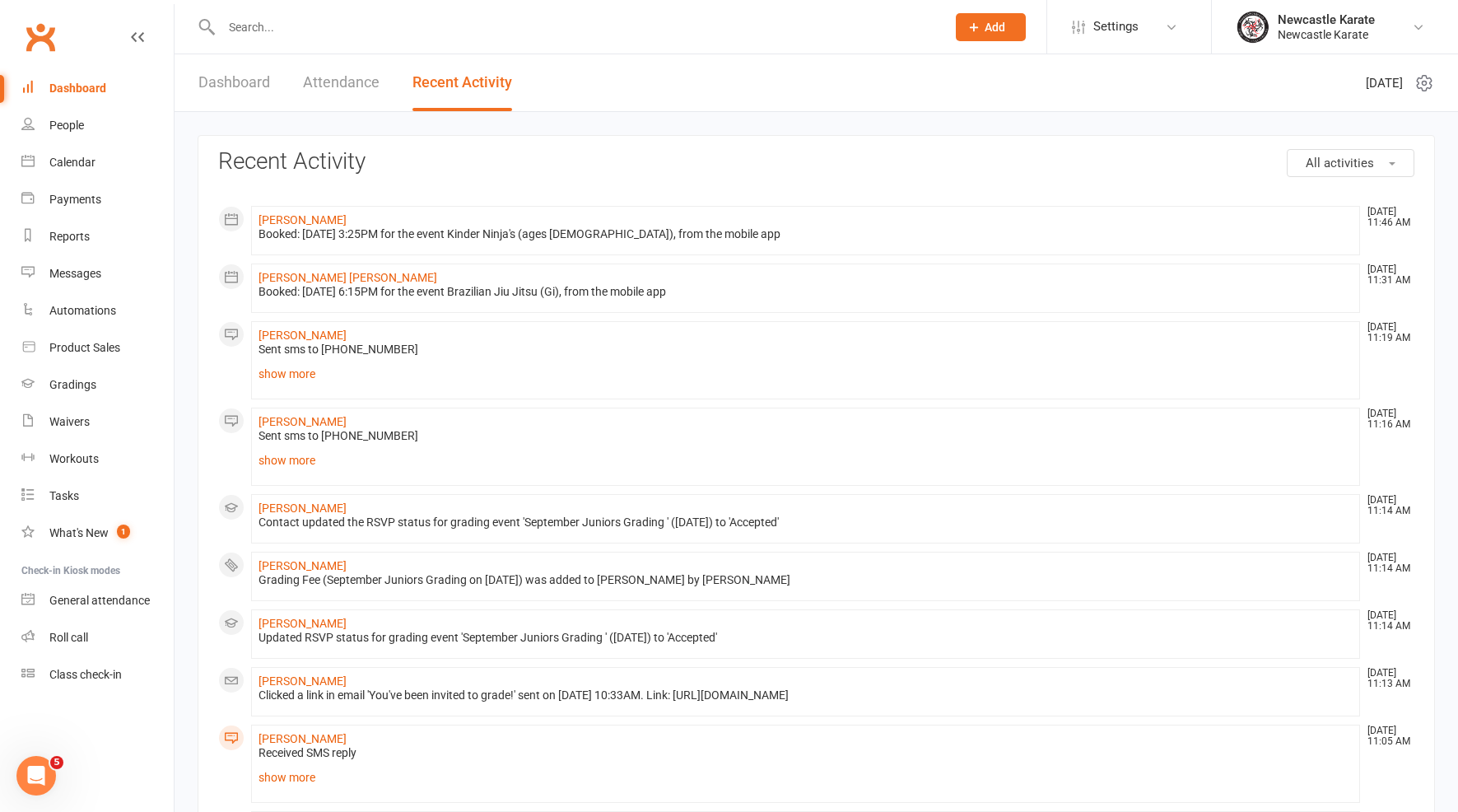
click at [274, 70] on div "Dashboard Attendance Recent Activity" at bounding box center [355, 82] width 361 height 57
click at [289, 80] on div "Dashboard Attendance Recent Activity" at bounding box center [355, 82] width 361 height 57
click at [360, 111] on header "Dashboard Attendance Recent Activity [DATE]" at bounding box center [816, 83] width 1284 height 58
click at [311, 88] on link "Attendance" at bounding box center [341, 82] width 77 height 57
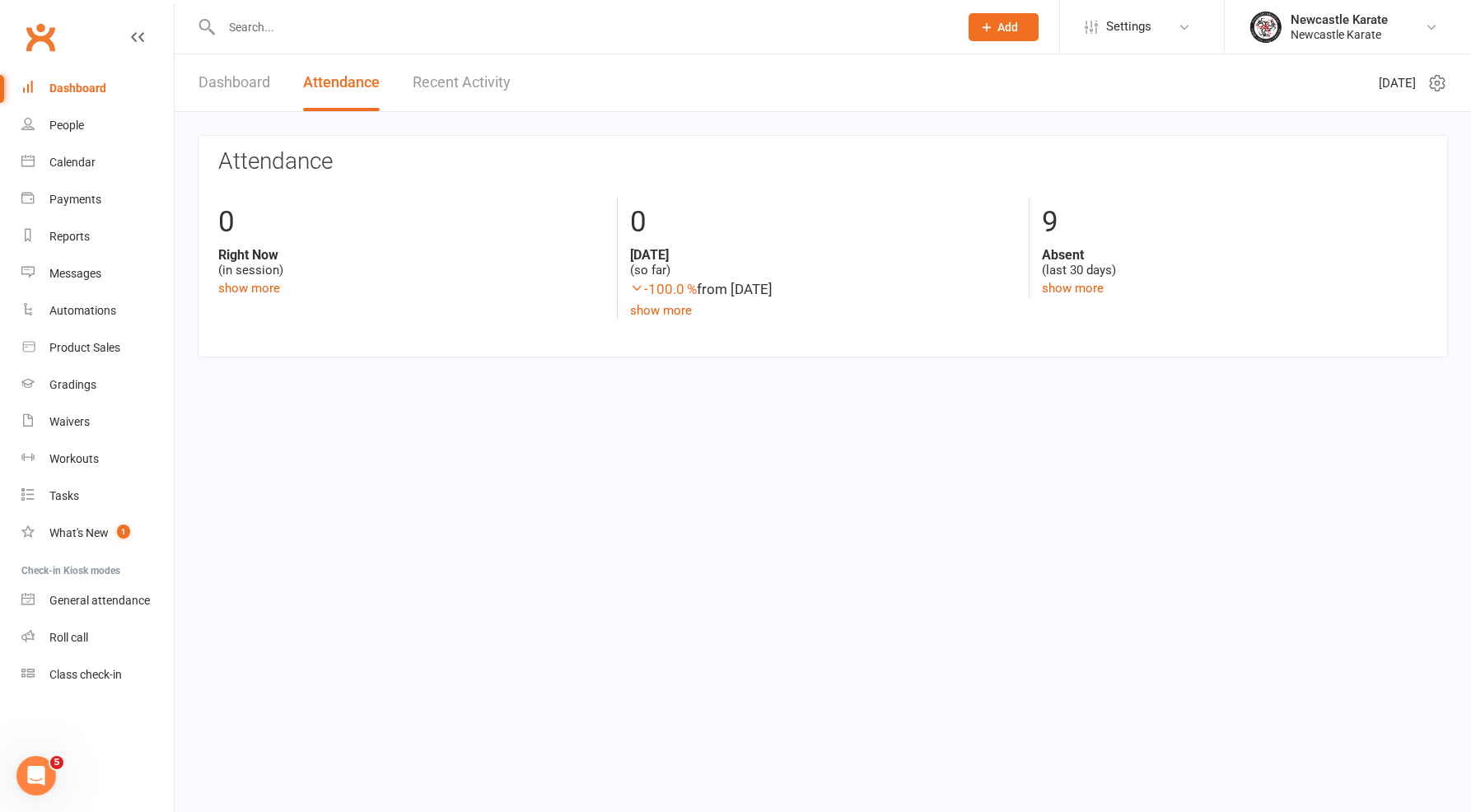
click at [219, 94] on link "Dashboard" at bounding box center [234, 82] width 71 height 57
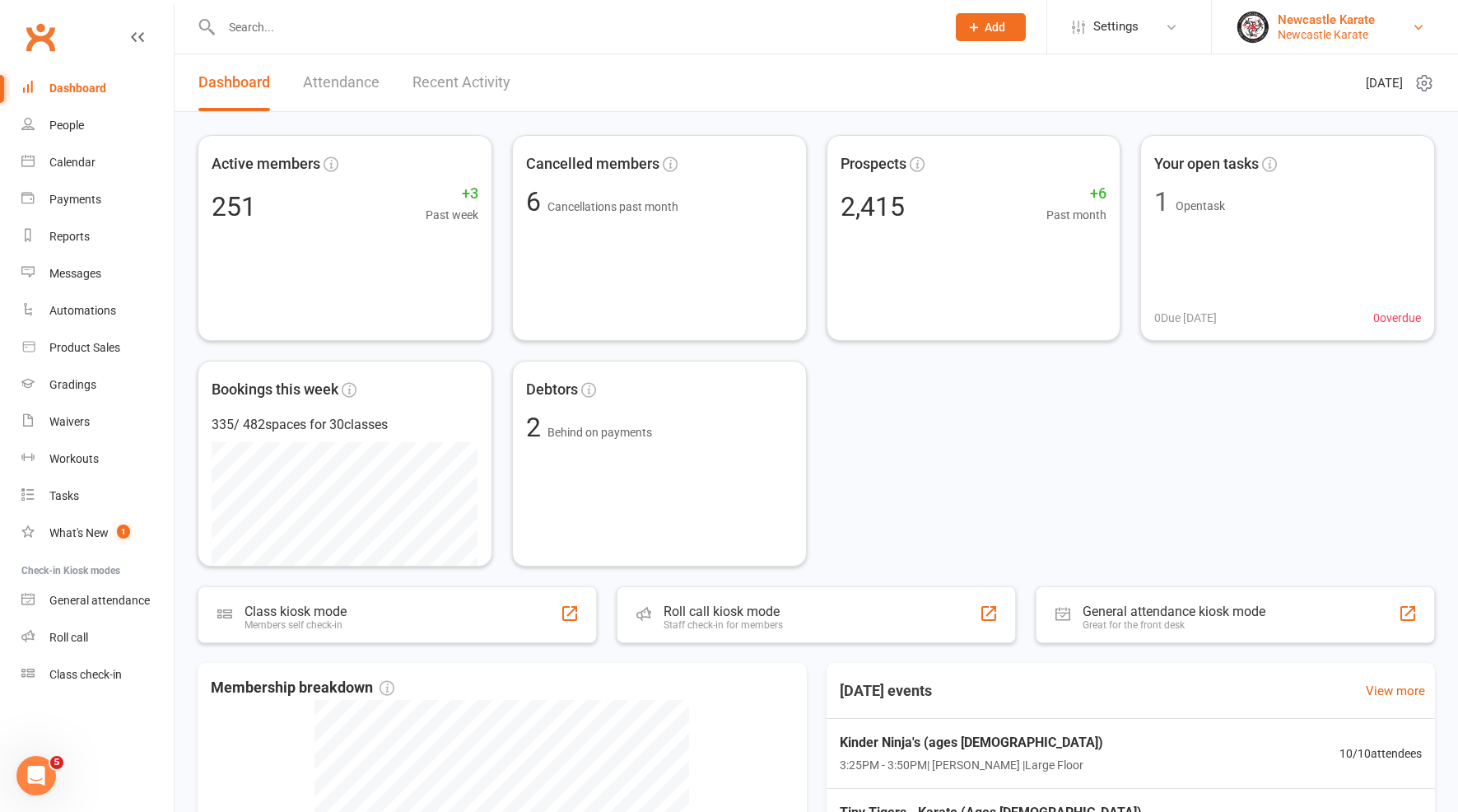
click at [1349, 14] on div "Newcastle Karate" at bounding box center [1326, 20] width 98 height 14
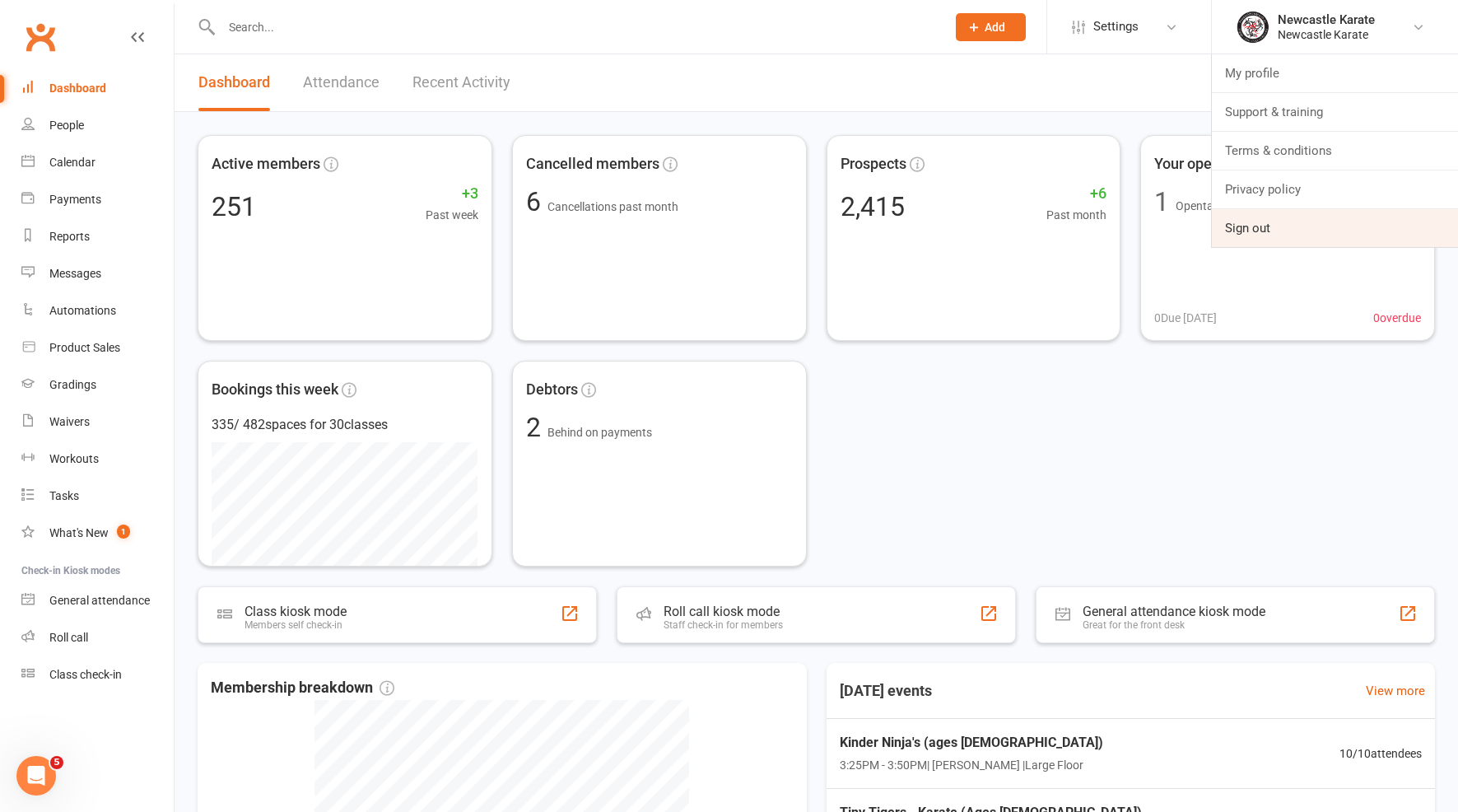
click at [1296, 225] on link "Sign out" at bounding box center [1335, 228] width 247 height 38
